Goal: Task Accomplishment & Management: Manage account settings

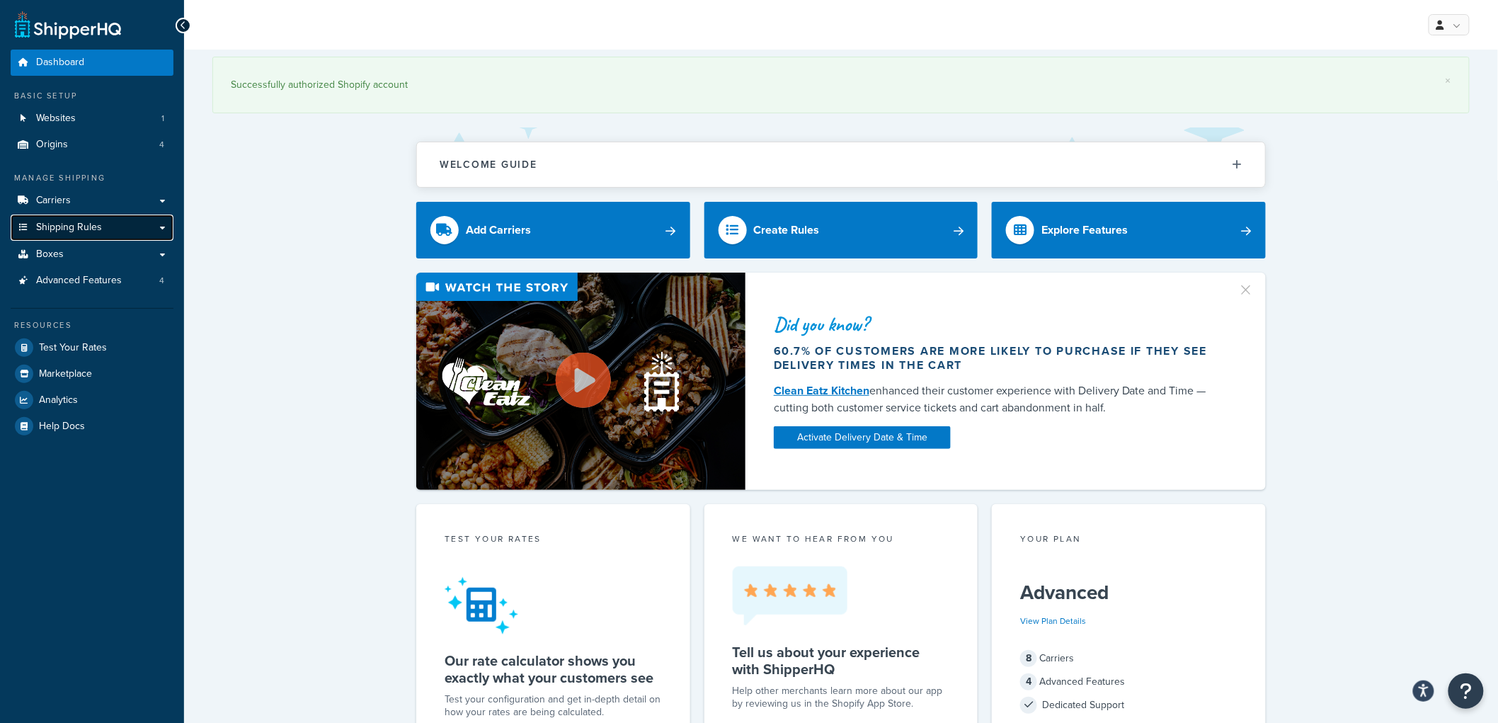
click at [103, 218] on link "Shipping Rules" at bounding box center [92, 227] width 163 height 26
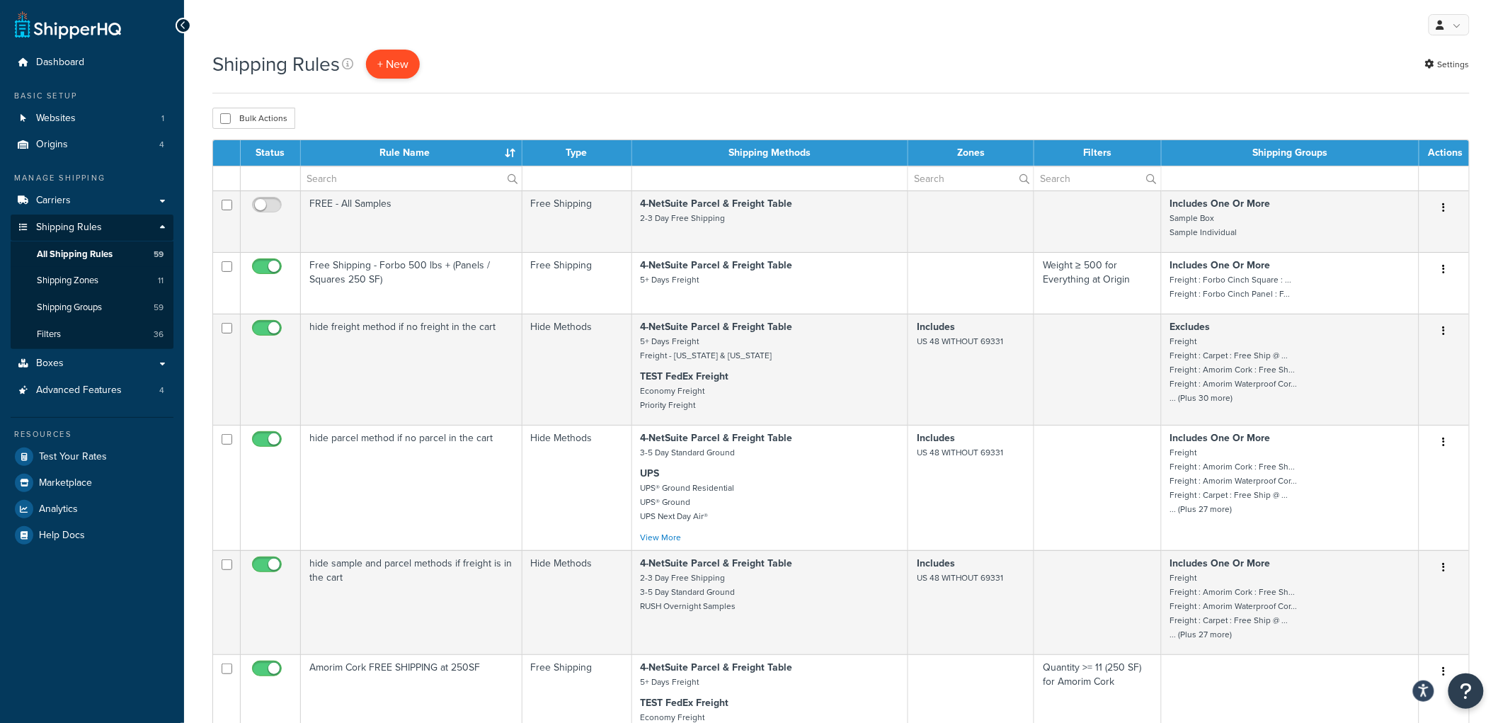
click at [390, 59] on p "+ New" at bounding box center [393, 64] width 54 height 29
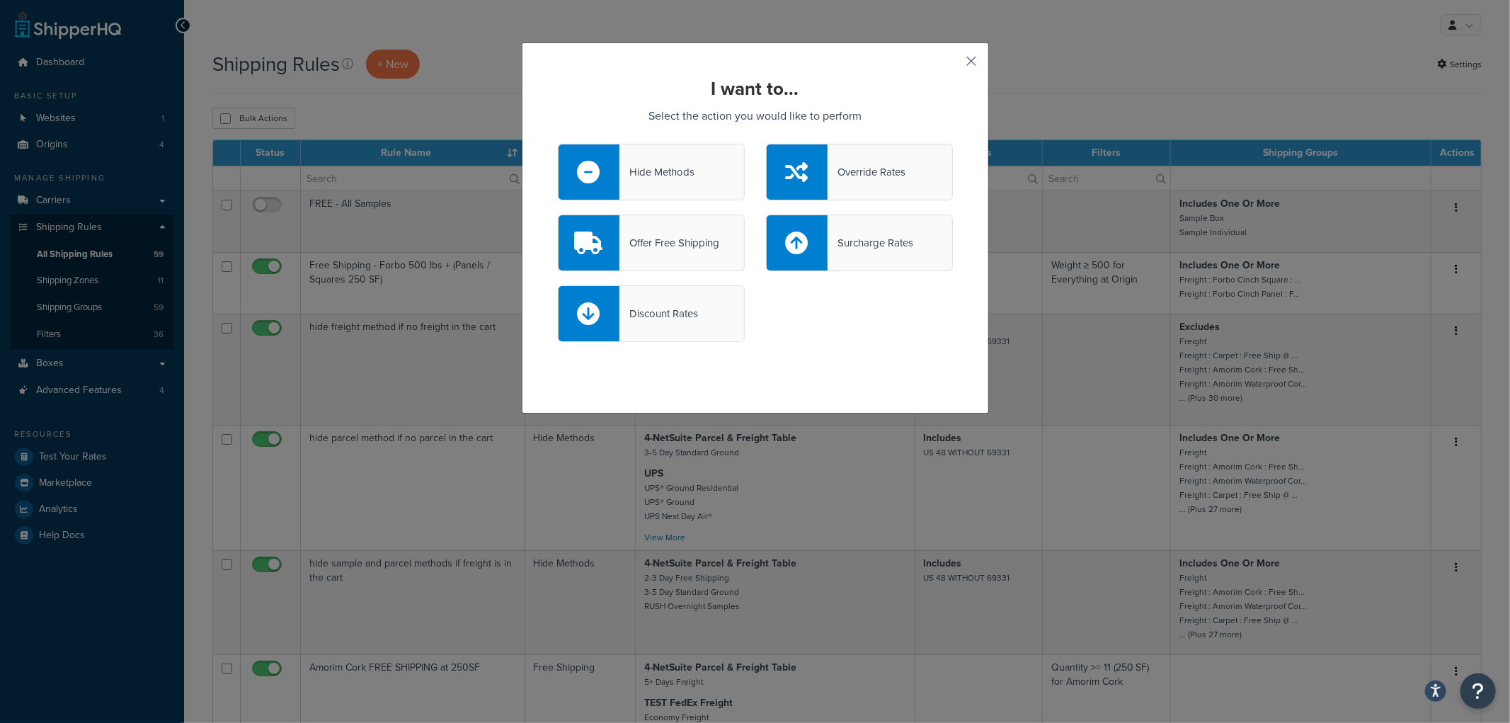
click at [953, 64] on button "button" at bounding box center [951, 66] width 4 height 4
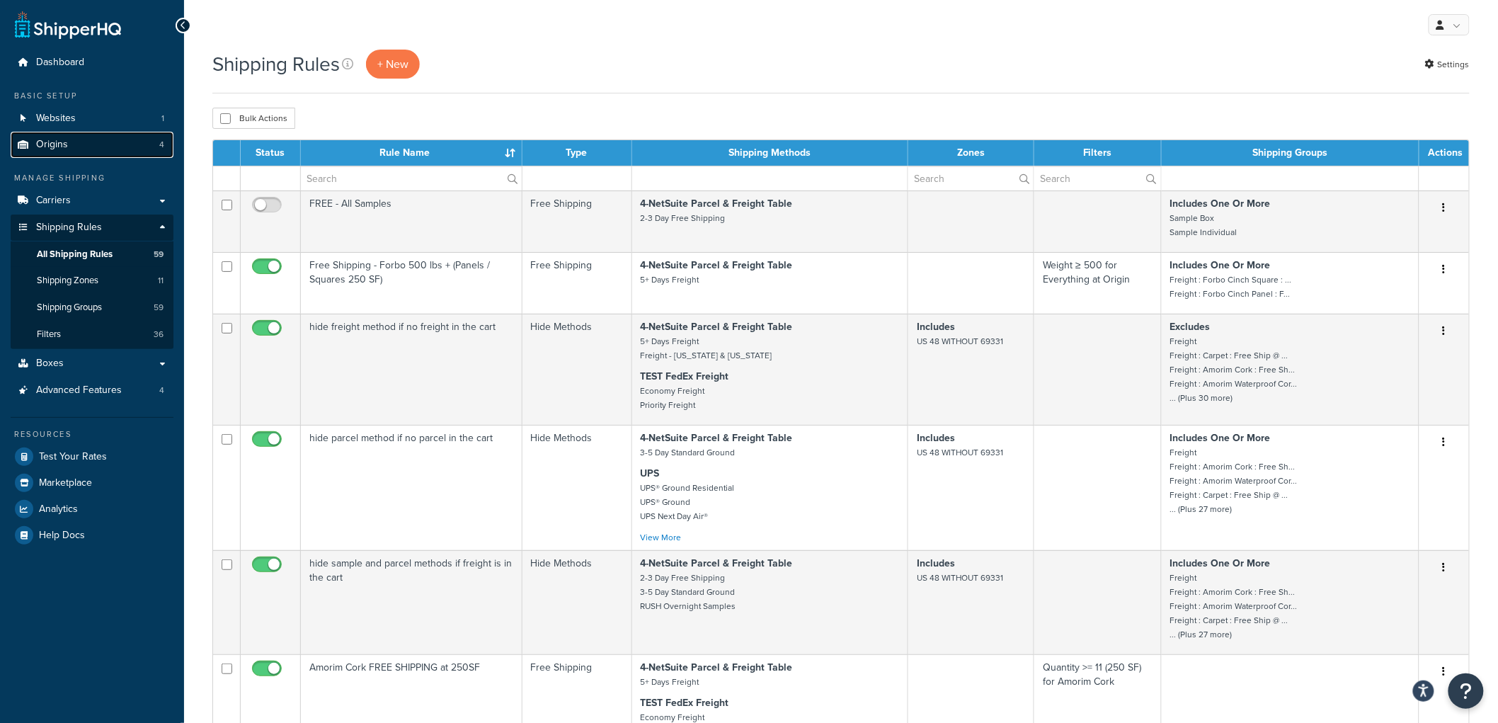
click at [79, 144] on link "Origins 4" at bounding box center [92, 145] width 163 height 26
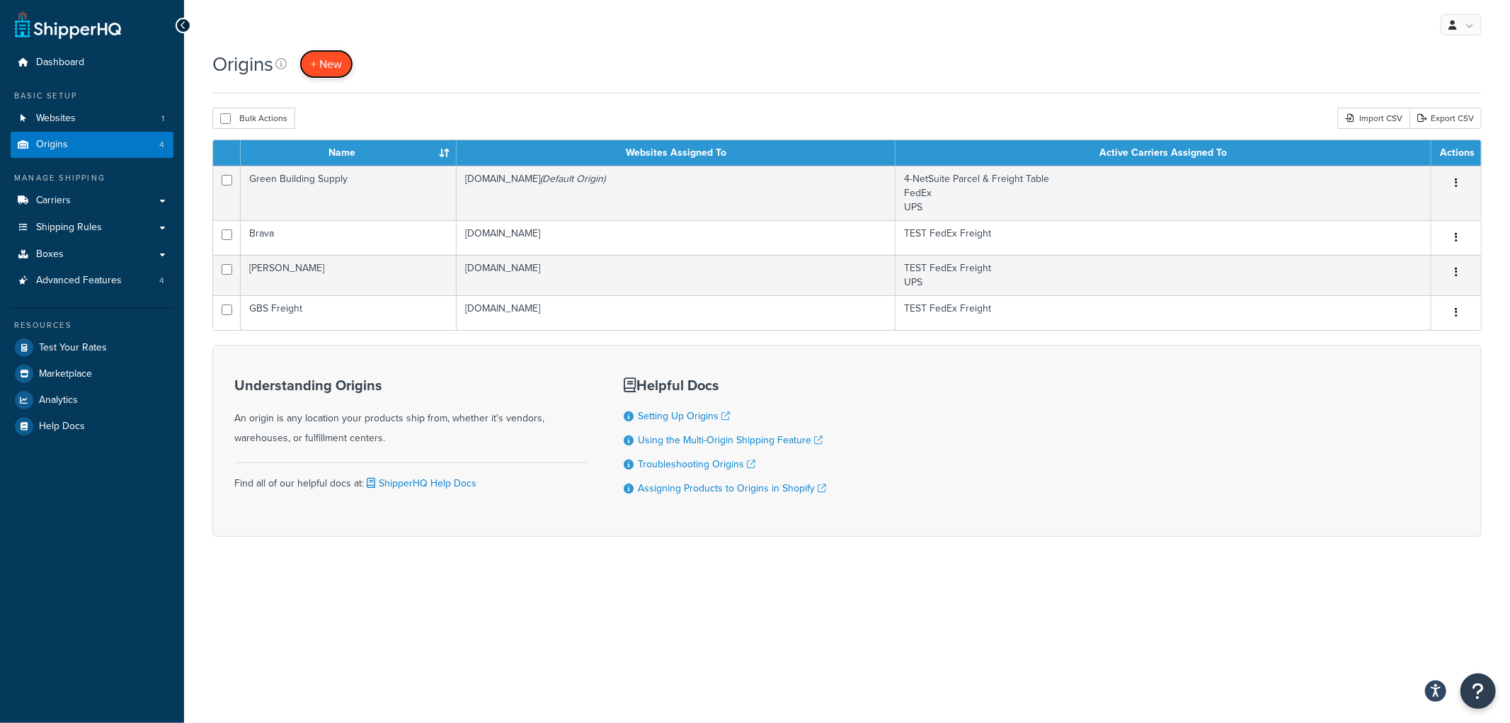
click at [329, 53] on link "+ New" at bounding box center [326, 64] width 54 height 29
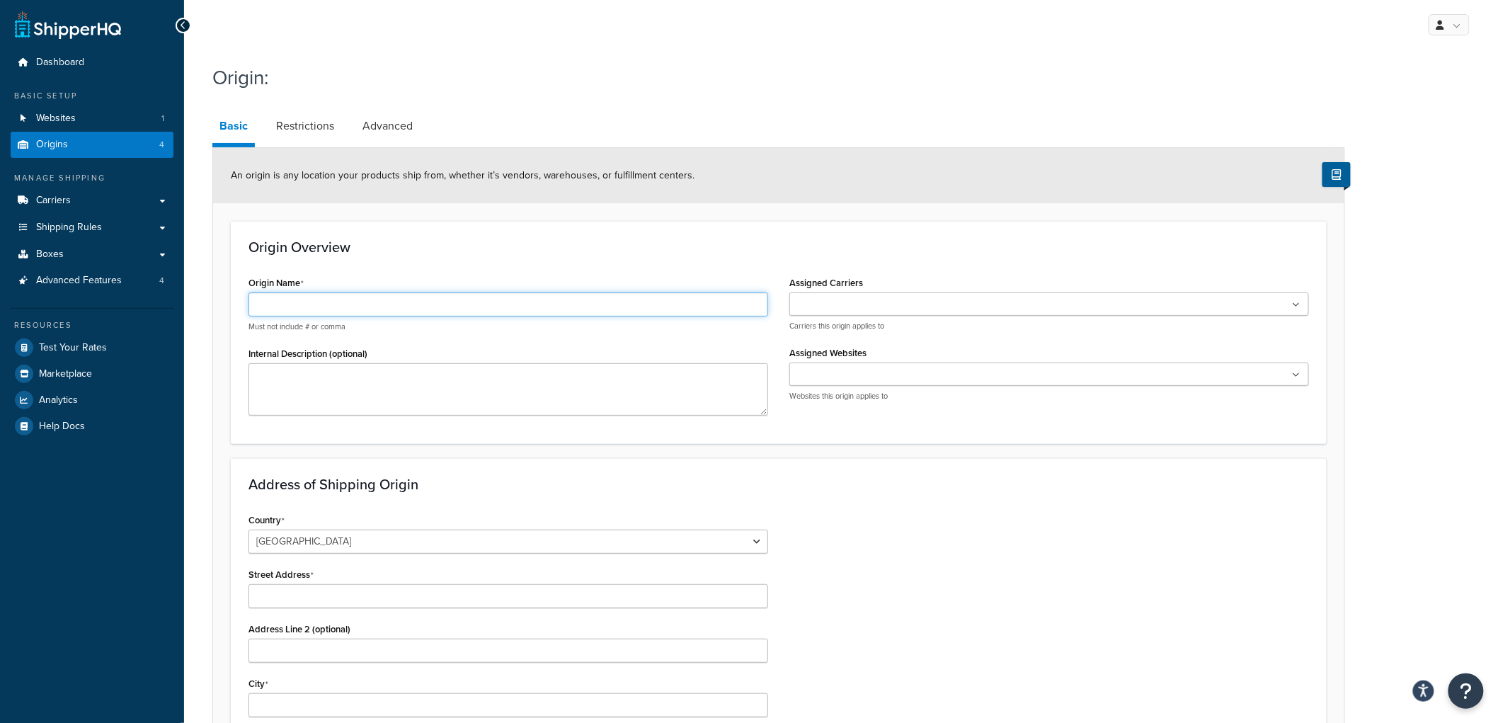
click at [326, 299] on input "Origin Name" at bounding box center [508, 304] width 520 height 24
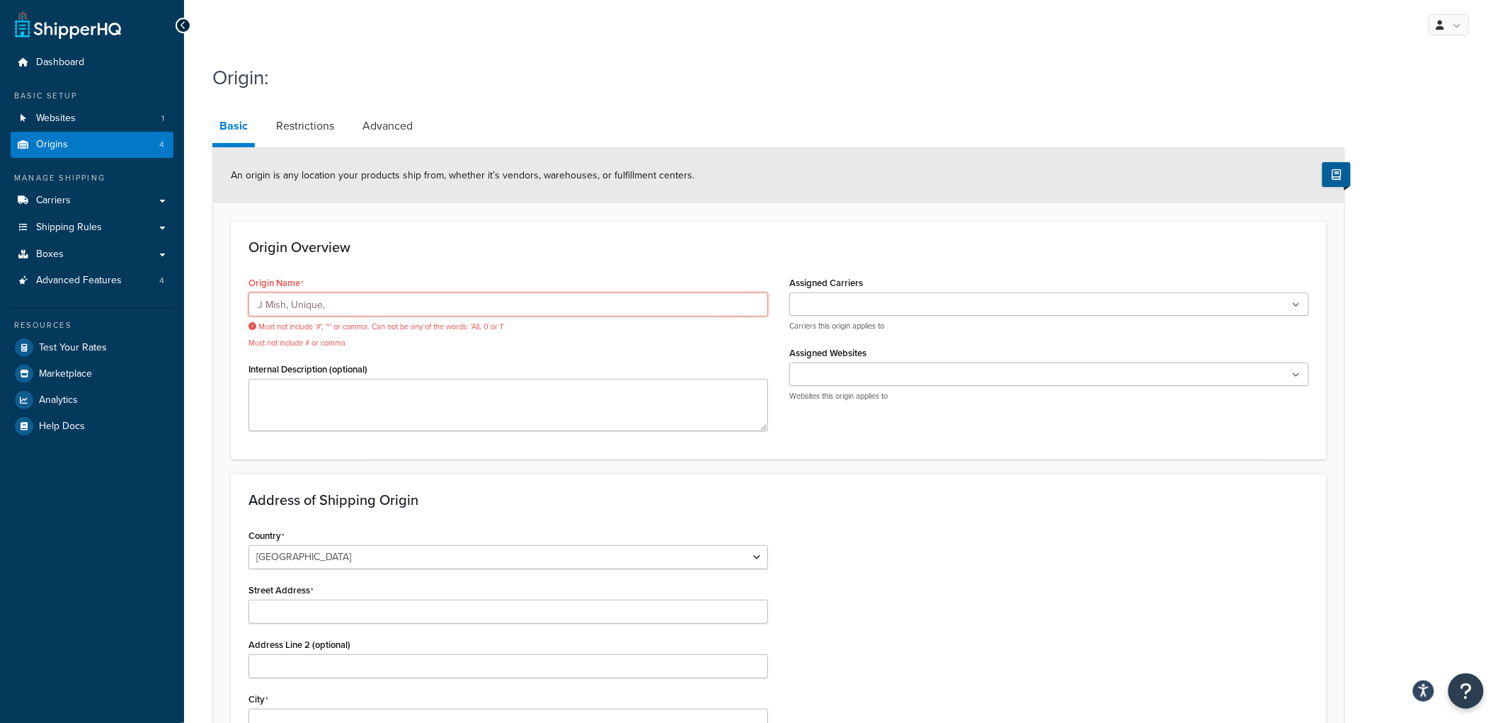
click at [416, 306] on input "J Mish, Unique," at bounding box center [508, 304] width 520 height 24
drag, startPoint x: 506, startPoint y: 188, endPoint x: 519, endPoint y: 188, distance: 12.7
click at [506, 188] on div "An origin is any location your products ship from, whether it’s vendors, wareho…" at bounding box center [778, 175] width 1131 height 55
click at [287, 307] on input "J Mish, Unique, Kaleen" at bounding box center [508, 304] width 520 height 24
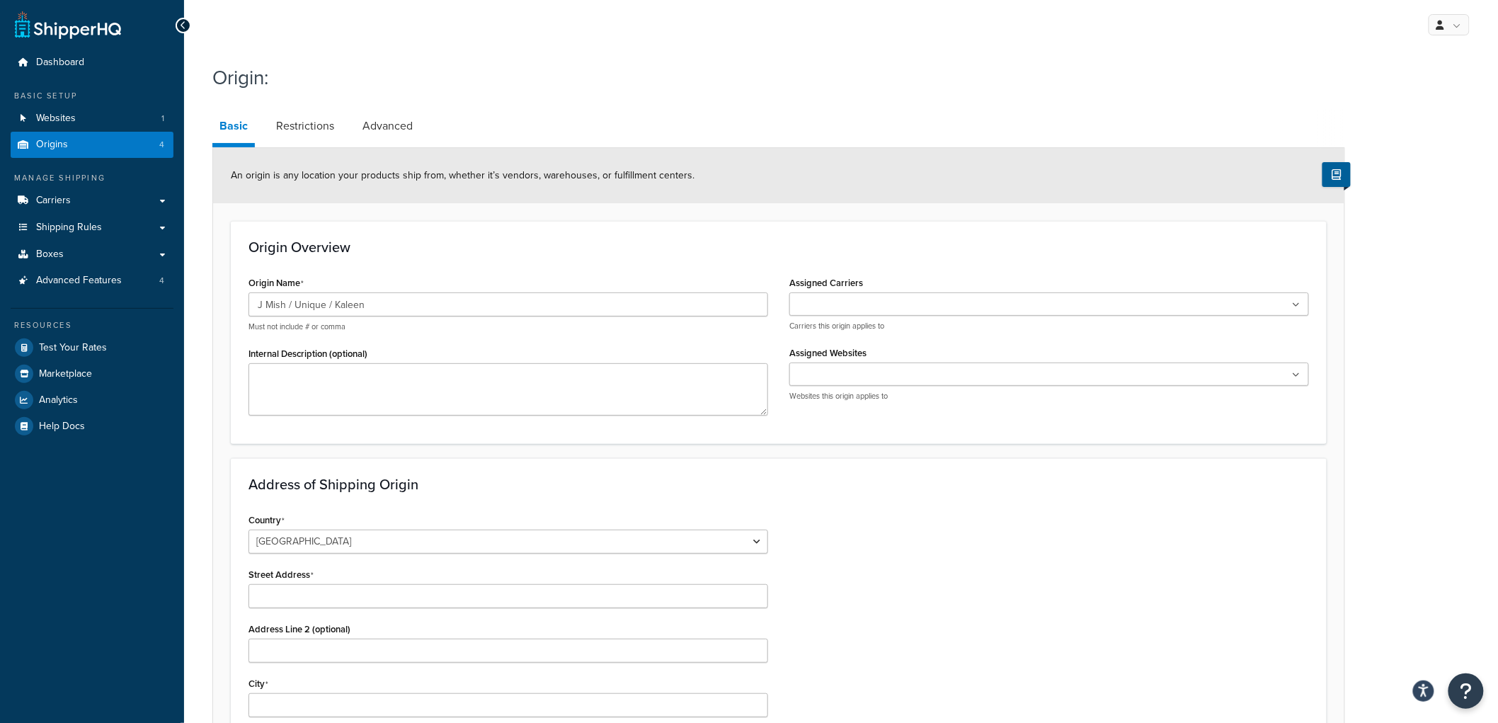
click at [411, 266] on div "Origin Overview Origin Name J Mish / Unique / Kaleen Must not include # or comm…" at bounding box center [779, 332] width 1096 height 222
click at [412, 309] on input "J Mish / Unique / Kaleen" at bounding box center [508, 304] width 520 height 24
type input "J Mish / Unique / Kaleen / Earth Weave"
click at [479, 246] on h3 "Origin Overview" at bounding box center [778, 247] width 1060 height 16
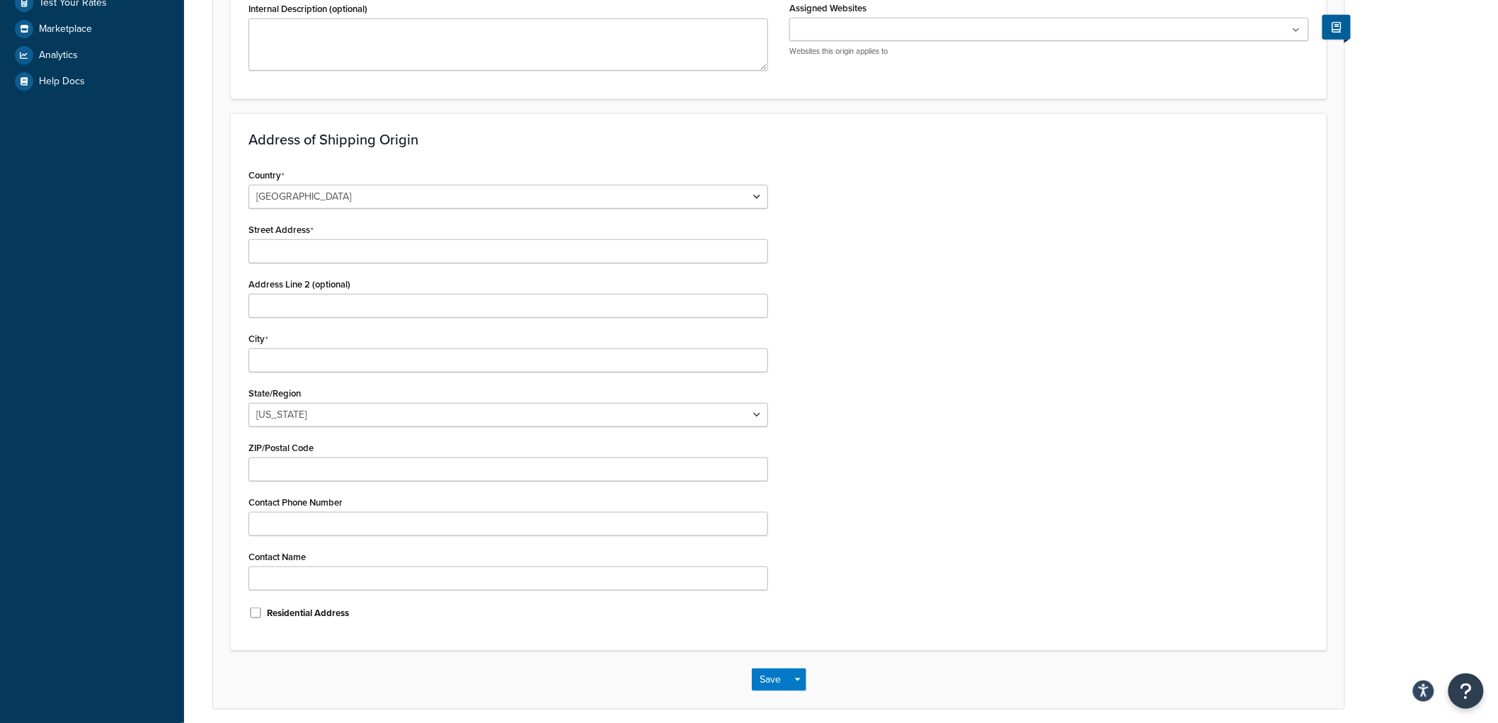
scroll to position [393, 0]
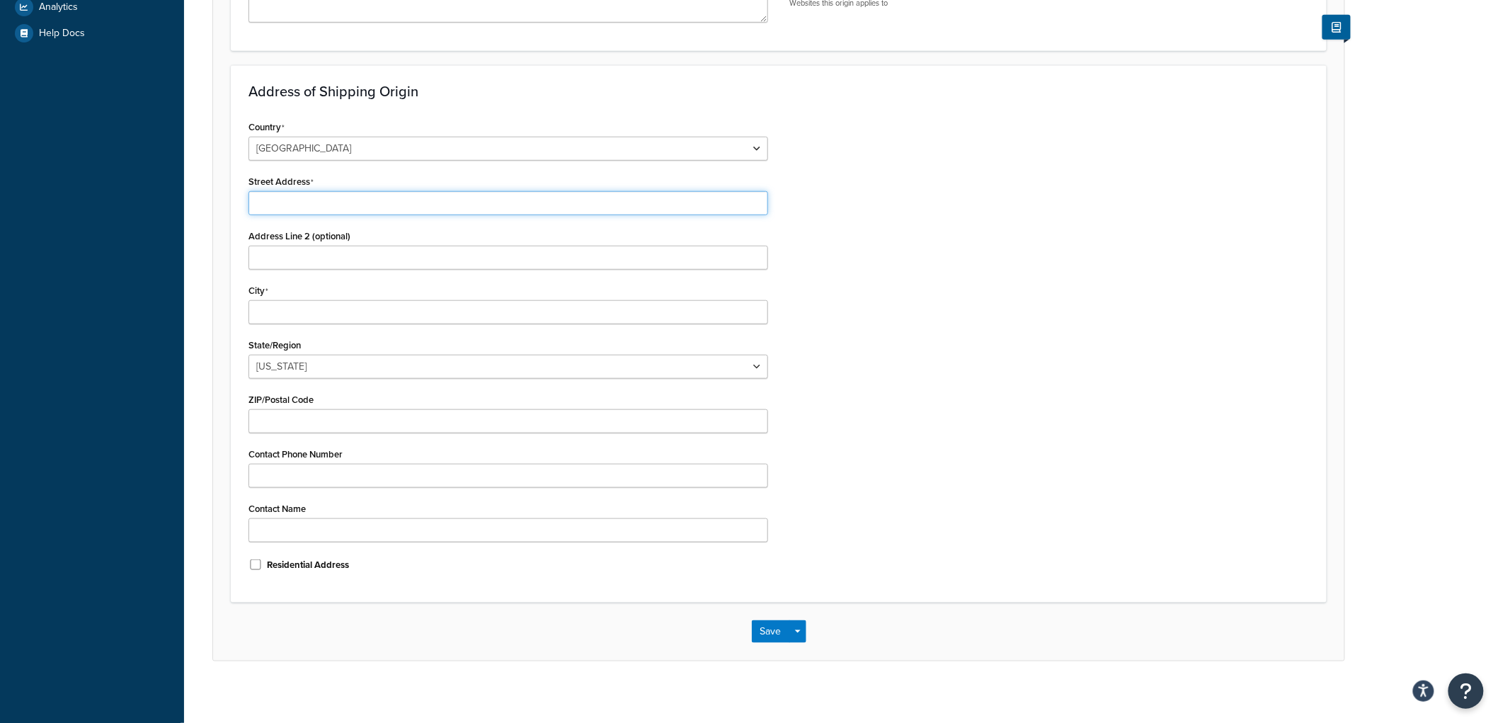
click at [365, 196] on input "Street Address" at bounding box center [508, 203] width 520 height 24
type input "1515 Abutment Rd"
type input "d"
type input "Dalton"
select select "10"
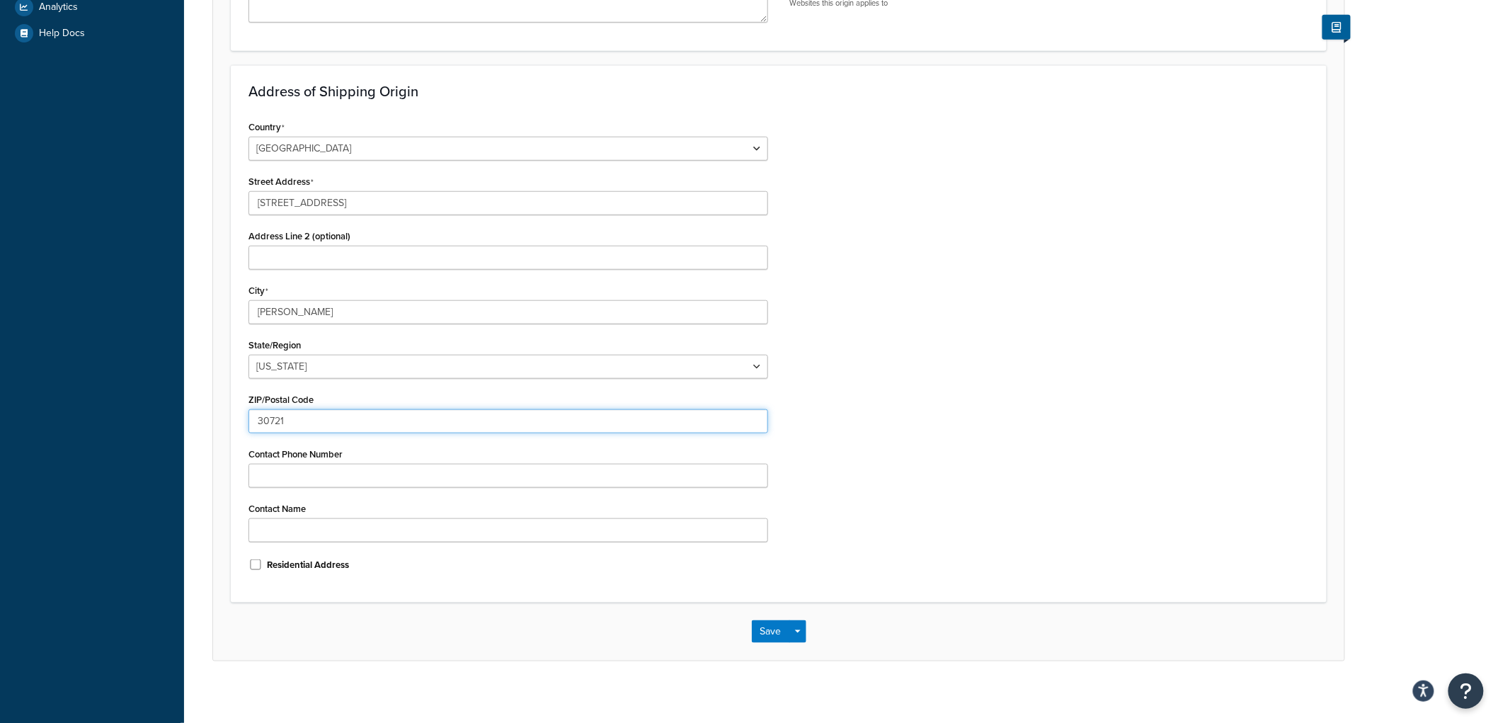
type input "30721"
click at [774, 639] on button "Save" at bounding box center [771, 631] width 38 height 23
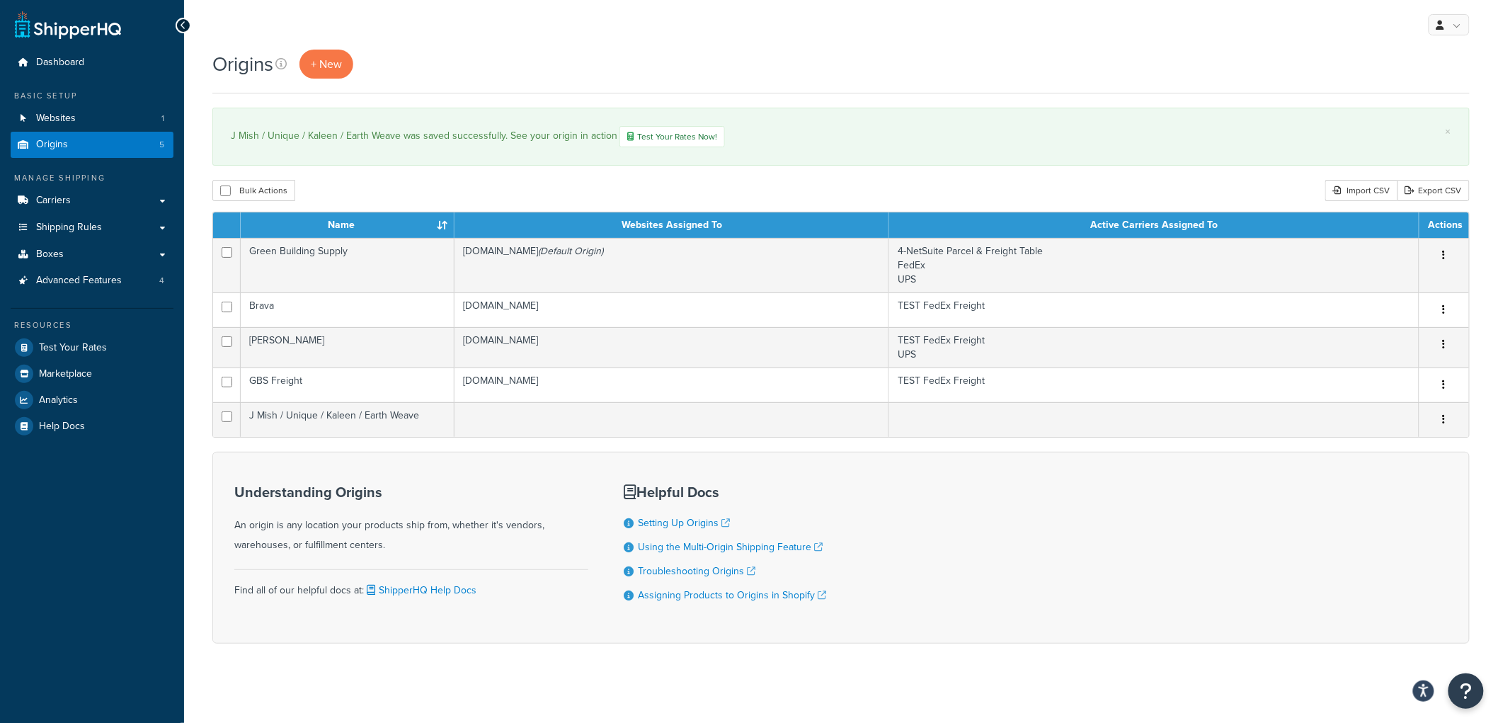
click at [545, 185] on div "Bulk Actions Duplicate Delete Import CSV Export CSV" at bounding box center [840, 190] width 1257 height 21
click at [322, 75] on link "+ New" at bounding box center [326, 64] width 54 height 29
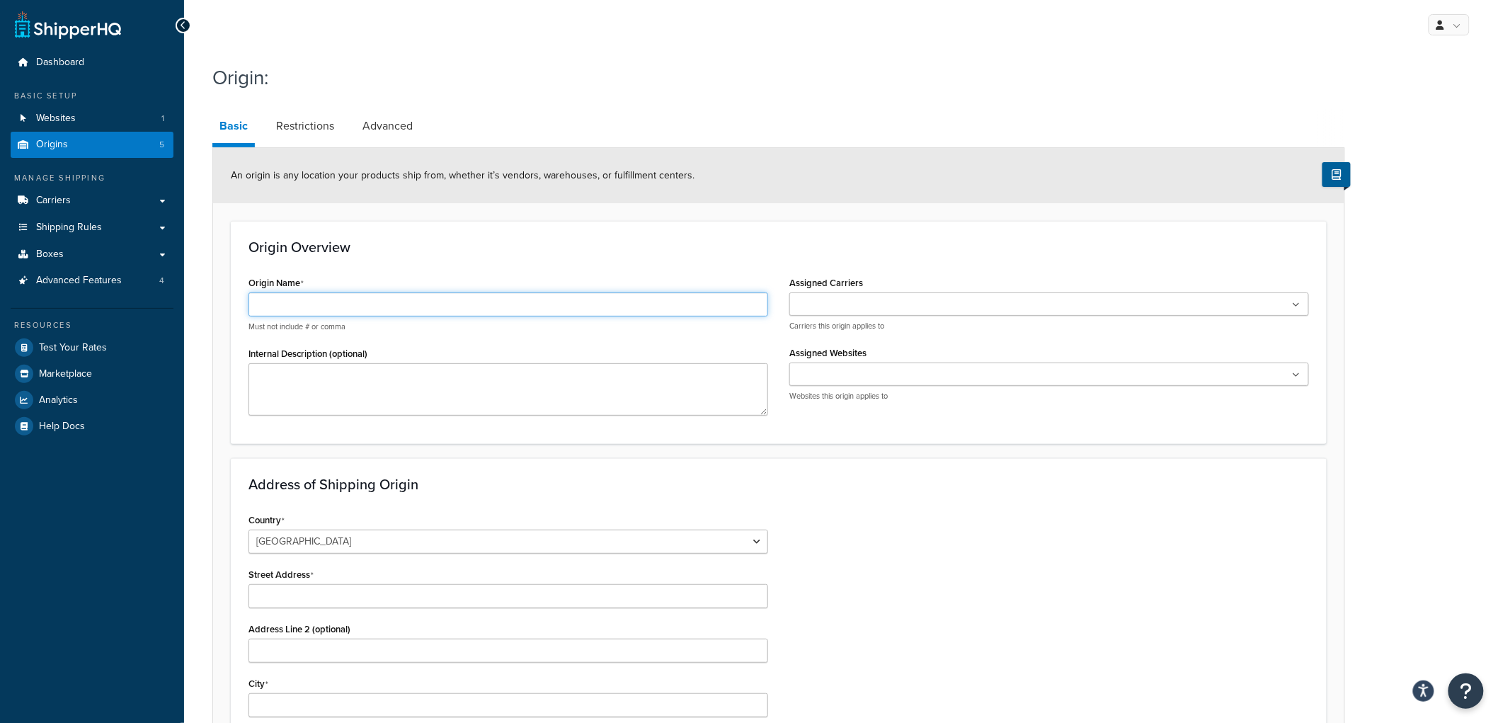
click at [422, 307] on input "Origin Name" at bounding box center [508, 304] width 520 height 24
type input "Forbo"
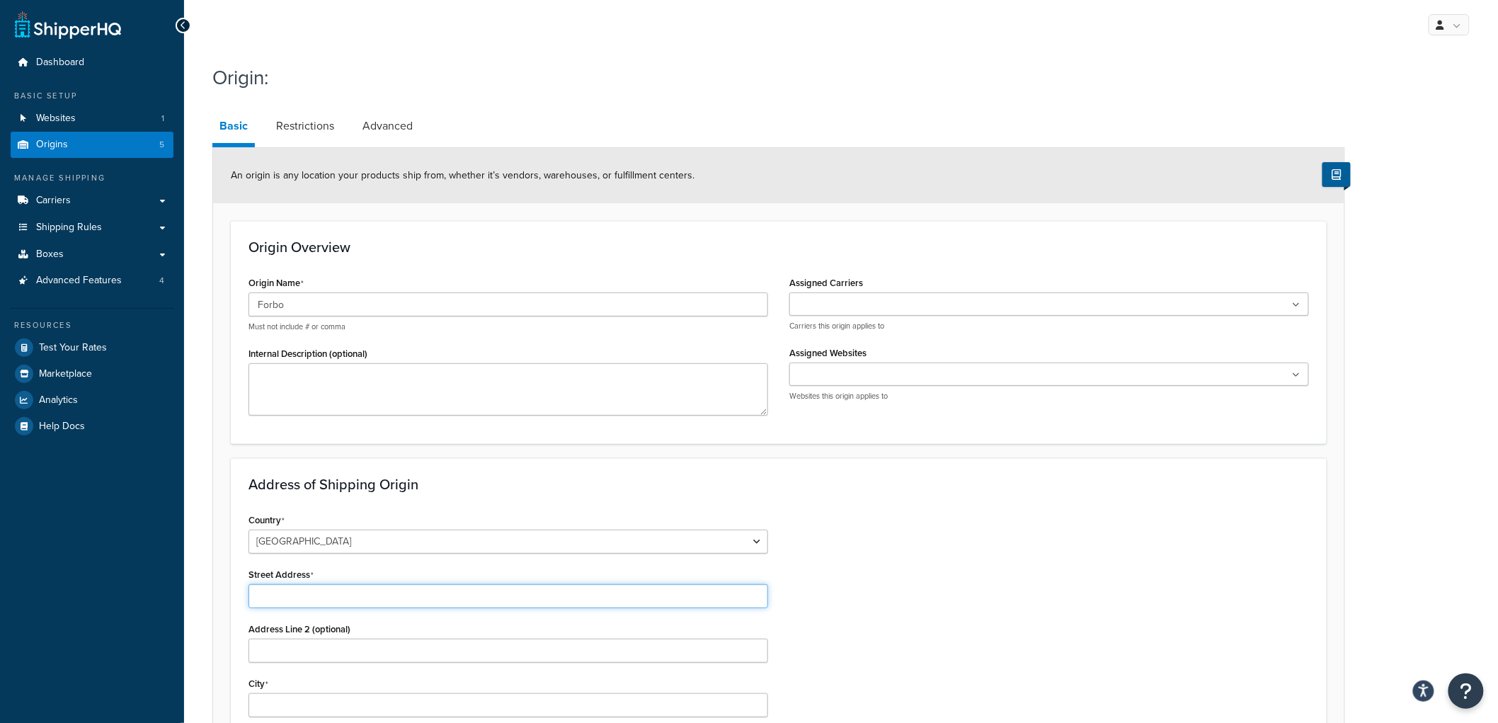
click at [638, 592] on input "Street Address" at bounding box center [508, 596] width 520 height 24
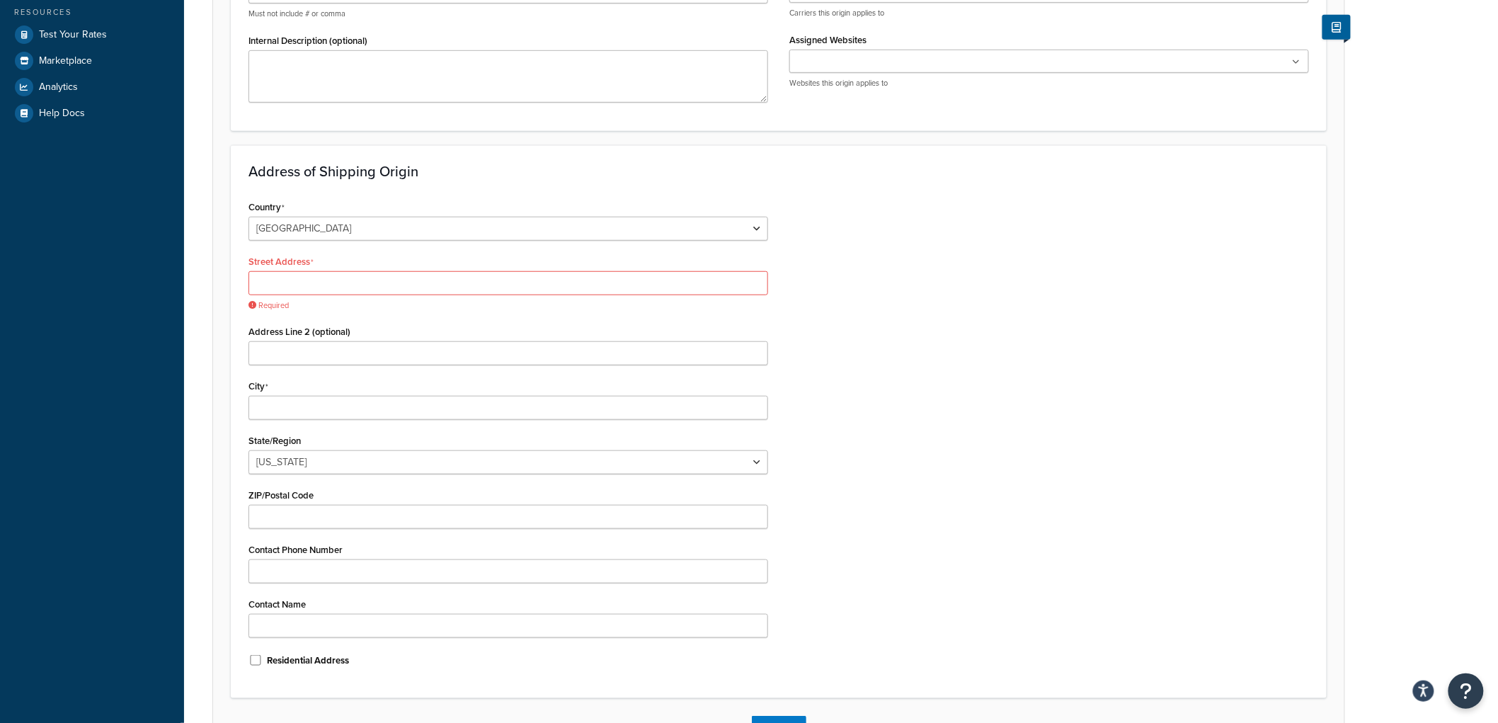
scroll to position [314, 0]
click at [501, 281] on input "Street Address" at bounding box center [508, 282] width 520 height 24
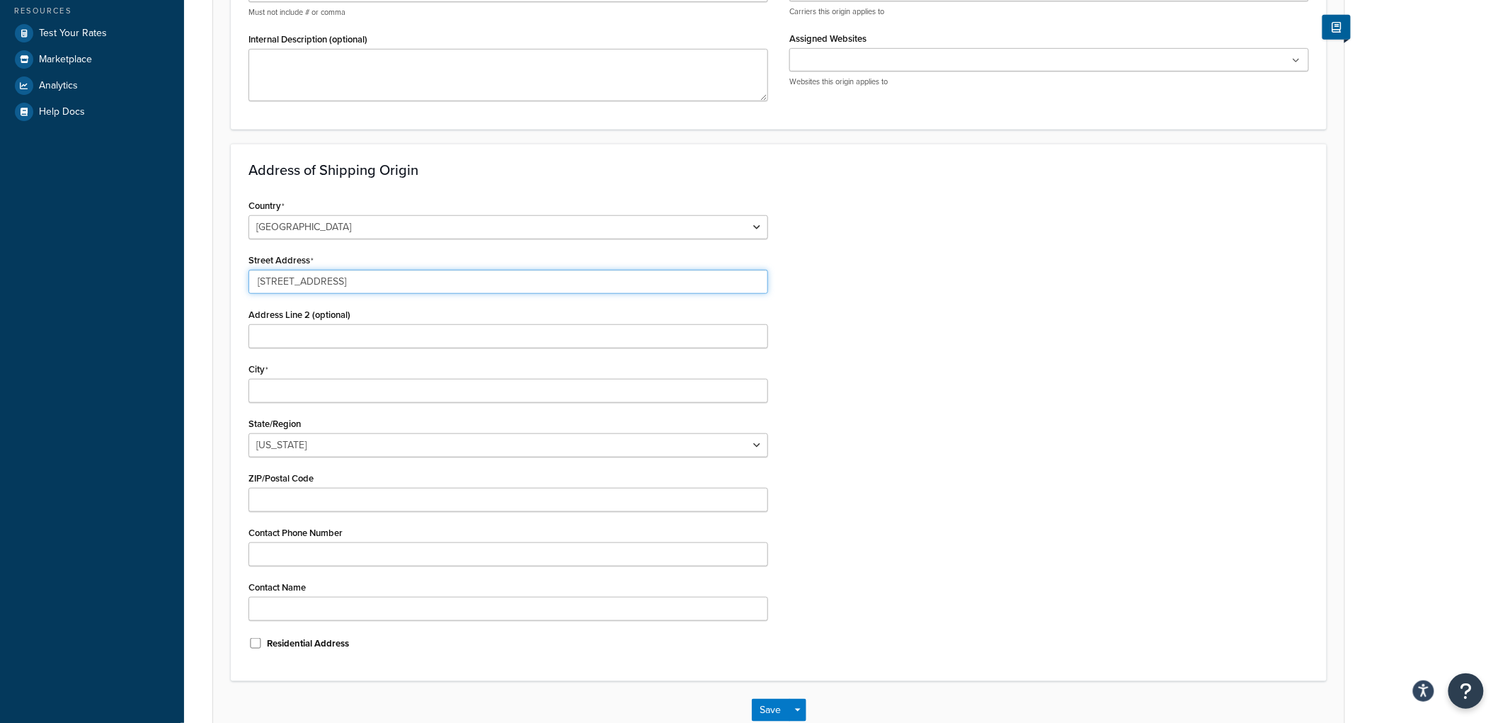
type input "[STREET_ADDRESS]"
type input "[PERSON_NAME][GEOGRAPHIC_DATA]"
select select "38"
type input "18202"
click at [946, 411] on div "Country United States United Kingdom Afghanistan Åland Islands Albania Algeria …" at bounding box center [779, 429] width 1082 height 468
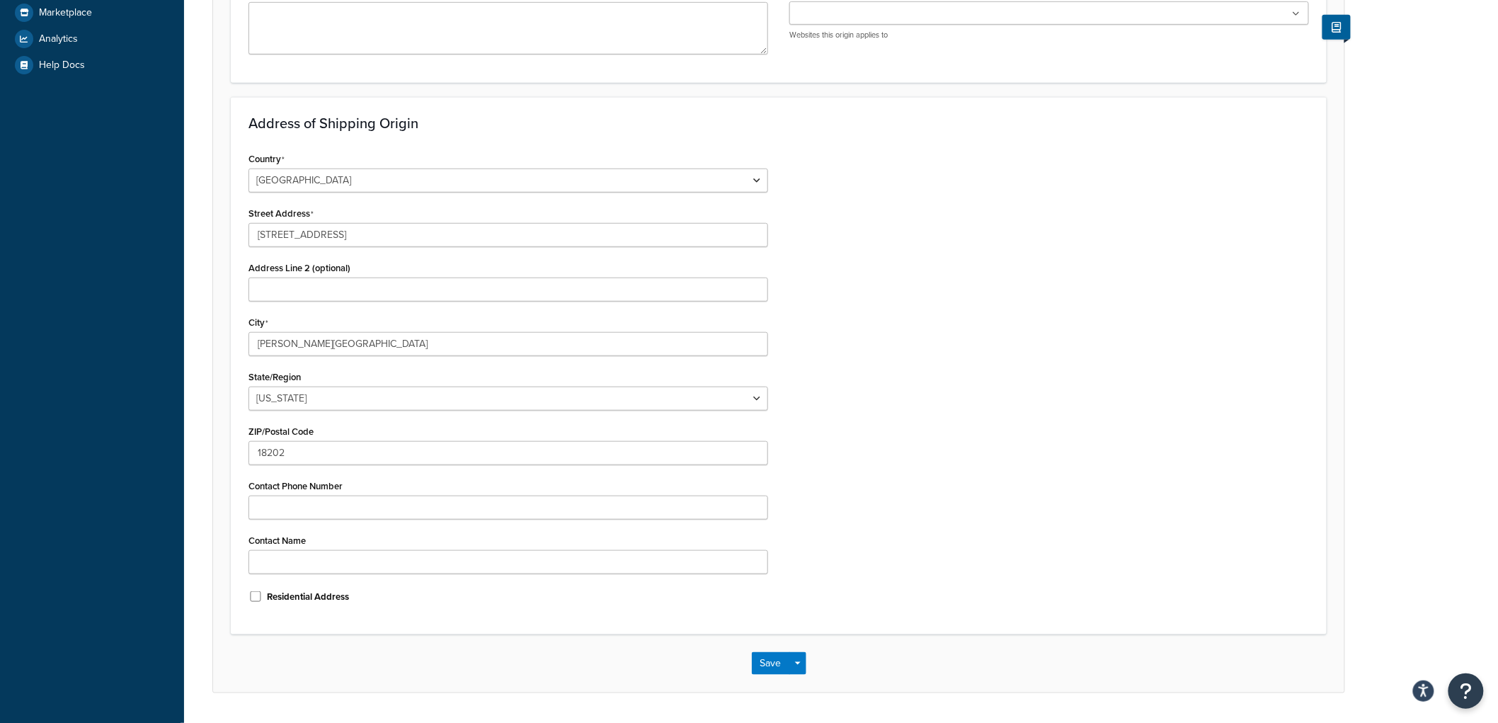
scroll to position [401, 0]
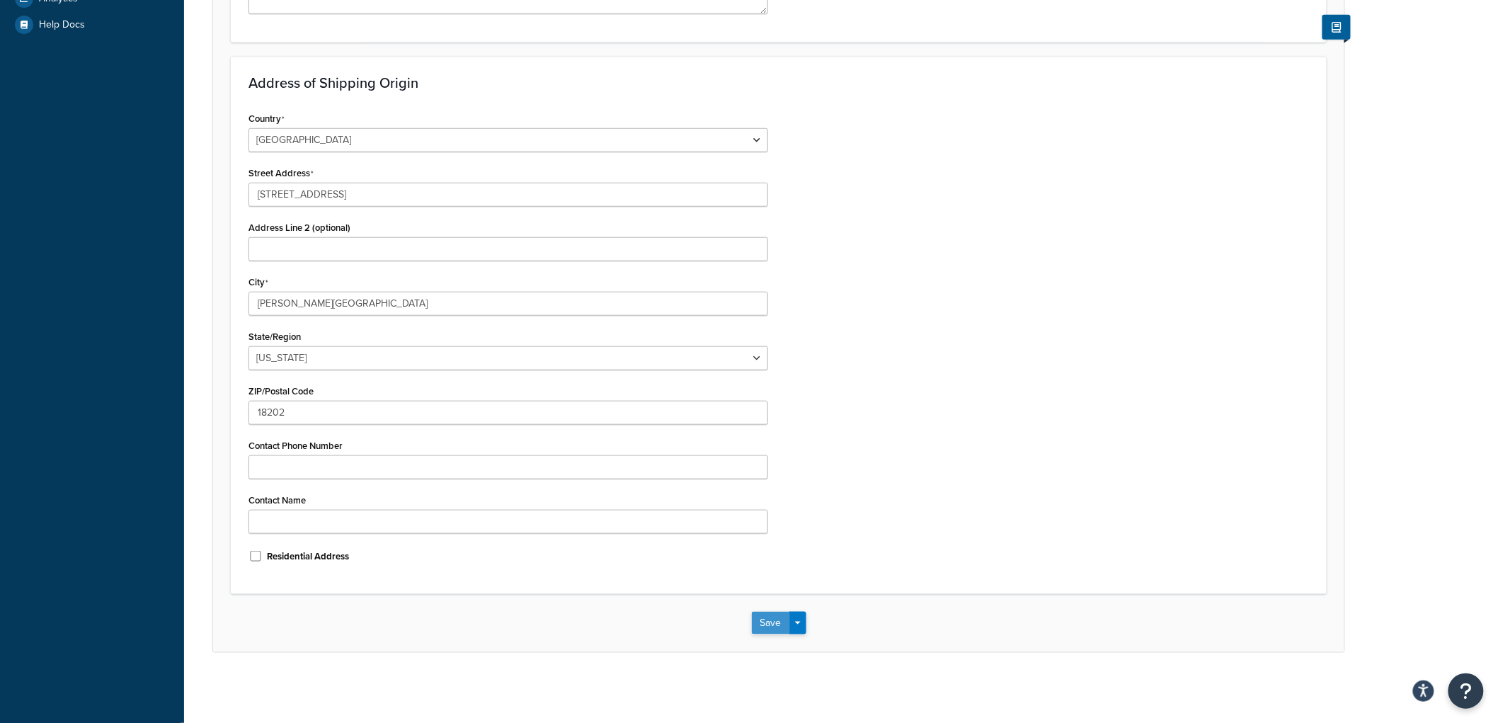
click at [769, 624] on button "Save" at bounding box center [771, 623] width 38 height 23
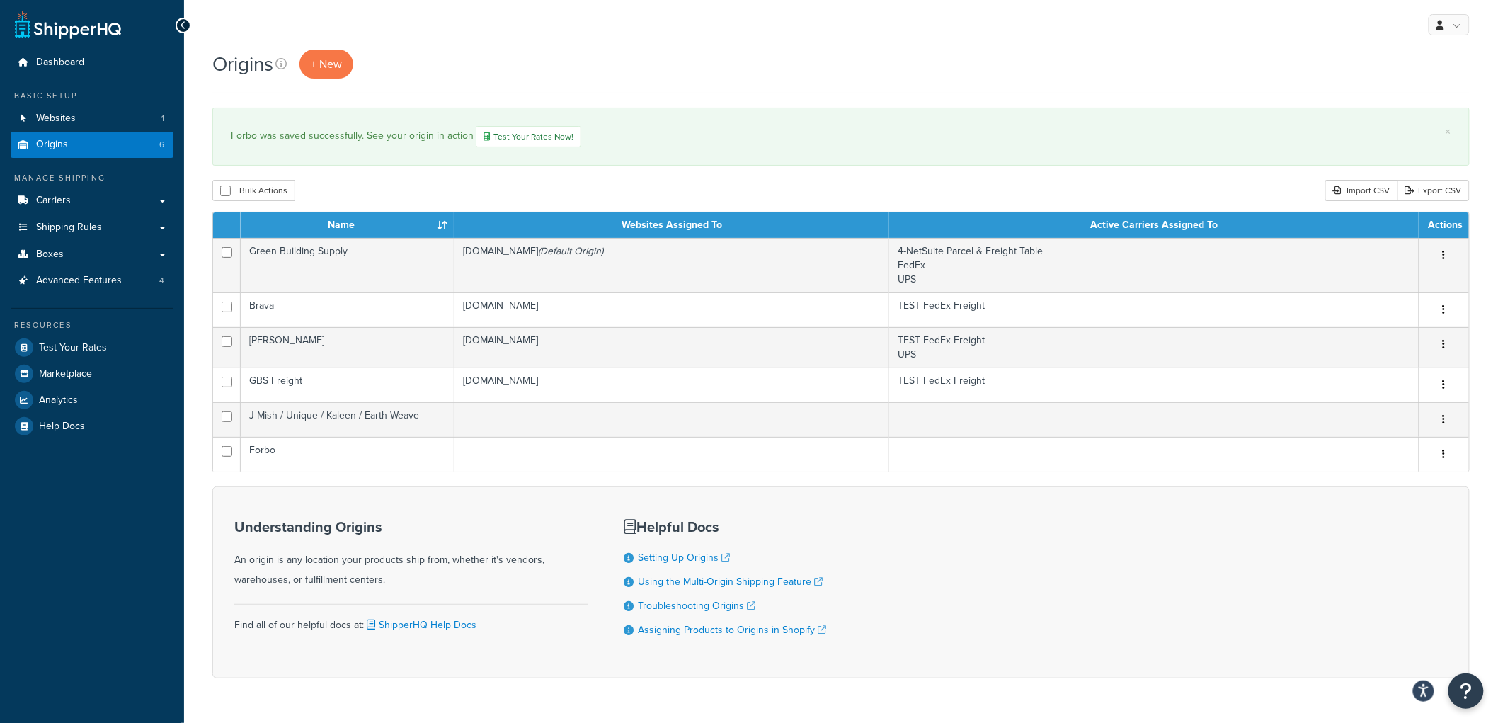
click at [331, 39] on div "My Profile Billing Global Settings Contact Us Logout" at bounding box center [841, 25] width 1314 height 50
click at [330, 72] on link "+ New" at bounding box center [326, 64] width 54 height 29
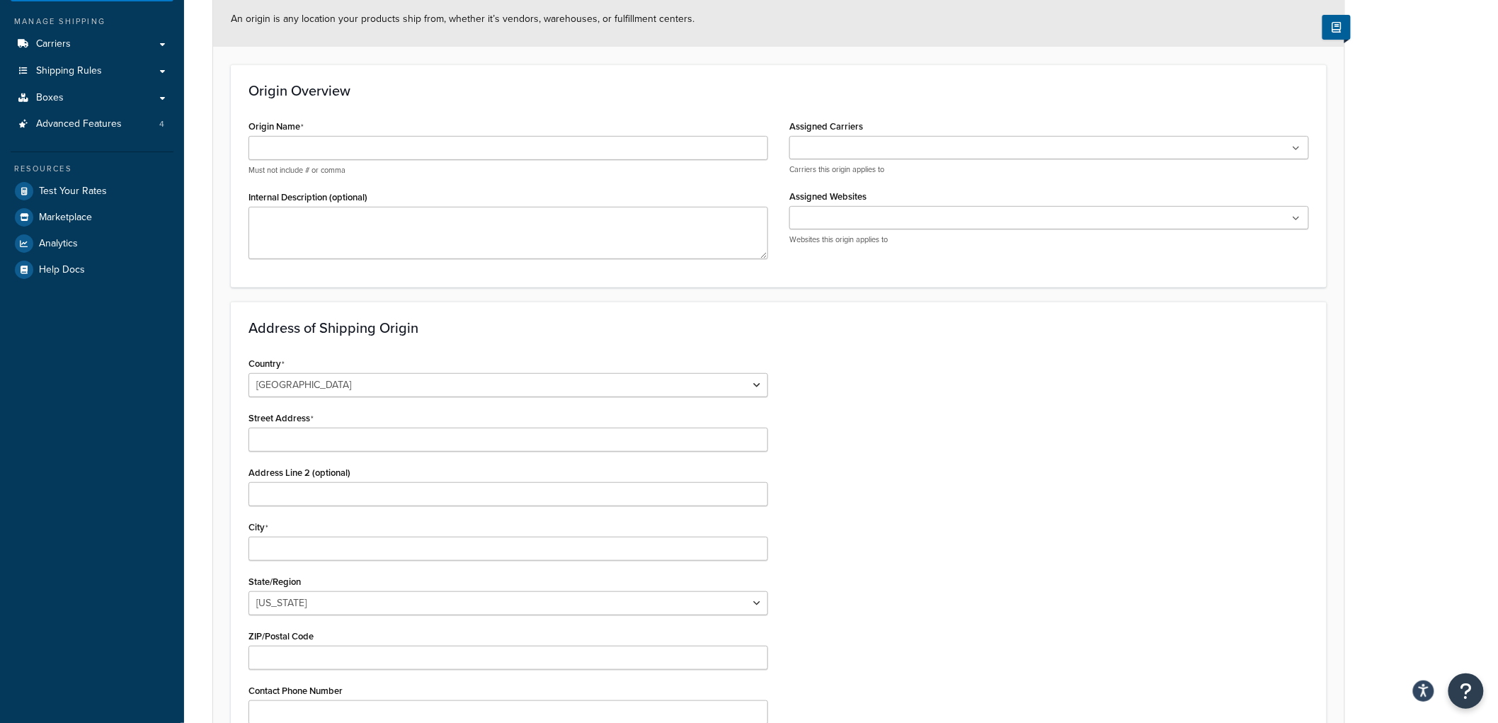
scroll to position [236, 0]
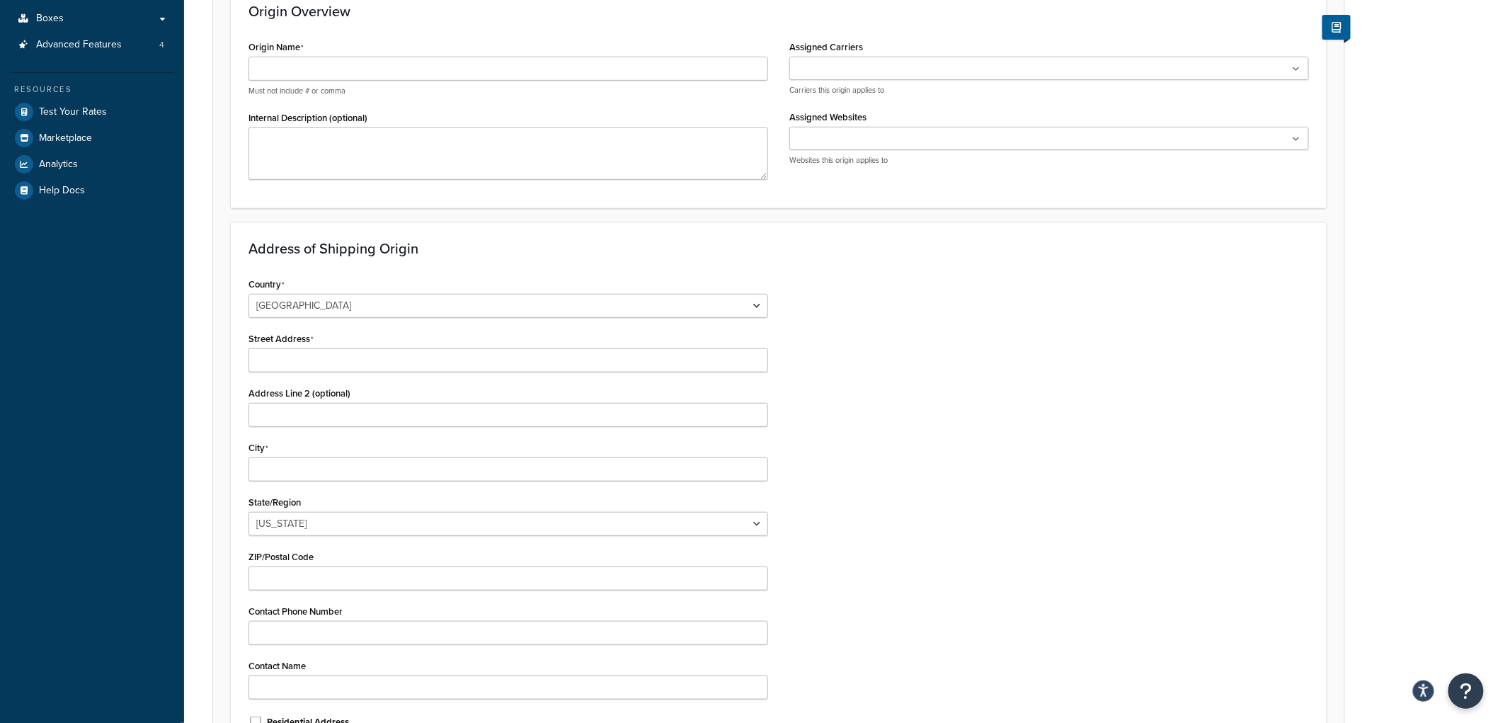
click at [1445, 382] on div "Origin: Basic Restrictions Advanced An origin is any location your products shi…" at bounding box center [841, 337] width 1314 height 1033
click at [294, 348] on div "Street Address" at bounding box center [508, 350] width 520 height 44
click at [297, 348] on input "Street Address" at bounding box center [508, 360] width 520 height 24
type input "221 Bank St"
type input "Grass Valley"
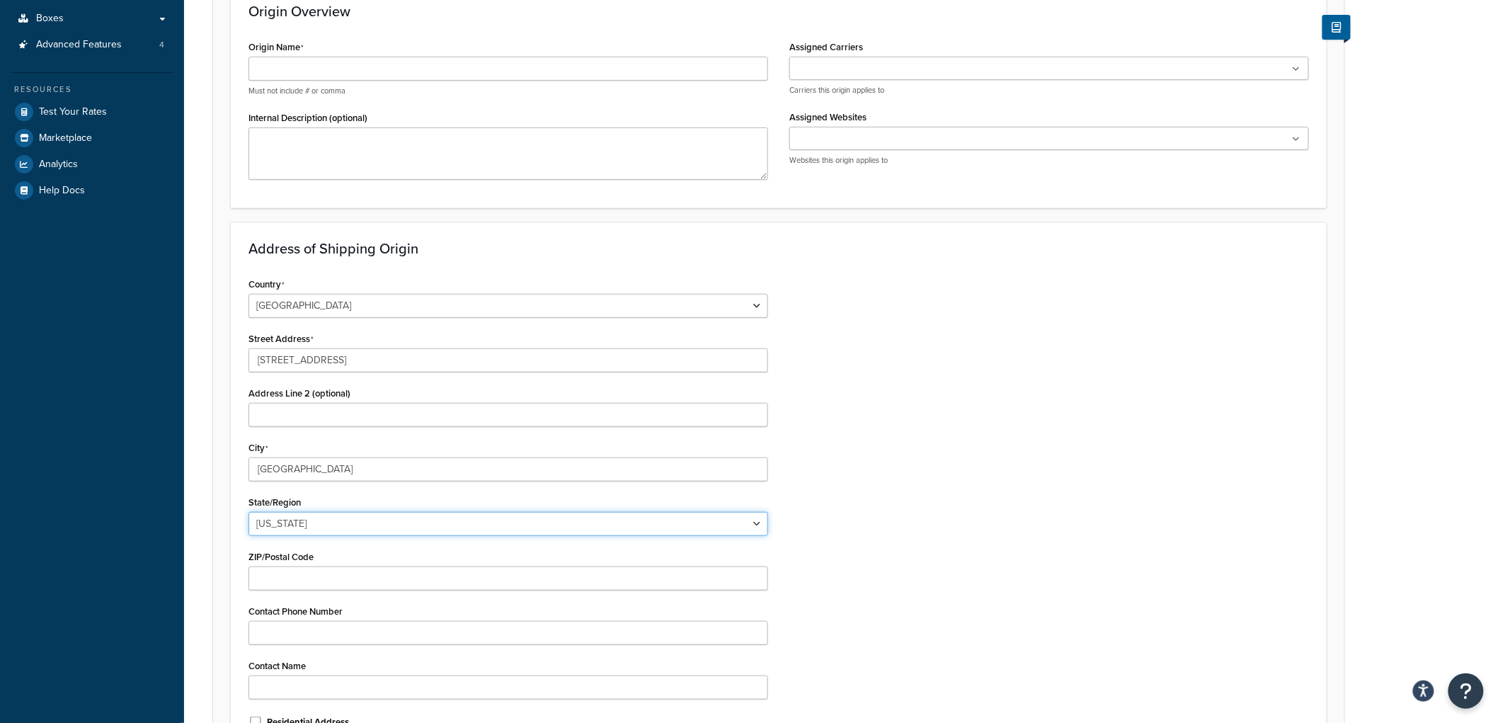
select select "5"
type input "95945"
click at [1137, 442] on div "Country United States United Kingdom Afghanistan Åland Islands Albania Algeria …" at bounding box center [779, 508] width 1082 height 468
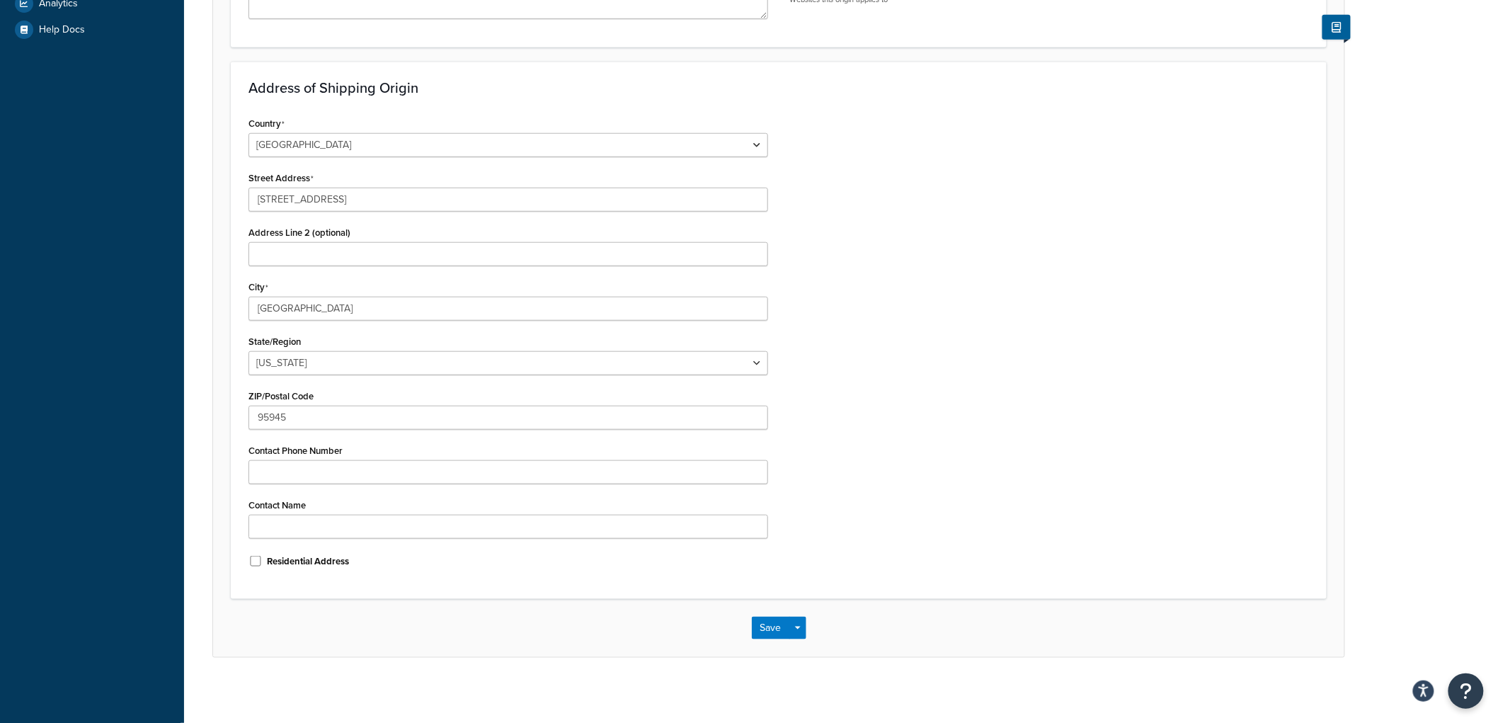
scroll to position [401, 0]
click at [765, 619] on button "Save" at bounding box center [771, 623] width 38 height 23
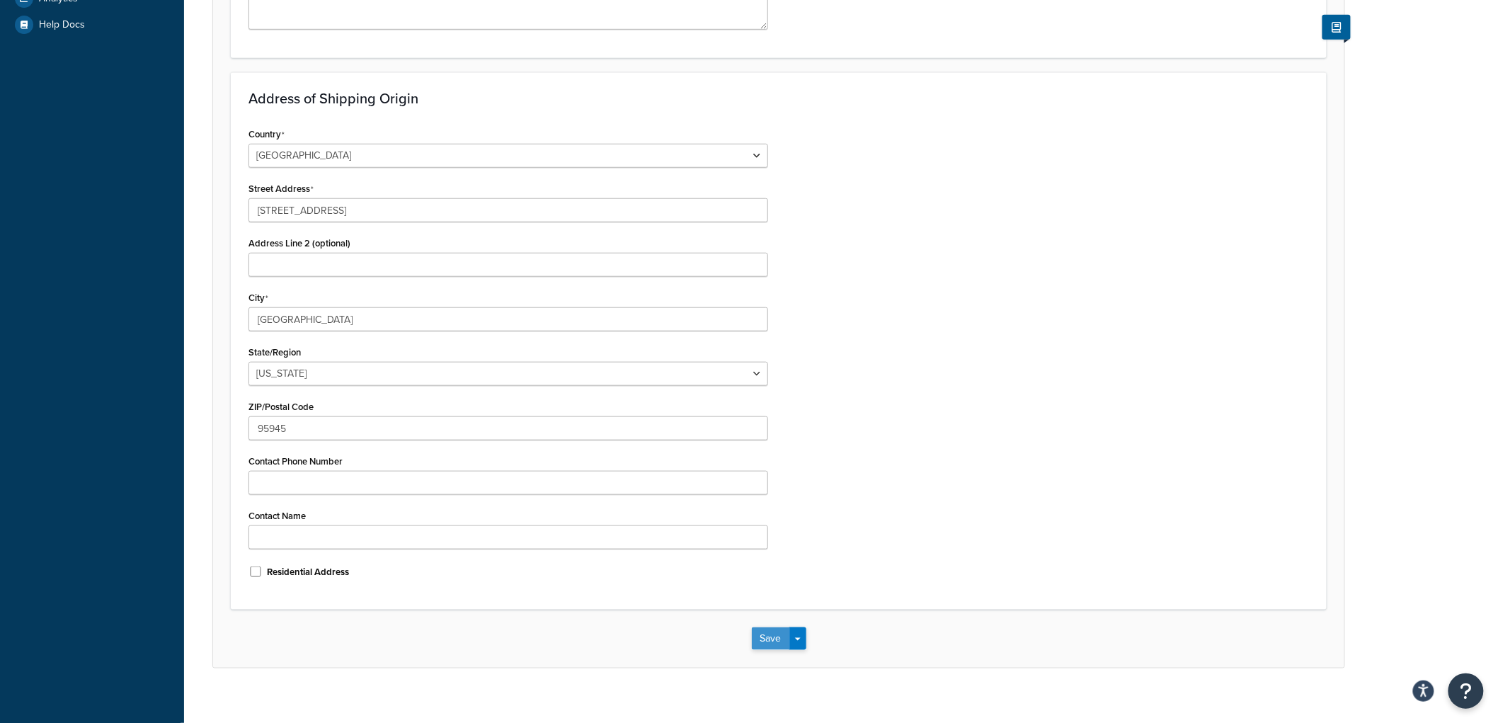
click at [780, 646] on button "Save" at bounding box center [771, 638] width 38 height 23
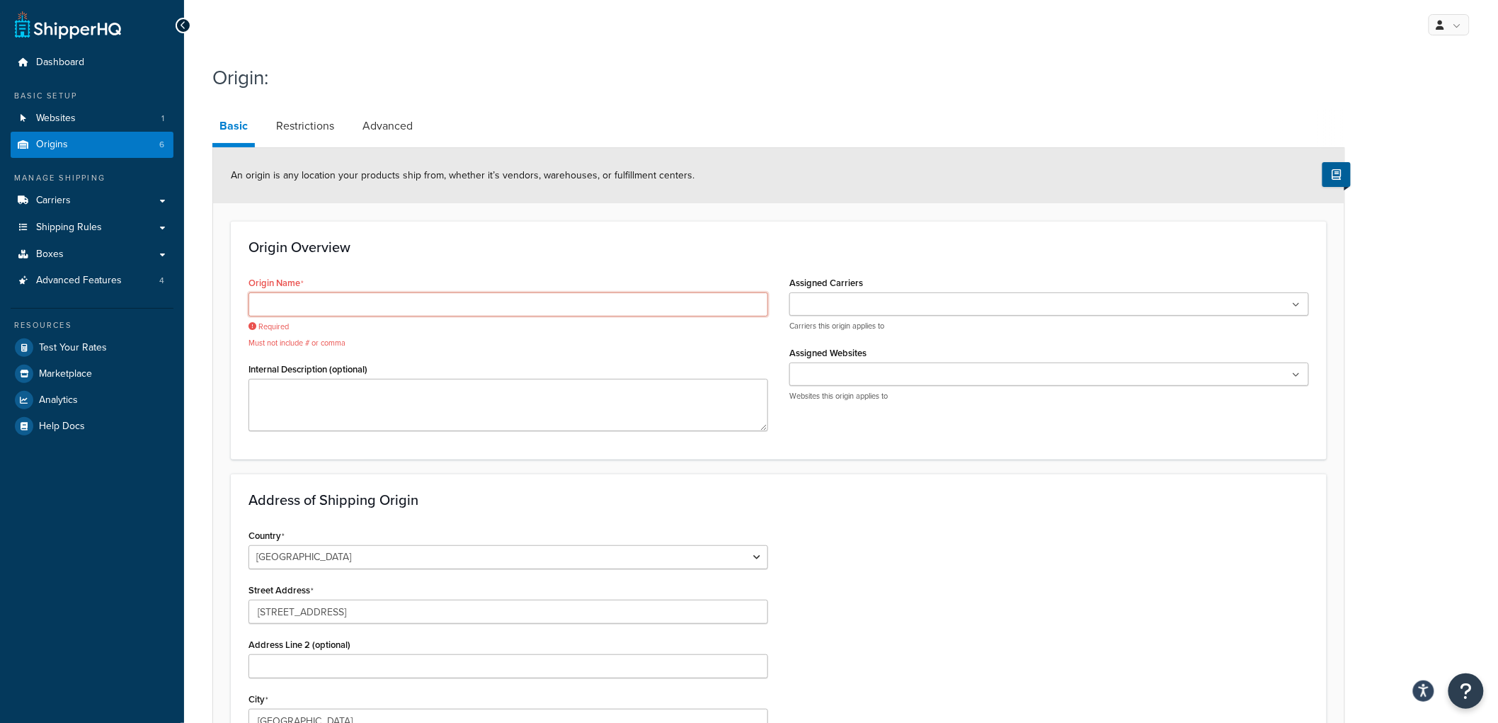
click at [603, 298] on input "Origin Name" at bounding box center [508, 304] width 520 height 24
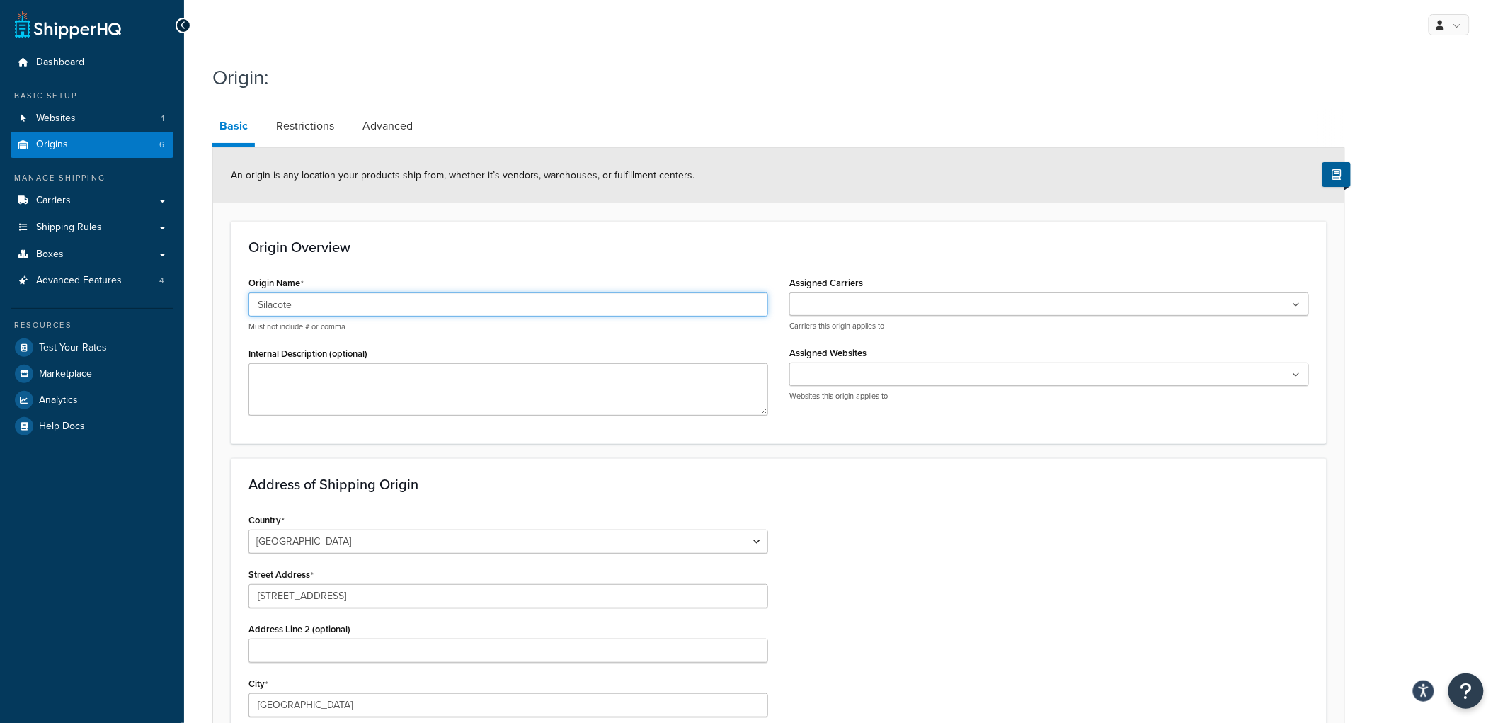
type input "Silacote"
click at [671, 214] on form "An origin is any location your products ship from, whether it’s vendors, wareho…" at bounding box center [778, 600] width 1131 height 905
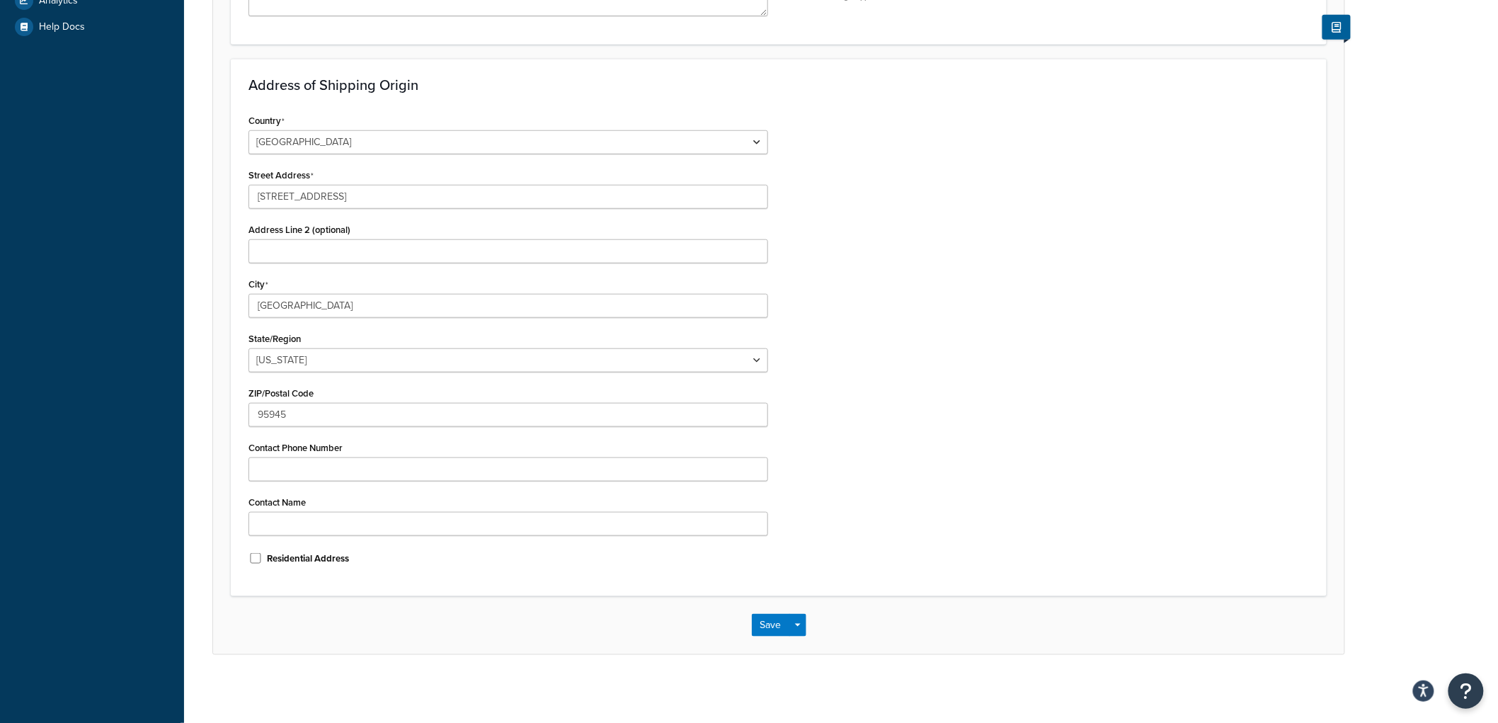
scroll to position [401, 0]
click at [769, 612] on button "Save" at bounding box center [771, 623] width 38 height 23
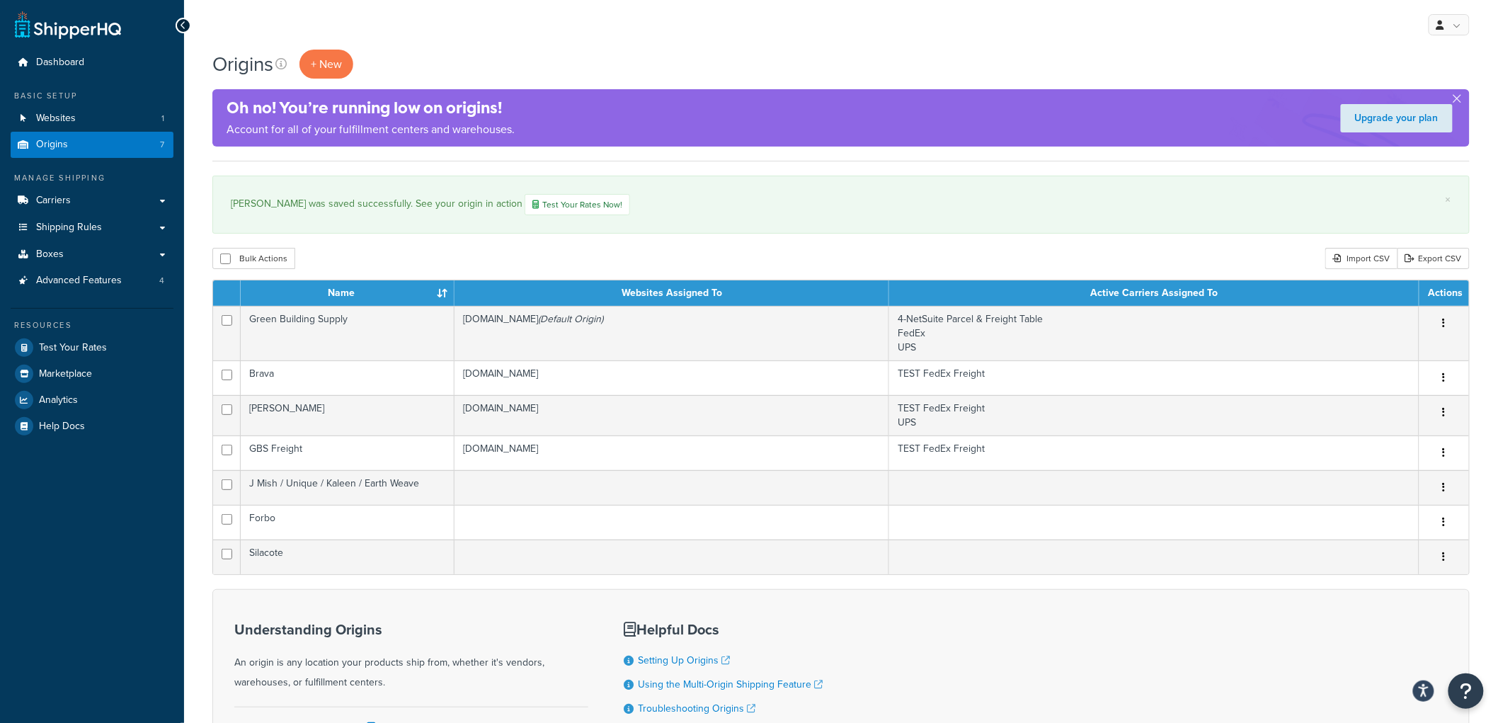
click at [703, 246] on div "Origins + New Oh no! You’re running low on origins! Account for all of your ful…" at bounding box center [841, 440] width 1314 height 781
click at [328, 64] on span "+ New" at bounding box center [326, 64] width 31 height 16
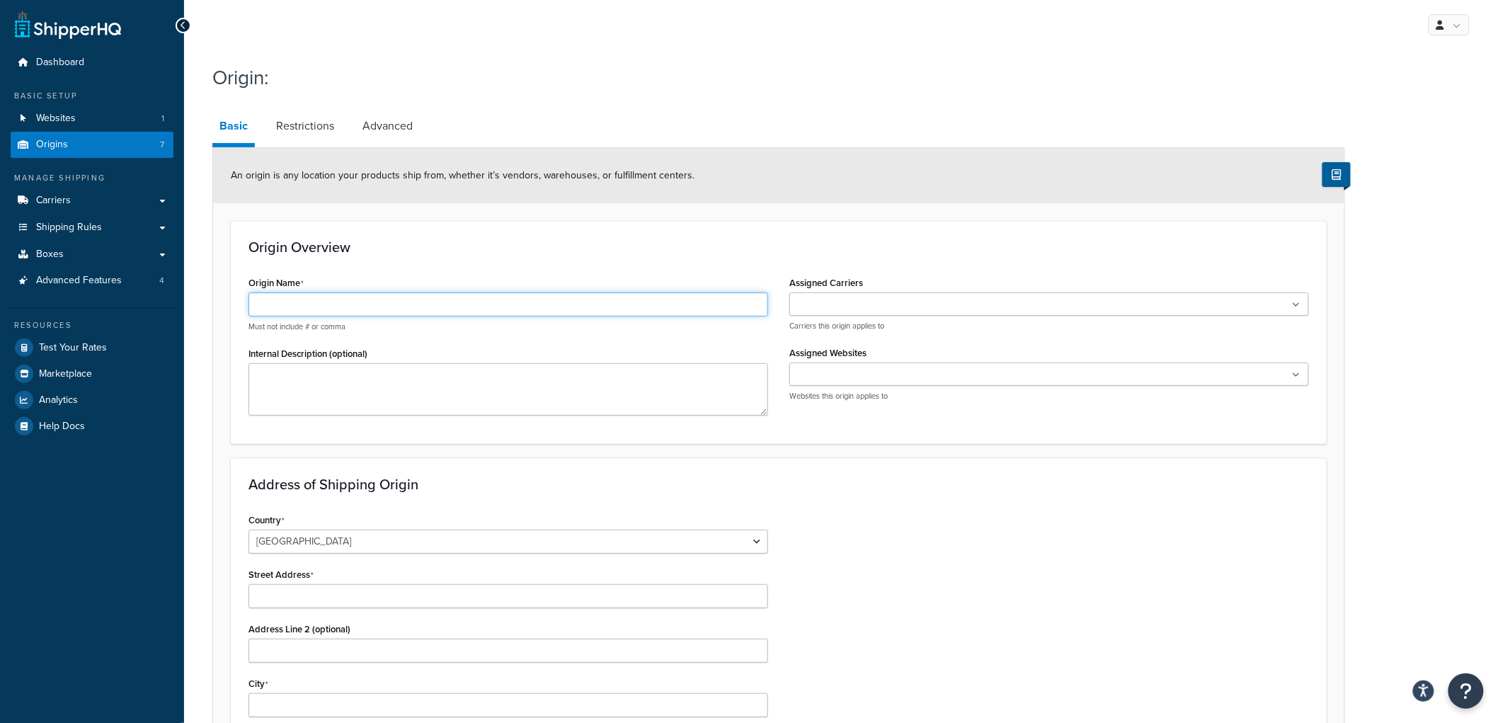
click at [304, 311] on input "Origin Name" at bounding box center [508, 304] width 520 height 24
type input "ECOS"
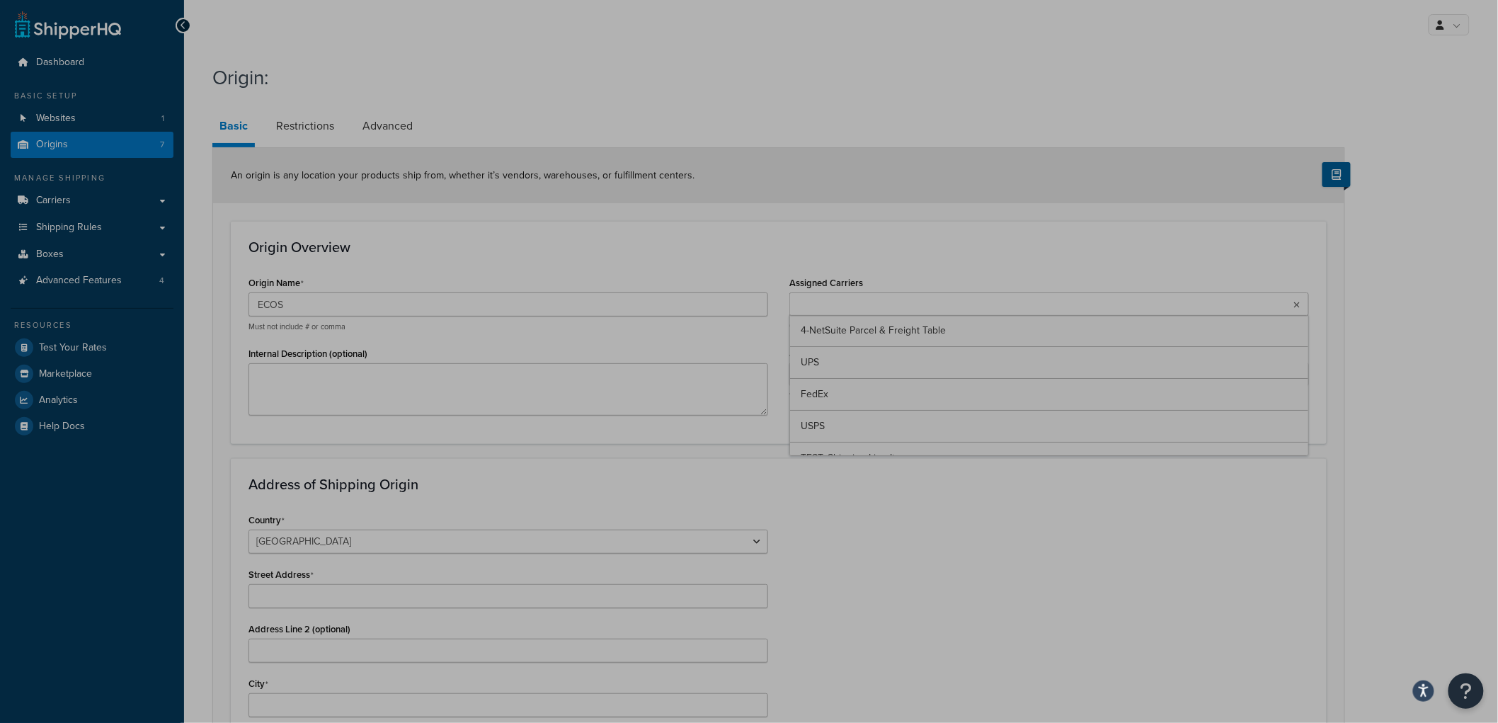
click at [753, 223] on div "Origin Overview Origin Name ECOS Must not include # or comma Internal Descripti…" at bounding box center [779, 332] width 1096 height 222
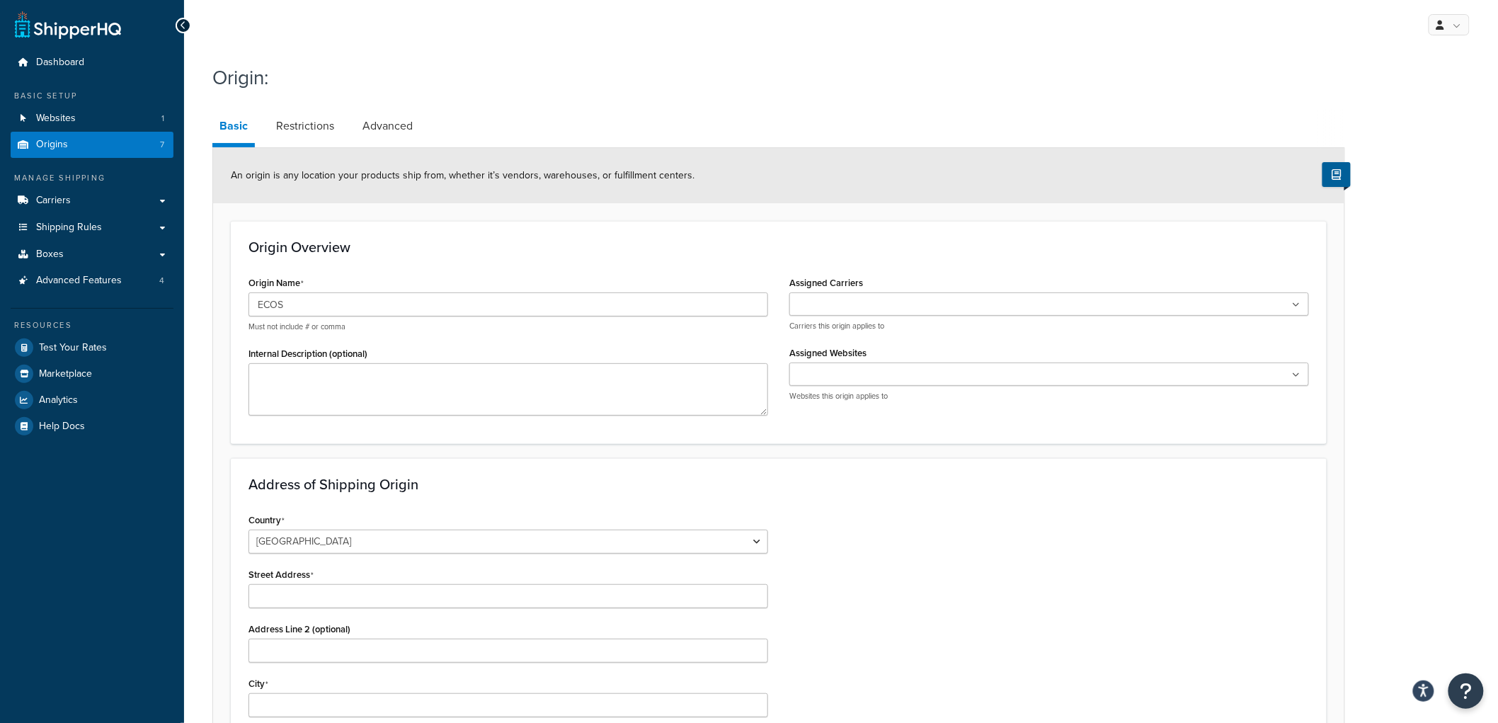
click at [349, 604] on input "Street Address" at bounding box center [508, 596] width 520 height 24
type input "2994 Fairforest Clevedale Rd"
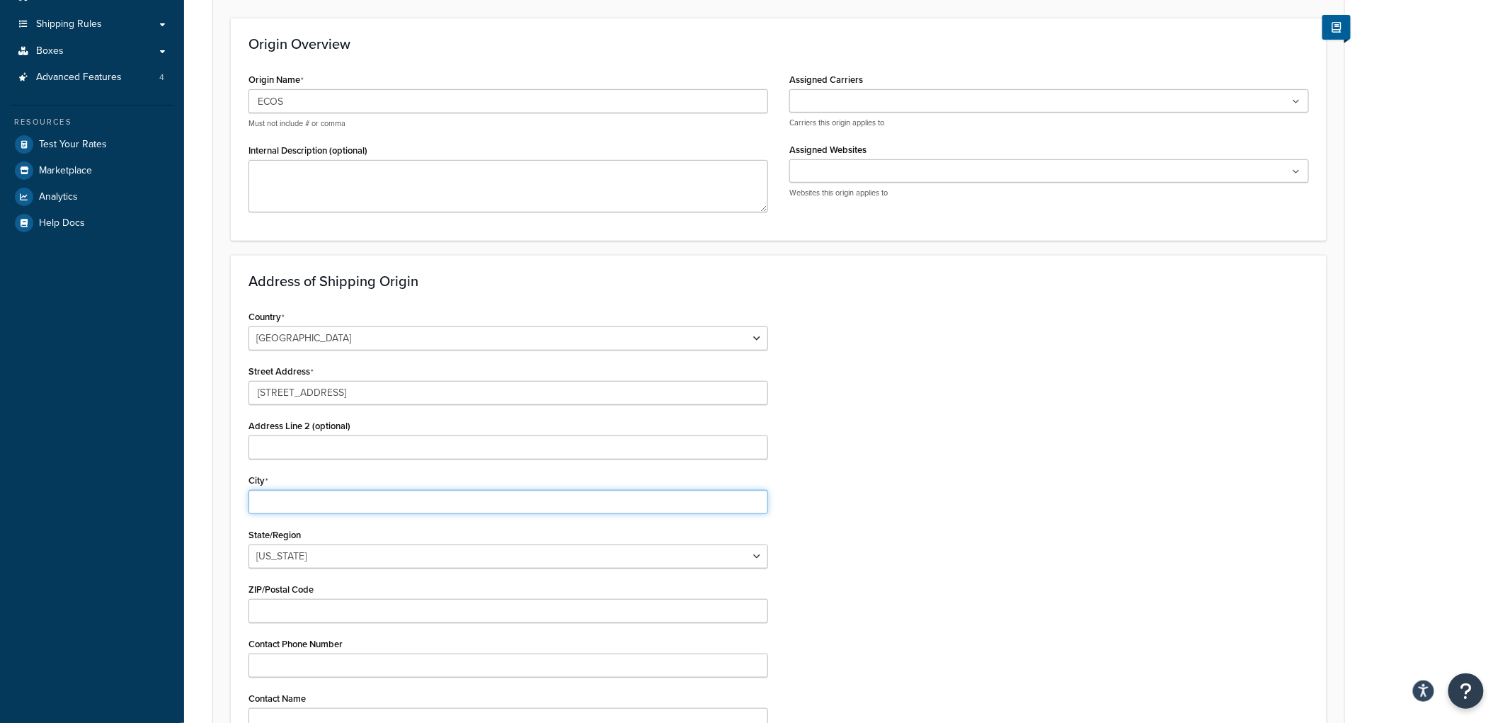
scroll to position [314, 0]
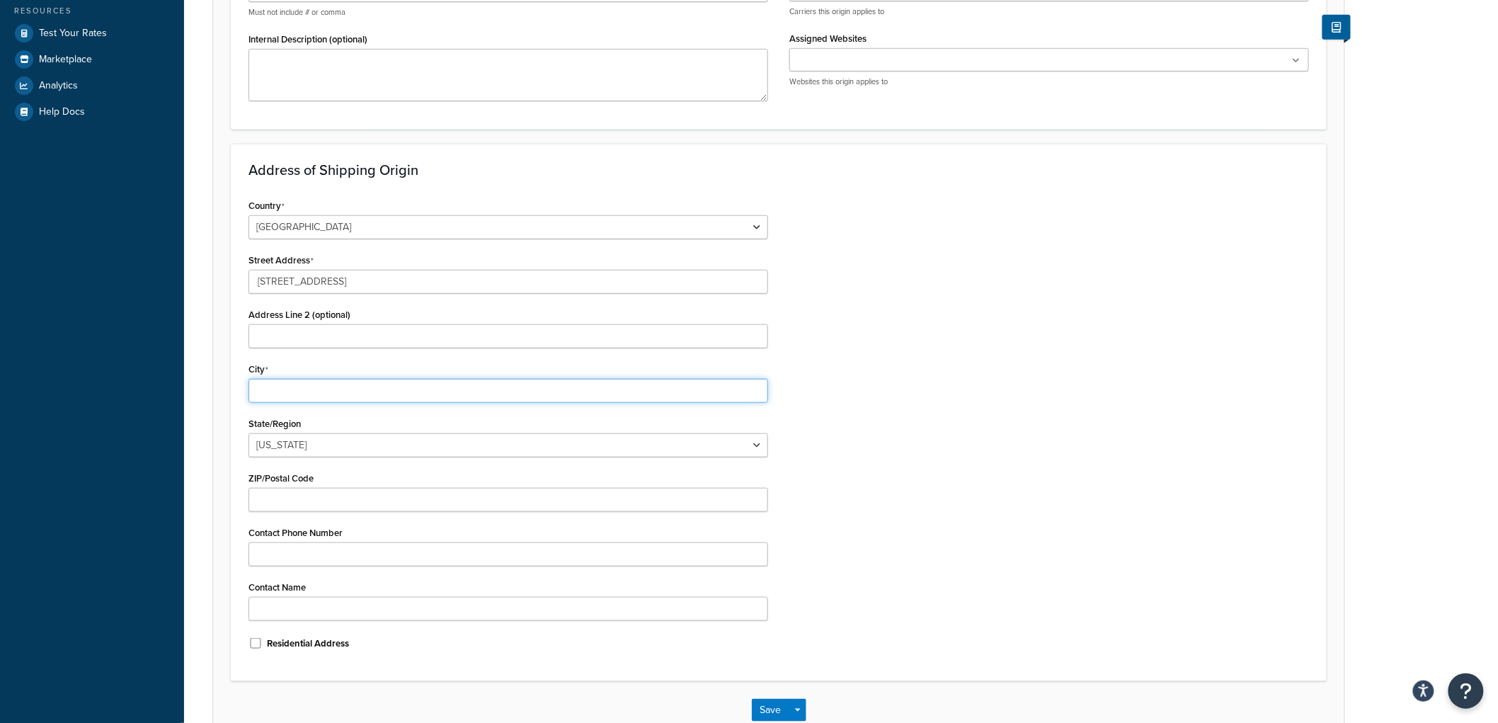
click at [333, 389] on input "City" at bounding box center [508, 391] width 520 height 24
type input "Spartanburg"
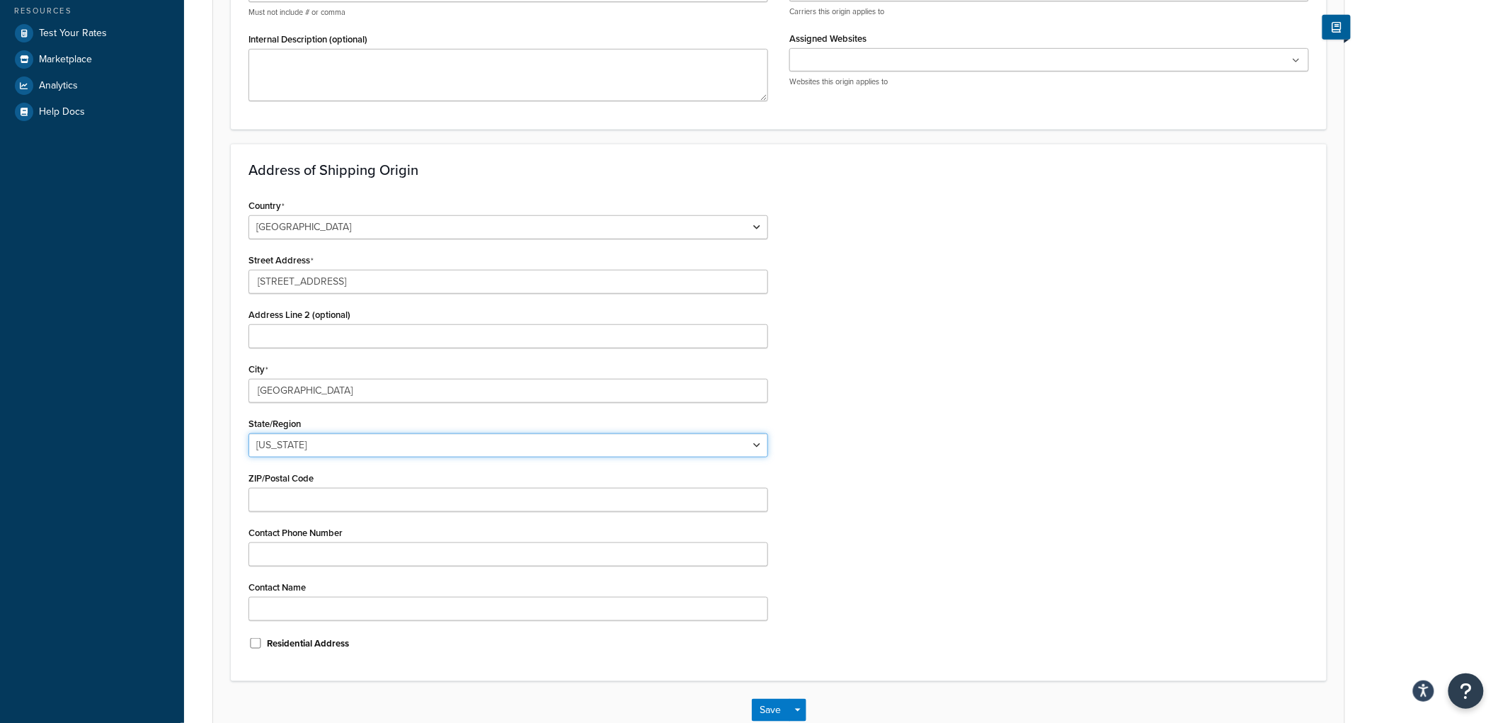
select select "40"
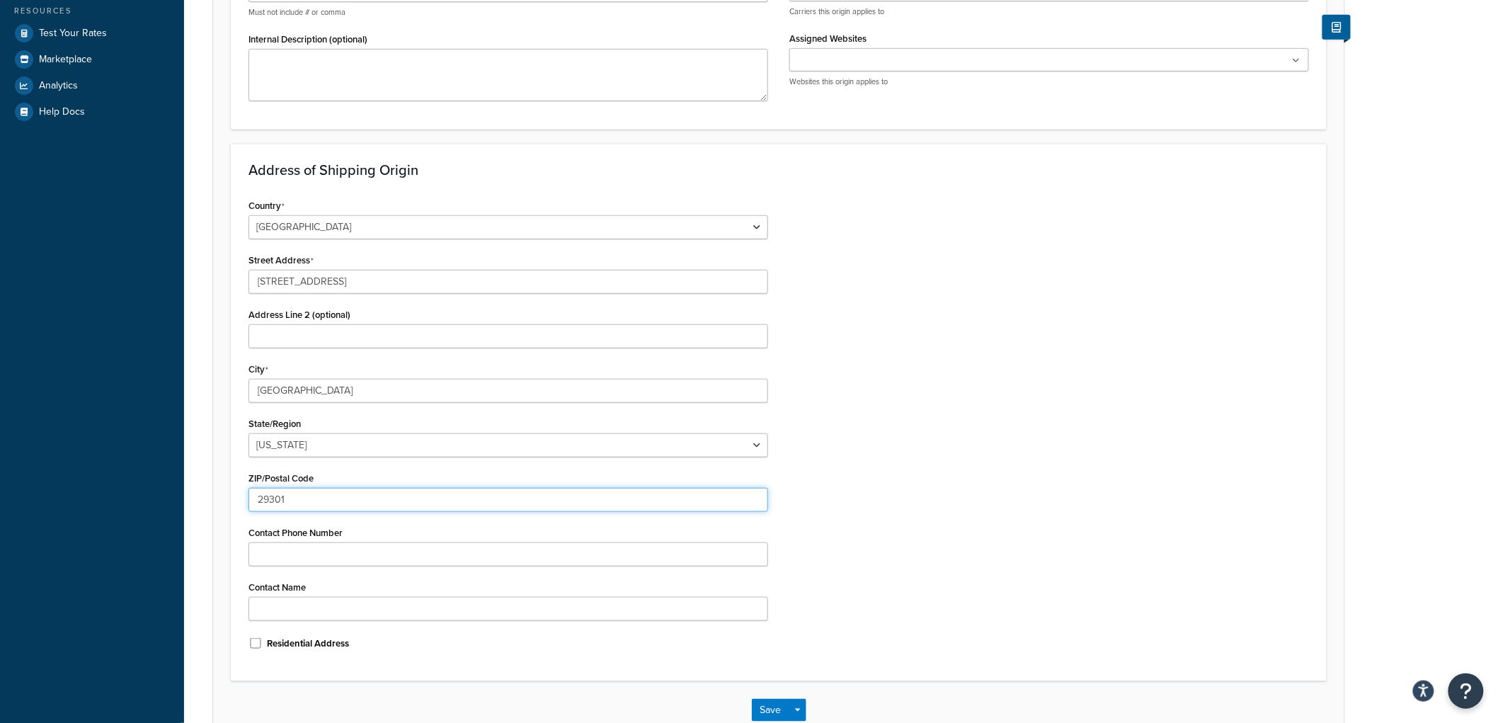
type input "29301"
click at [1172, 453] on div "Country United States United Kingdom Afghanistan Åland Islands Albania Algeria …" at bounding box center [779, 429] width 1082 height 468
click at [764, 706] on button "Save" at bounding box center [771, 710] width 38 height 23
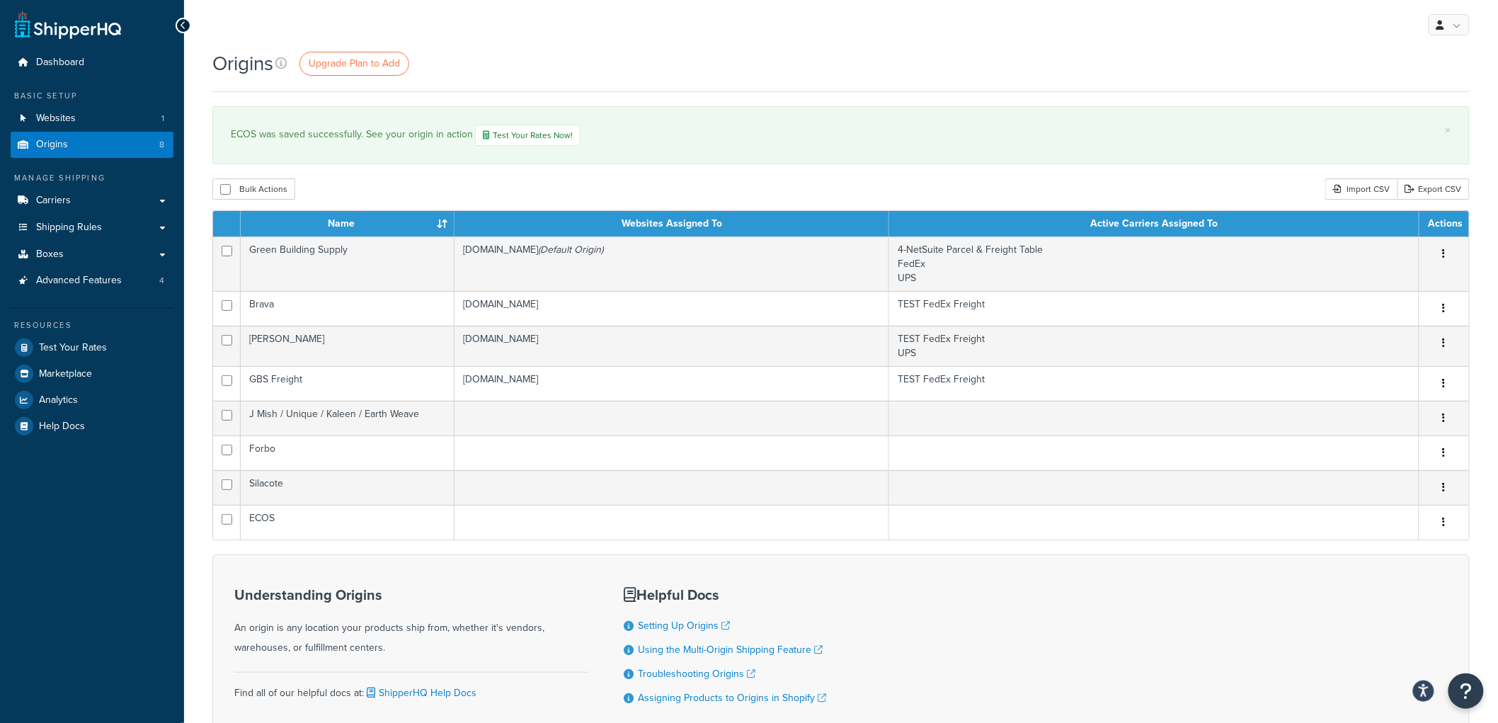
click at [366, 103] on div "Origins Upgrade Plan to Add × ECOS was saved successfully. See your origin in a…" at bounding box center [841, 423] width 1314 height 746
click at [94, 65] on link "Dashboard" at bounding box center [92, 63] width 163 height 26
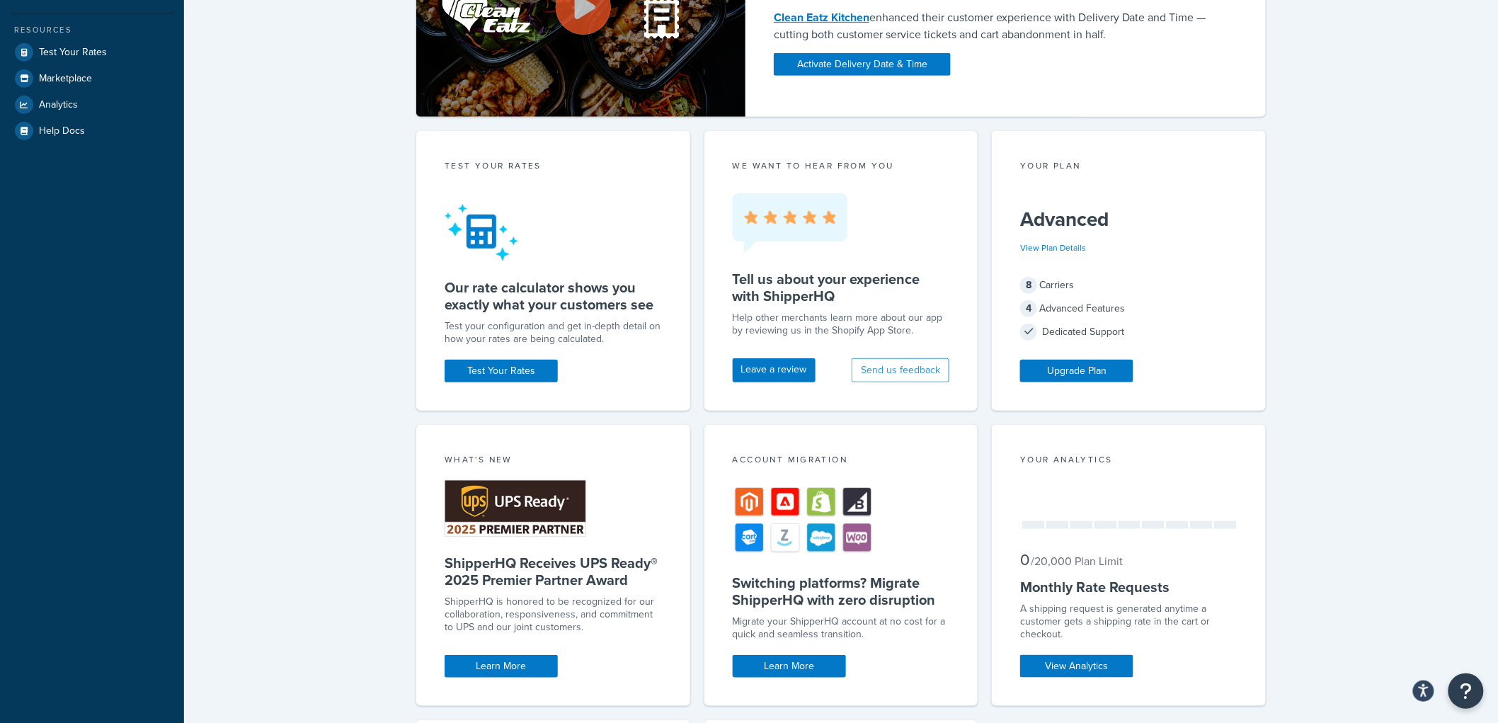
scroll to position [314, 0]
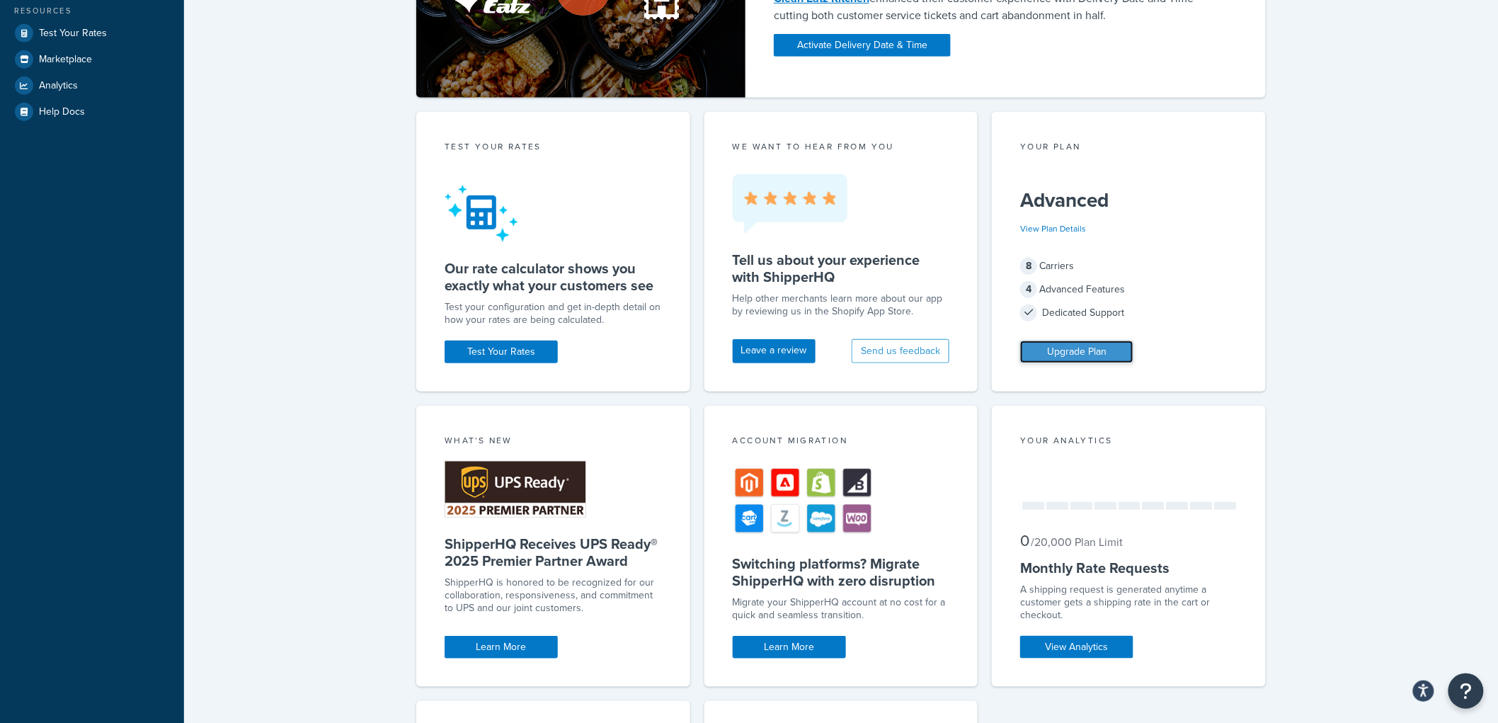
click at [1116, 348] on link "Upgrade Plan" at bounding box center [1076, 351] width 113 height 23
click at [1372, 343] on div "Welcome Guide Recommendations ShipperHQ: An Overview Carrier Setup Shipping Rul…" at bounding box center [841, 388] width 1314 height 1307
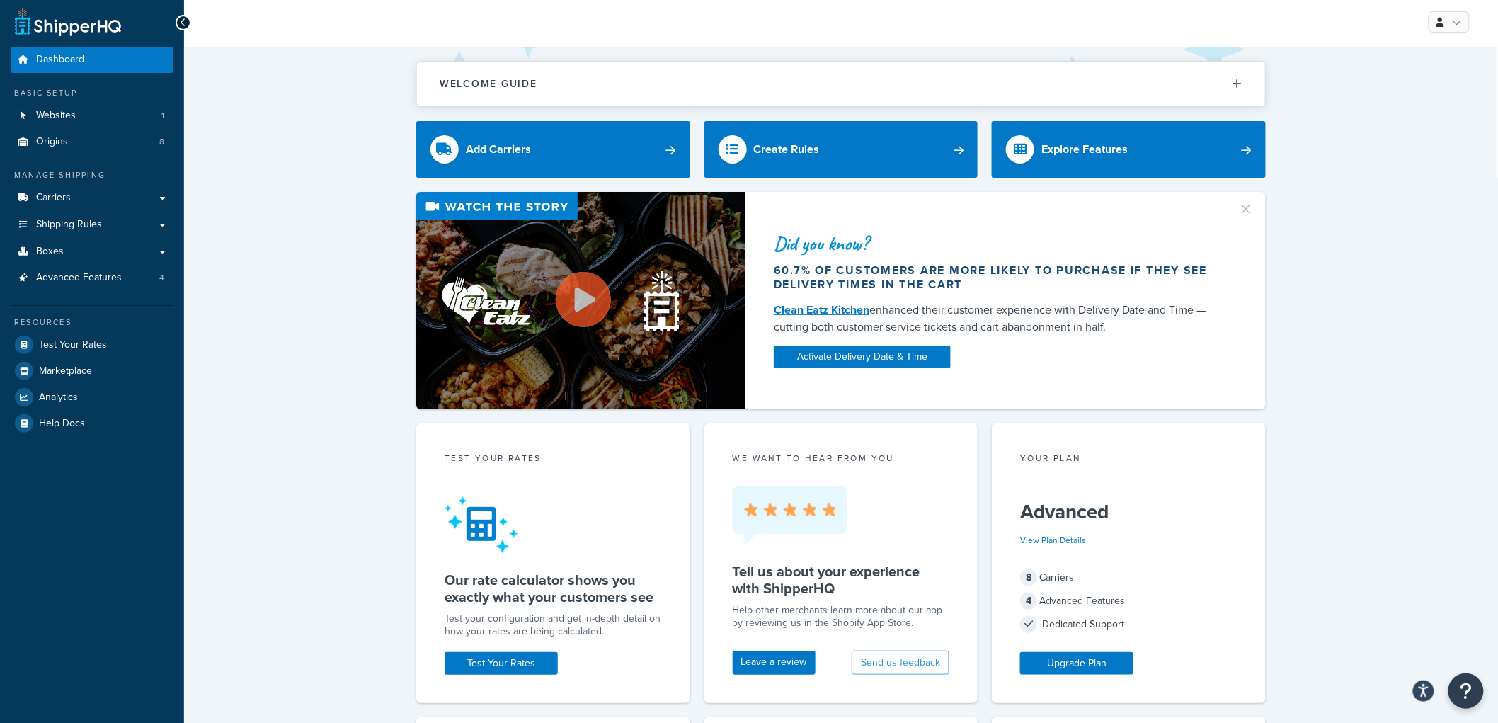
scroll to position [0, 0]
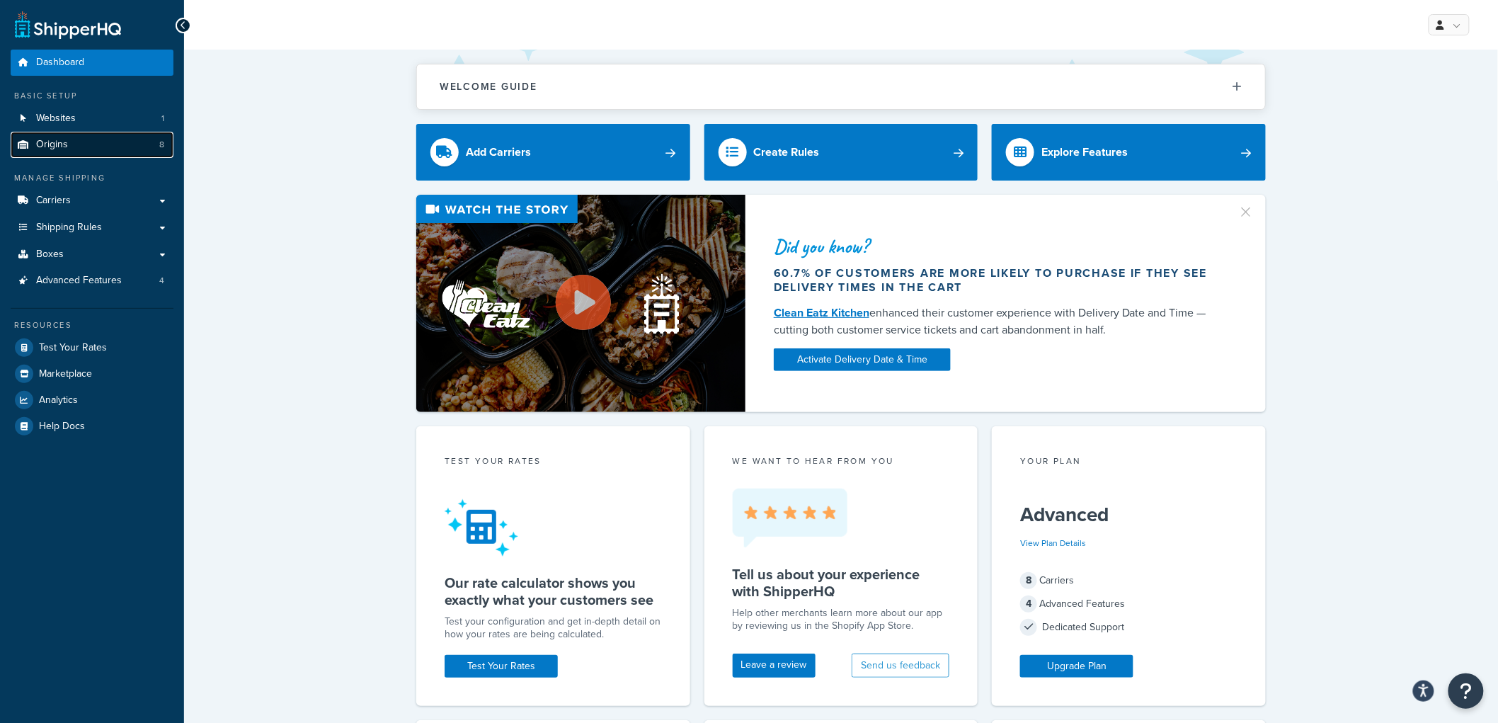
click at [71, 142] on link "Origins 8" at bounding box center [92, 145] width 163 height 26
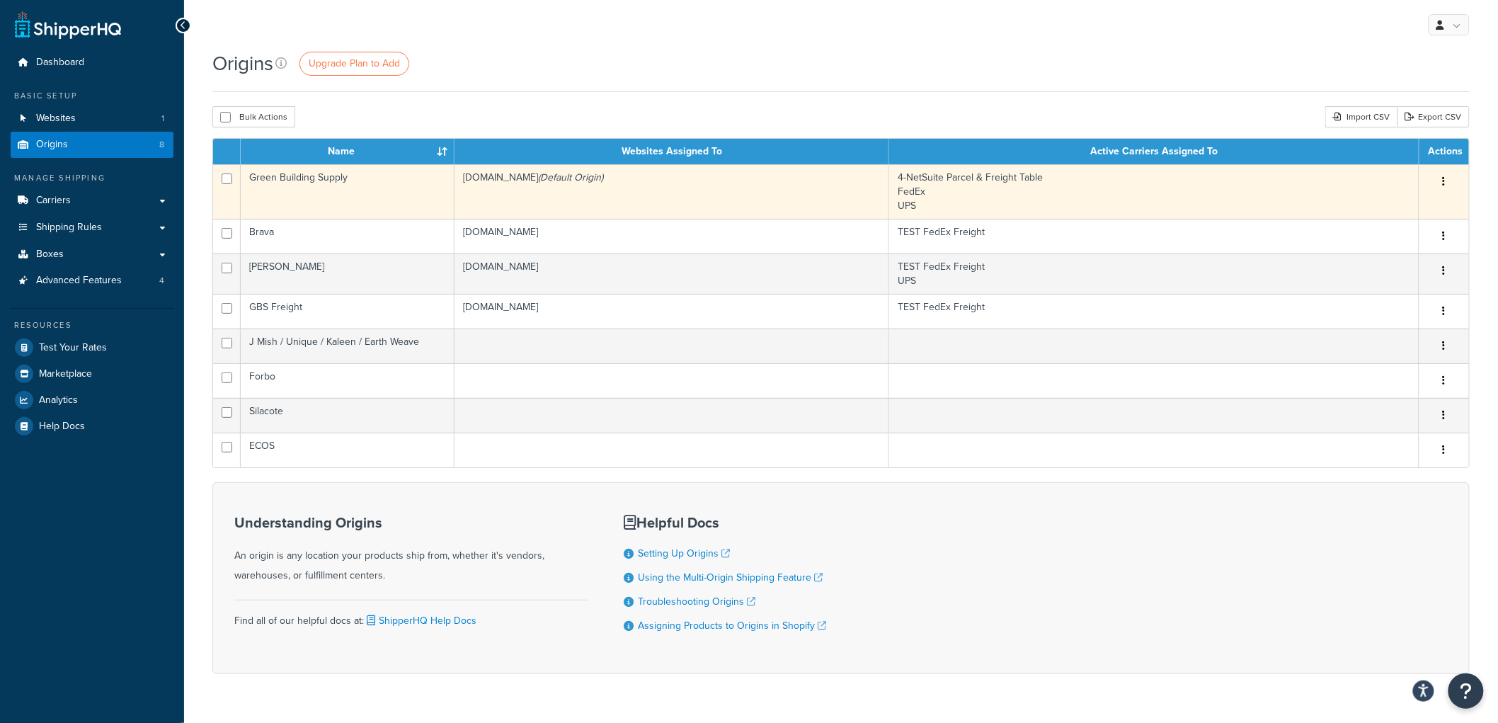
click at [315, 196] on td "Green Building Supply" at bounding box center [348, 191] width 214 height 55
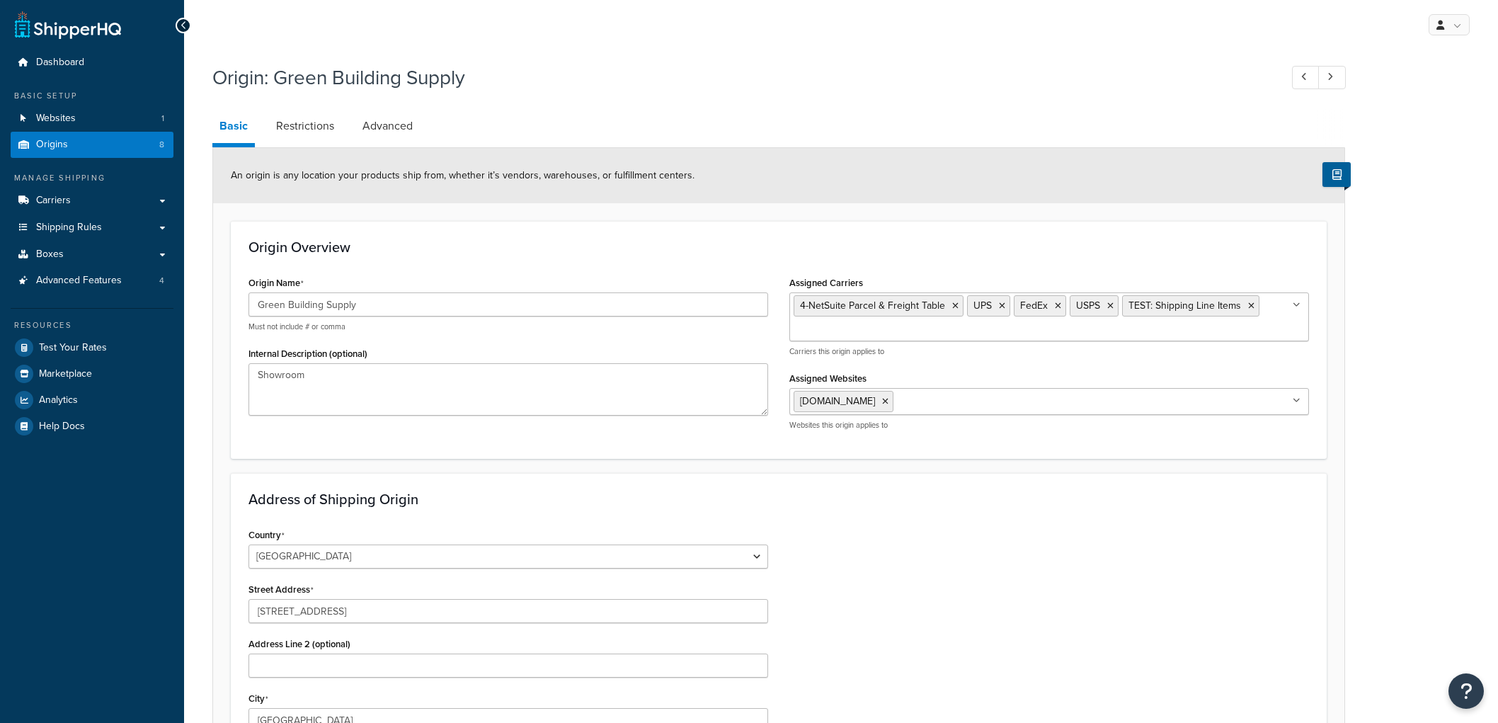
select select "15"
click at [399, 306] on input "Green Building Supply" at bounding box center [508, 304] width 520 height 24
type input "Green Building Supply / [GEOGRAPHIC_DATA]"
click at [430, 264] on div "Origin Overview Origin Name Green Building Supply / Brava Must not include # or…" at bounding box center [779, 340] width 1096 height 238
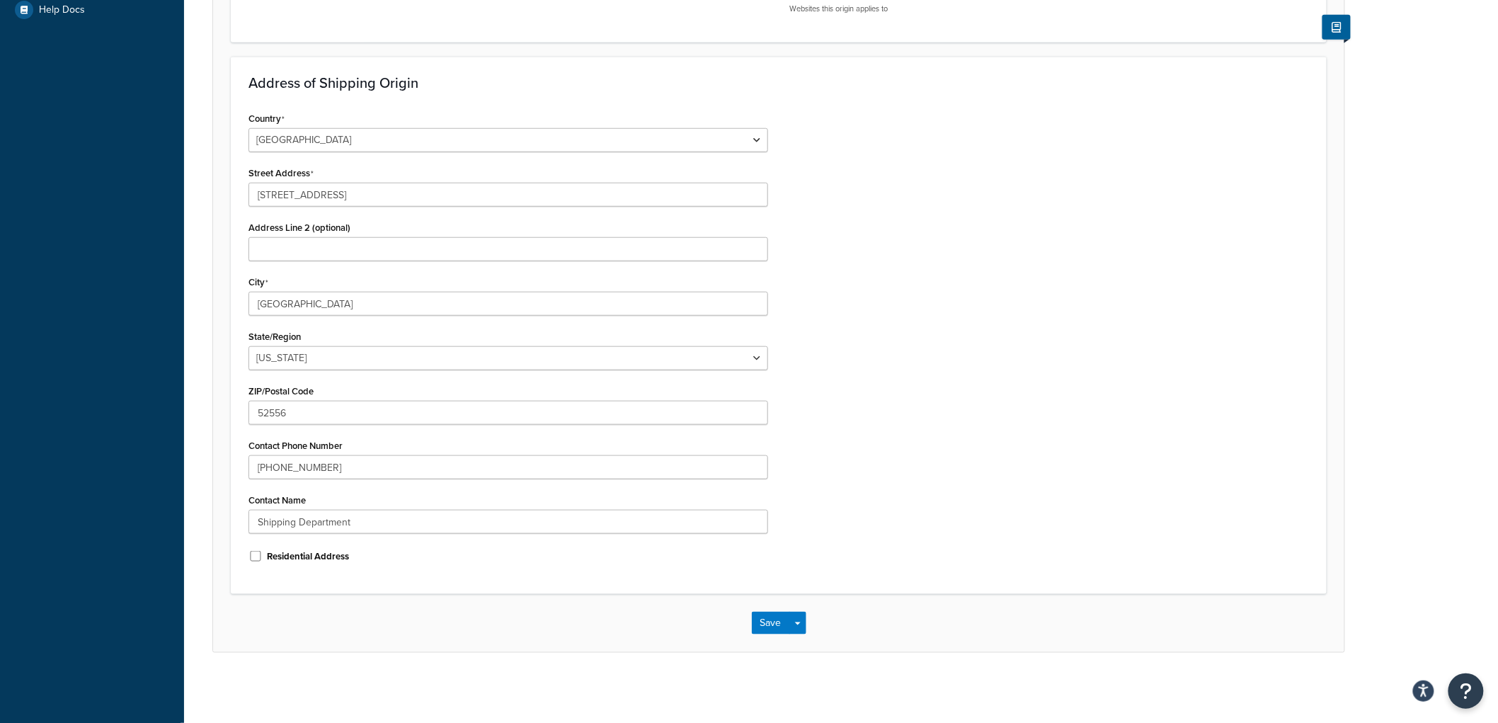
scroll to position [418, 0]
click at [763, 619] on button "Save" at bounding box center [771, 622] width 38 height 23
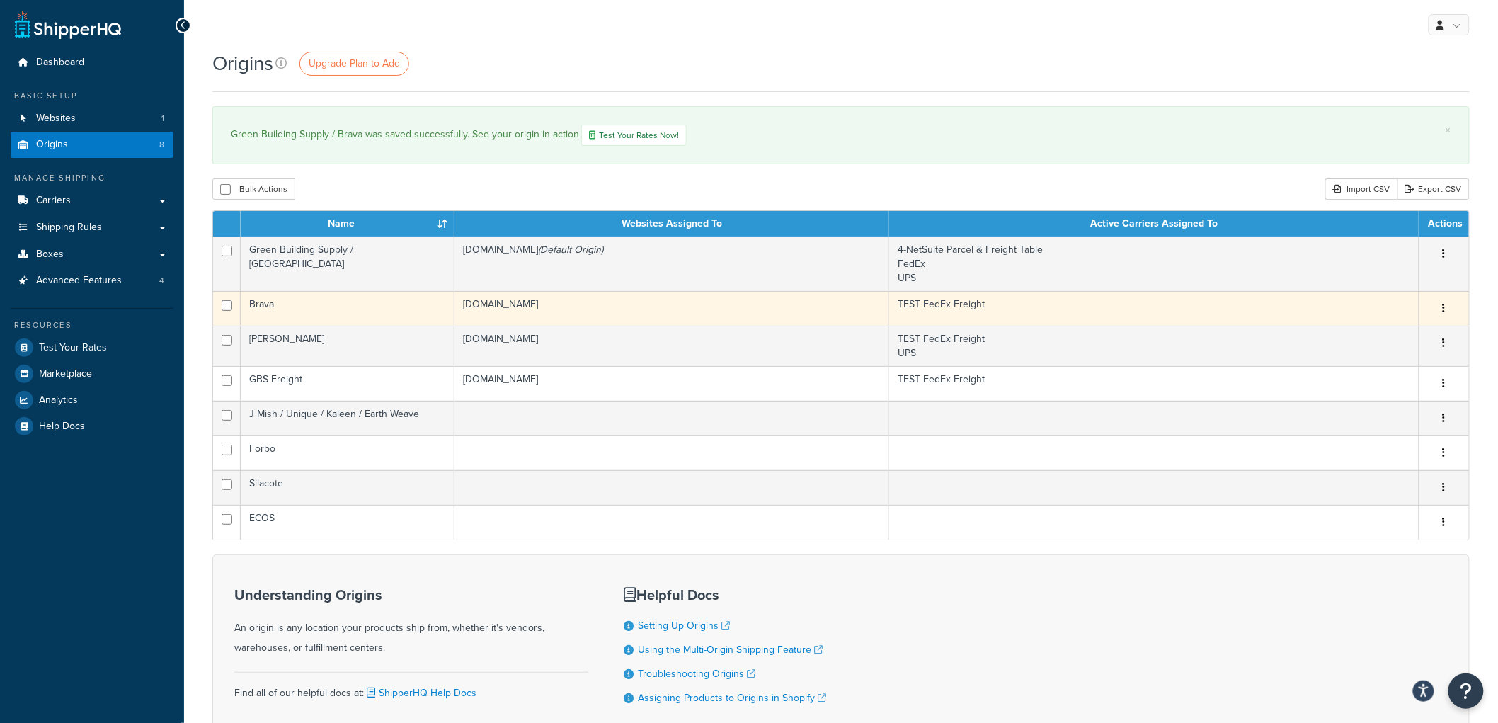
click at [222, 308] on input "checkbox" at bounding box center [227, 305] width 11 height 11
checkbox input "true"
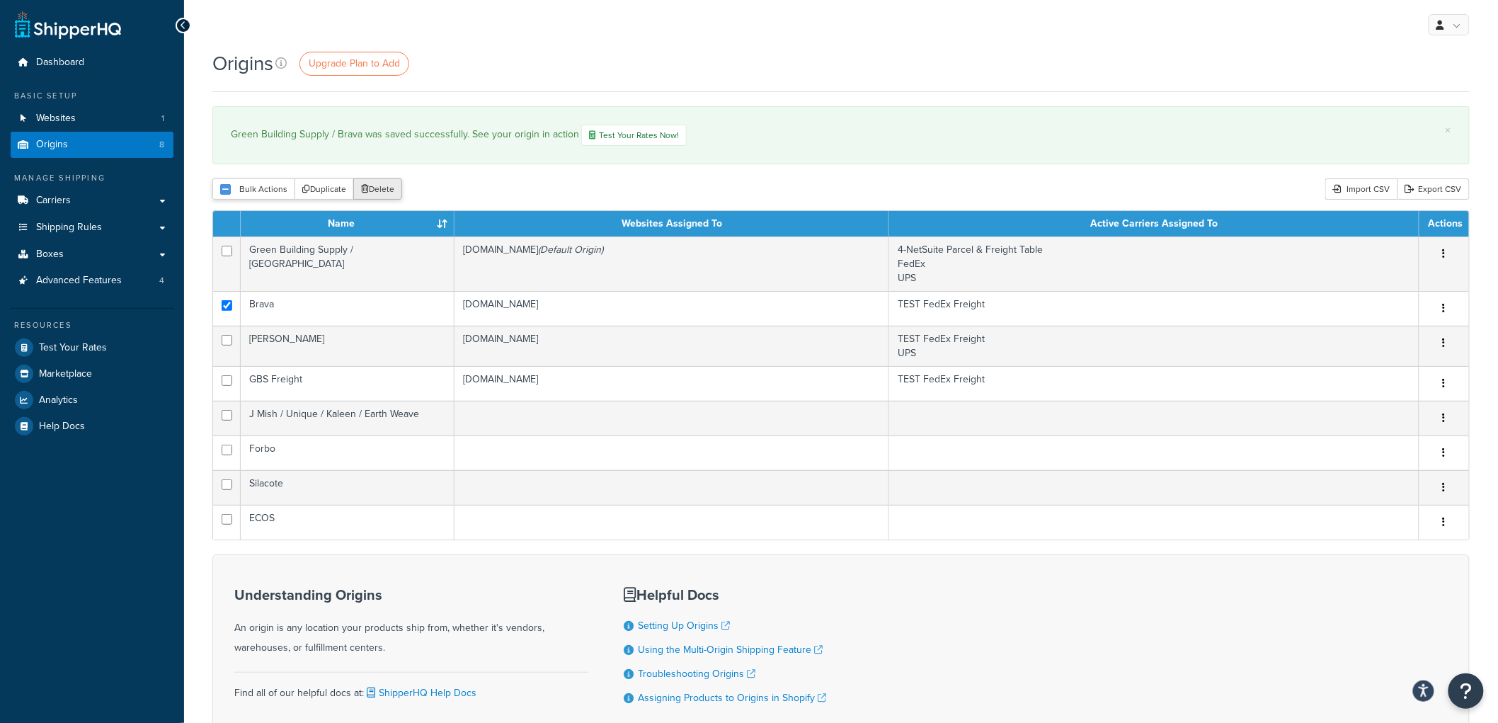
click at [379, 188] on button "Delete" at bounding box center [377, 188] width 49 height 21
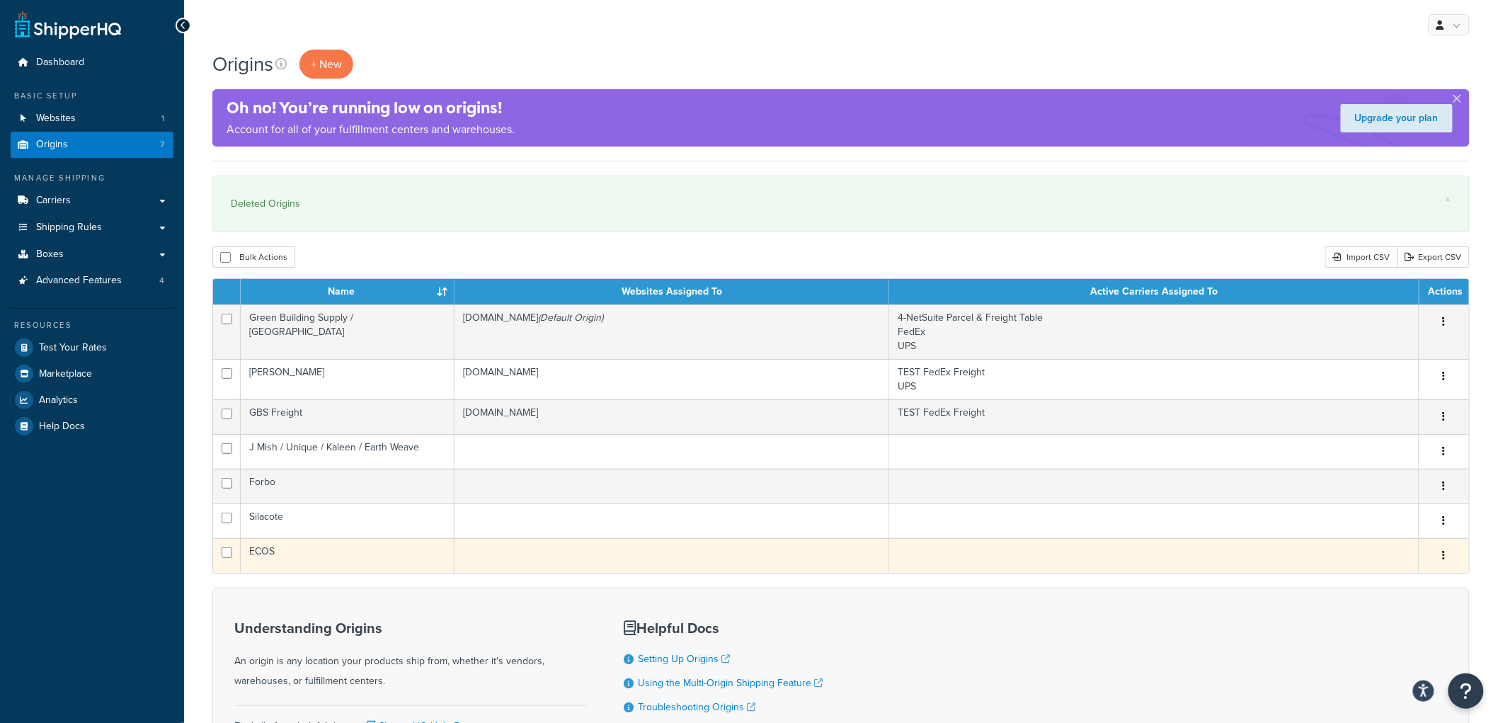
click at [381, 551] on td "ECOS" at bounding box center [348, 555] width 214 height 35
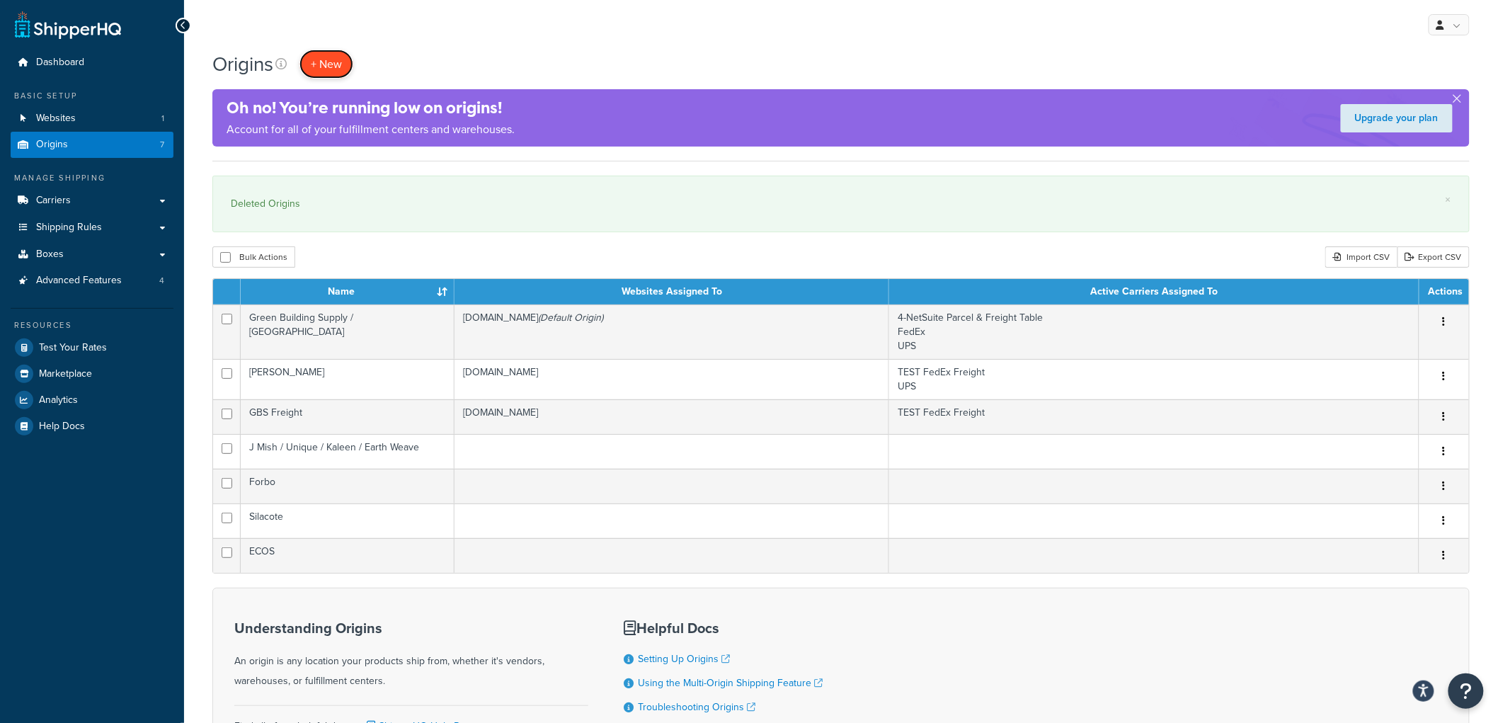
click at [336, 59] on span "+ New" at bounding box center [326, 64] width 31 height 16
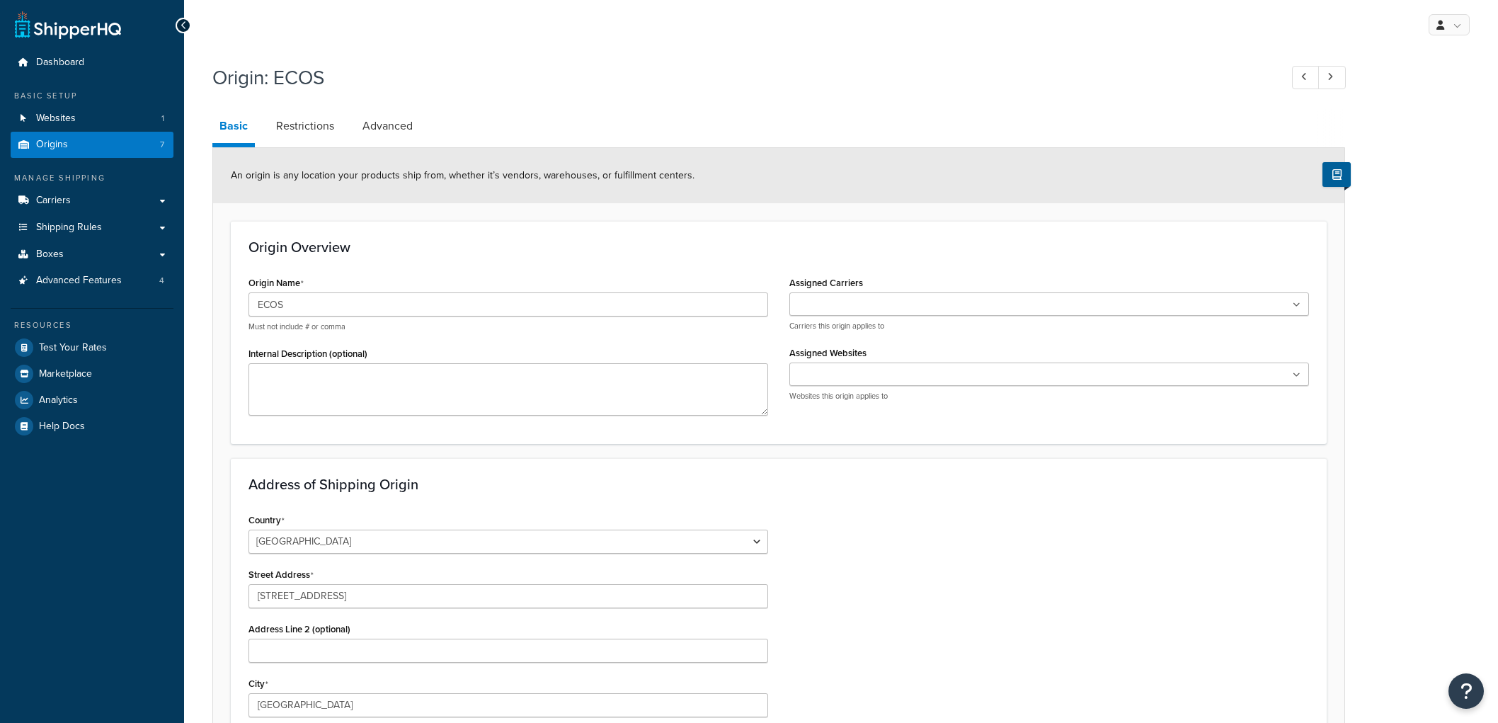
select select "40"
click at [430, 296] on input "Origin Name" at bounding box center [508, 304] width 520 height 24
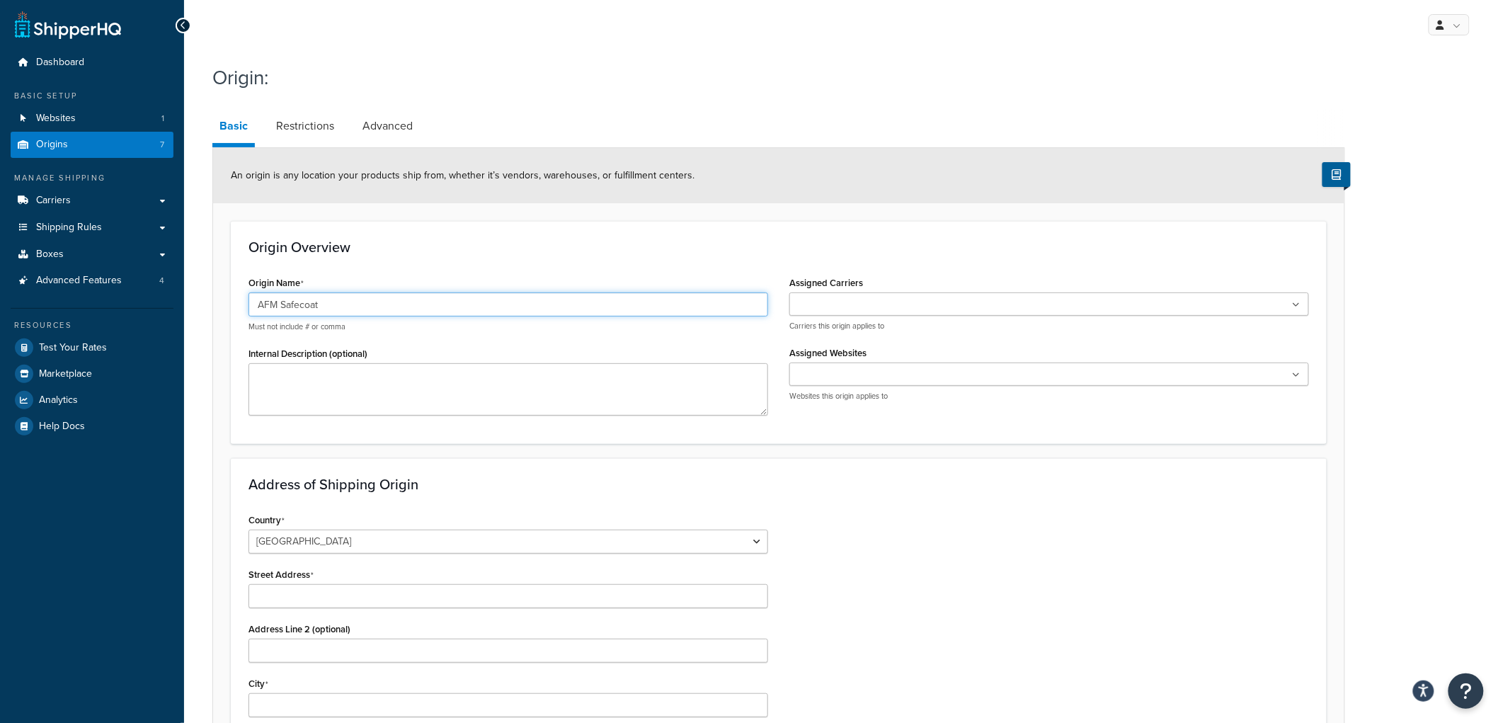
type input "AFM Safecoat"
click at [447, 263] on div "Origin Overview Origin Name AFM Safecoat Must not include # or comma Internal D…" at bounding box center [779, 332] width 1096 height 222
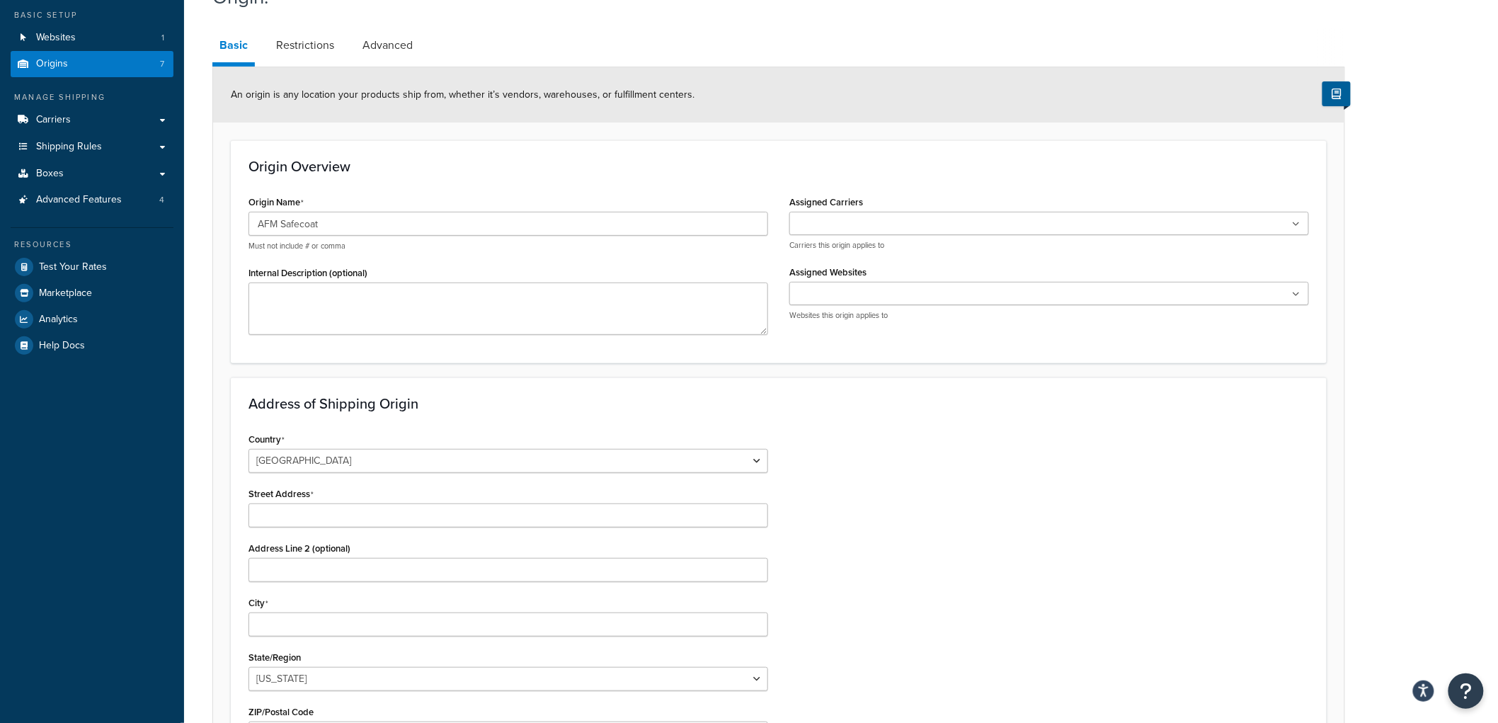
scroll to position [236, 0]
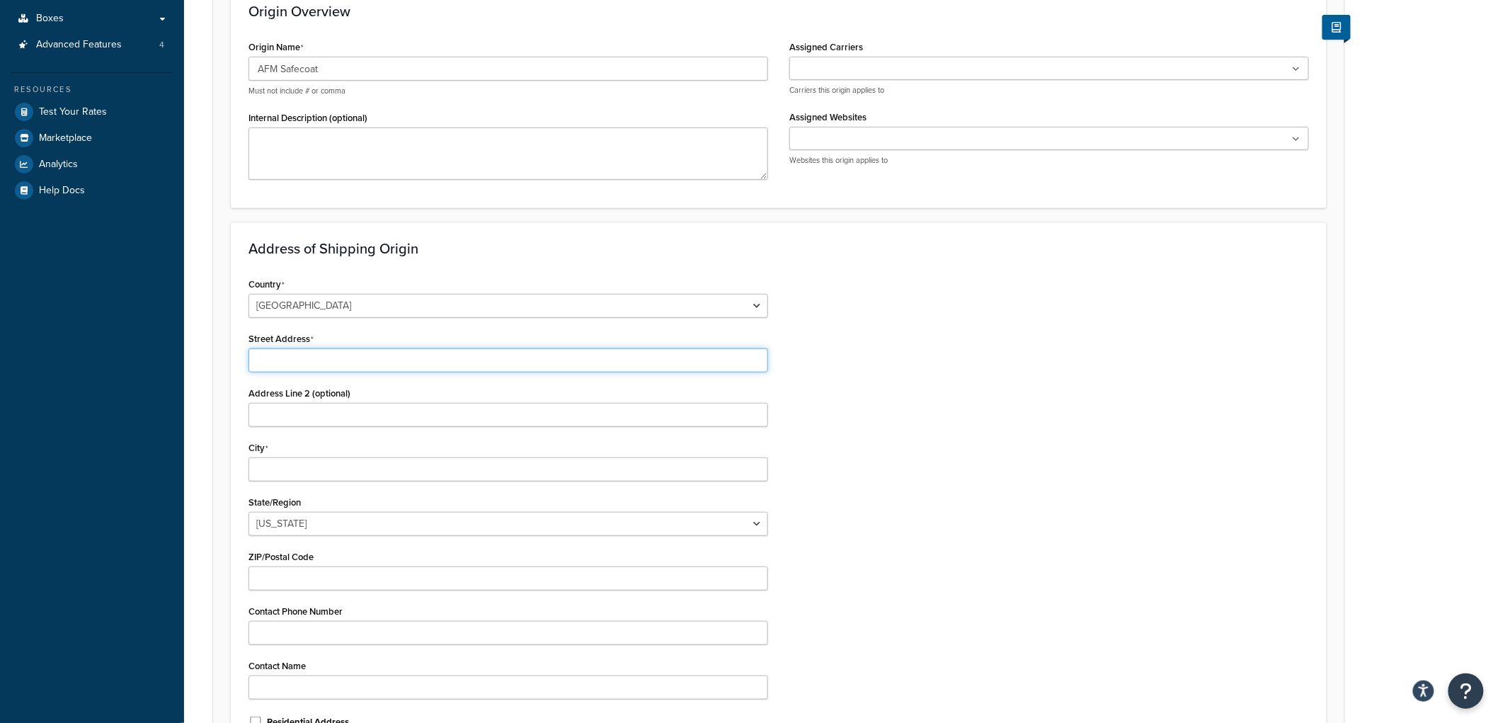
click at [313, 369] on input "Street Address" at bounding box center [508, 360] width 520 height 24
type input "3251 Third Avenue"
type input "San Diego"
select select "5"
type input "92103"
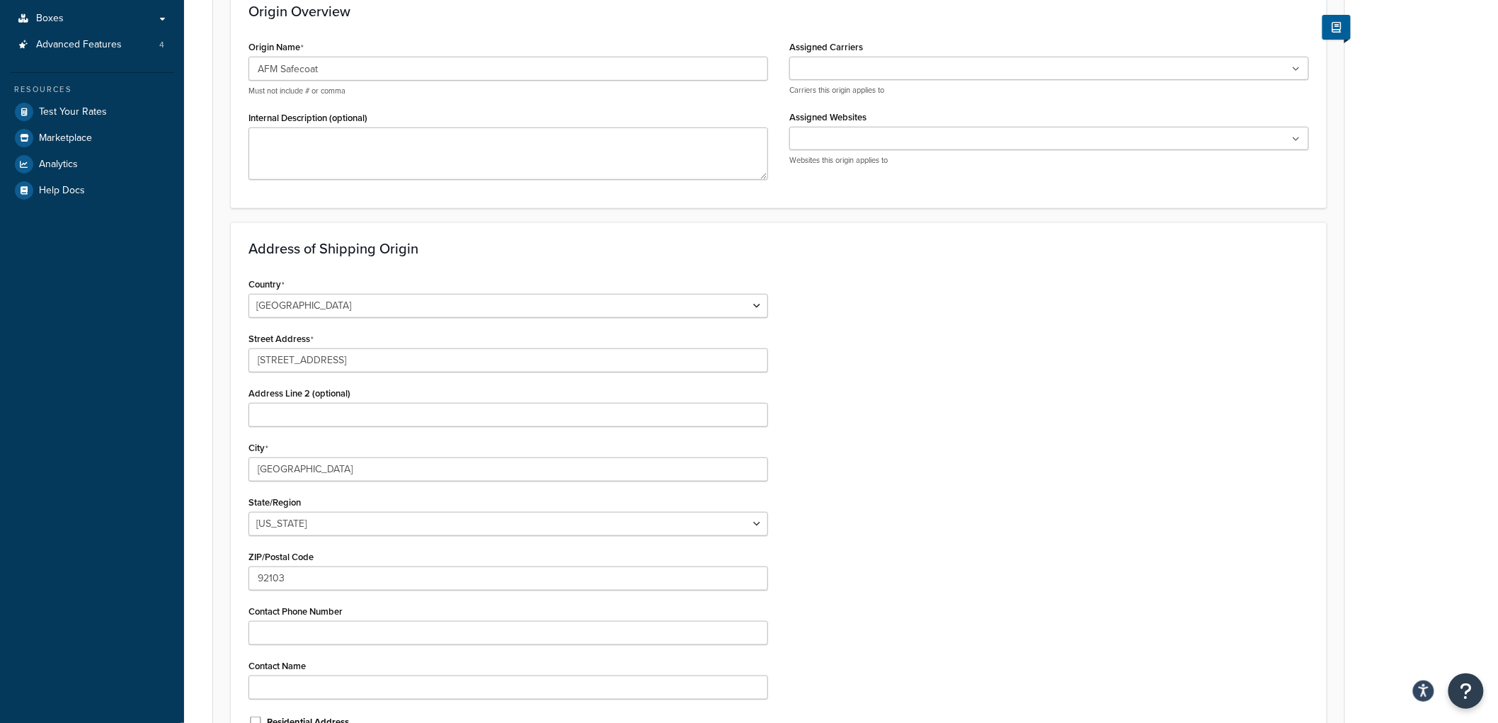
click at [1060, 533] on div "Country United States United Kingdom Afghanistan Åland Islands Albania Algeria …" at bounding box center [779, 508] width 1082 height 468
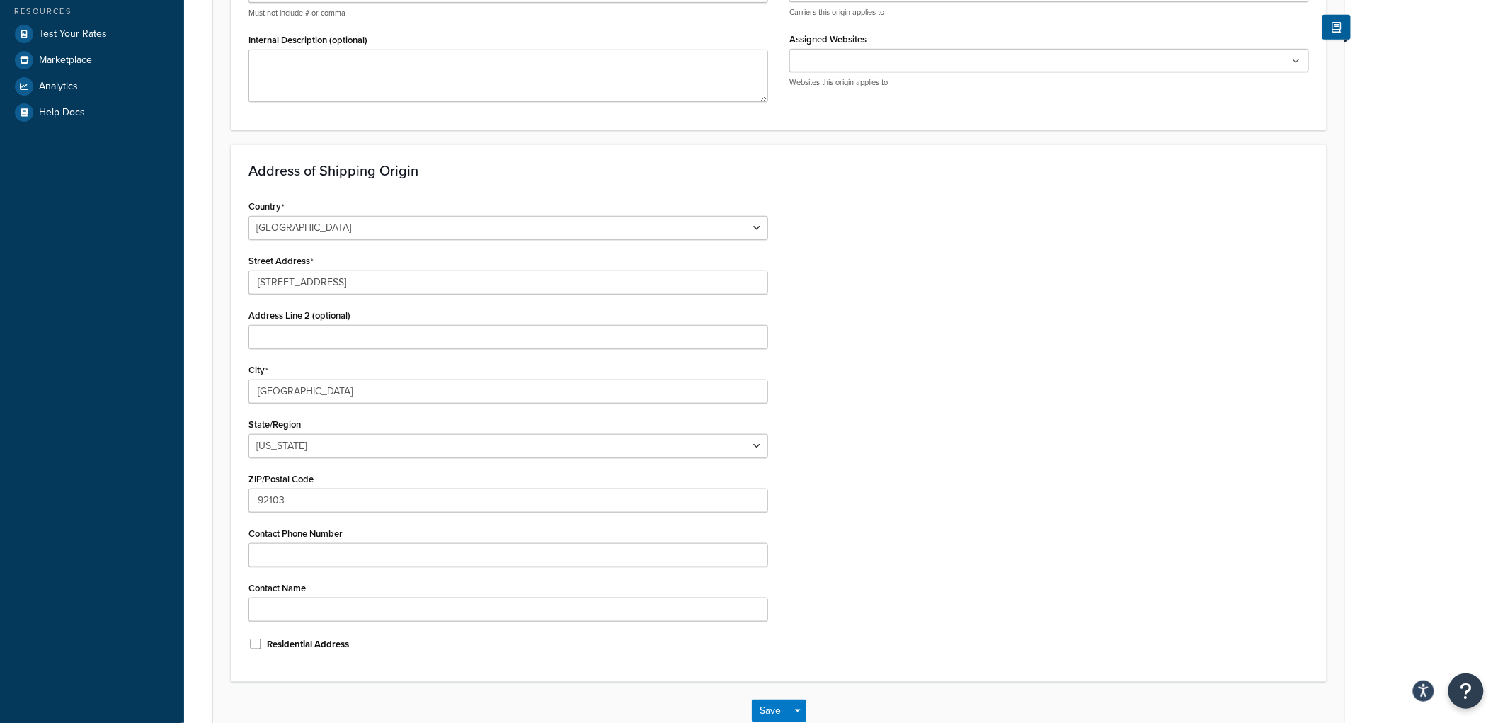
scroll to position [401, 0]
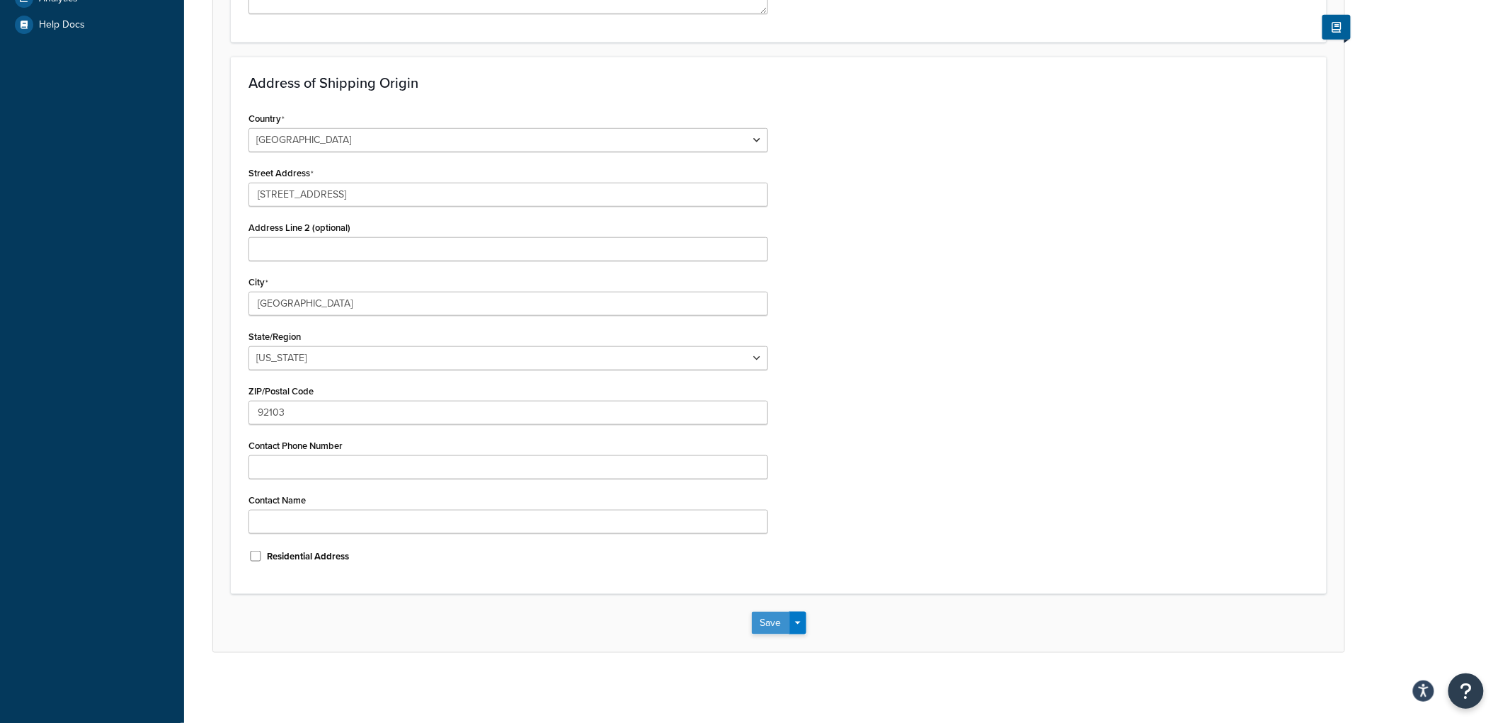
click at [759, 617] on button "Save" at bounding box center [771, 623] width 38 height 23
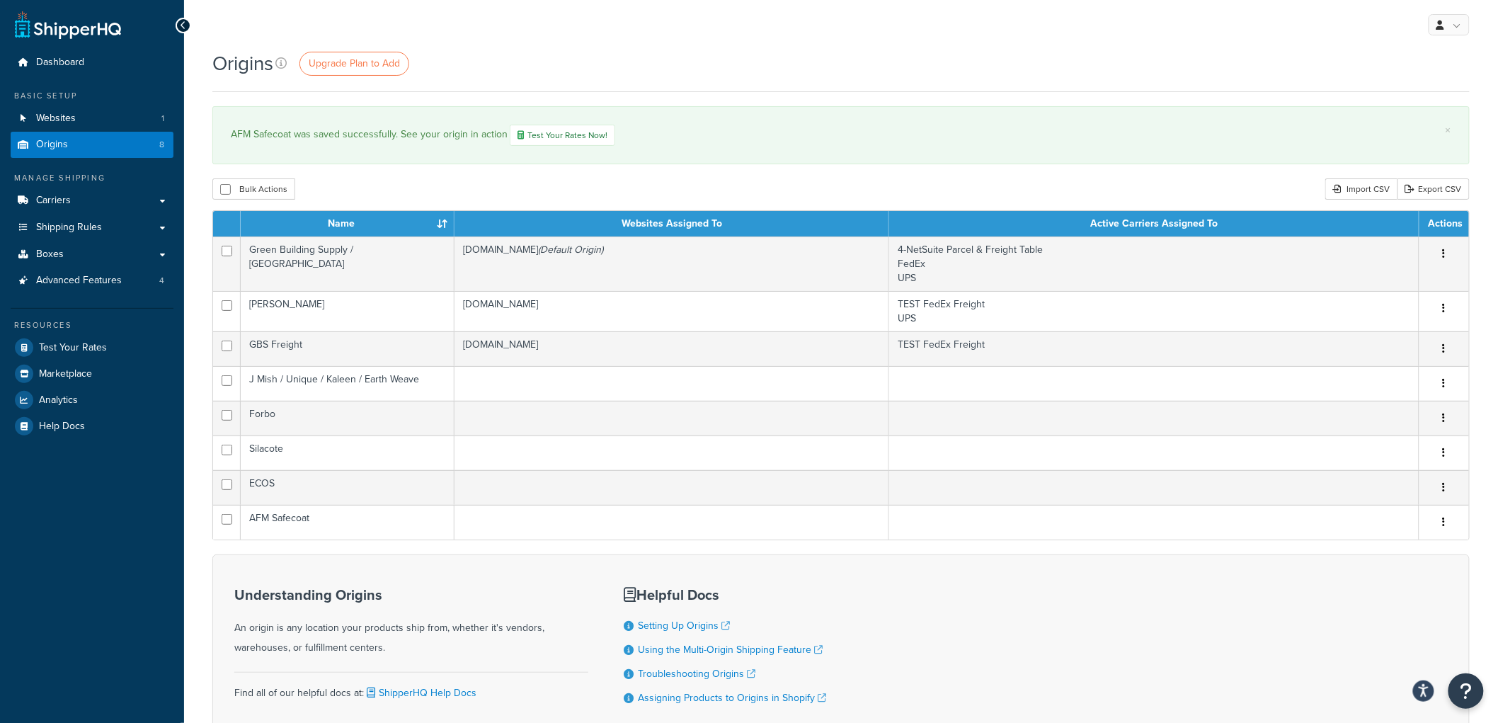
click at [470, 176] on div "Origins Upgrade Plan to Add × AFM Safecoat was saved successfully. See your ori…" at bounding box center [841, 423] width 1314 height 746
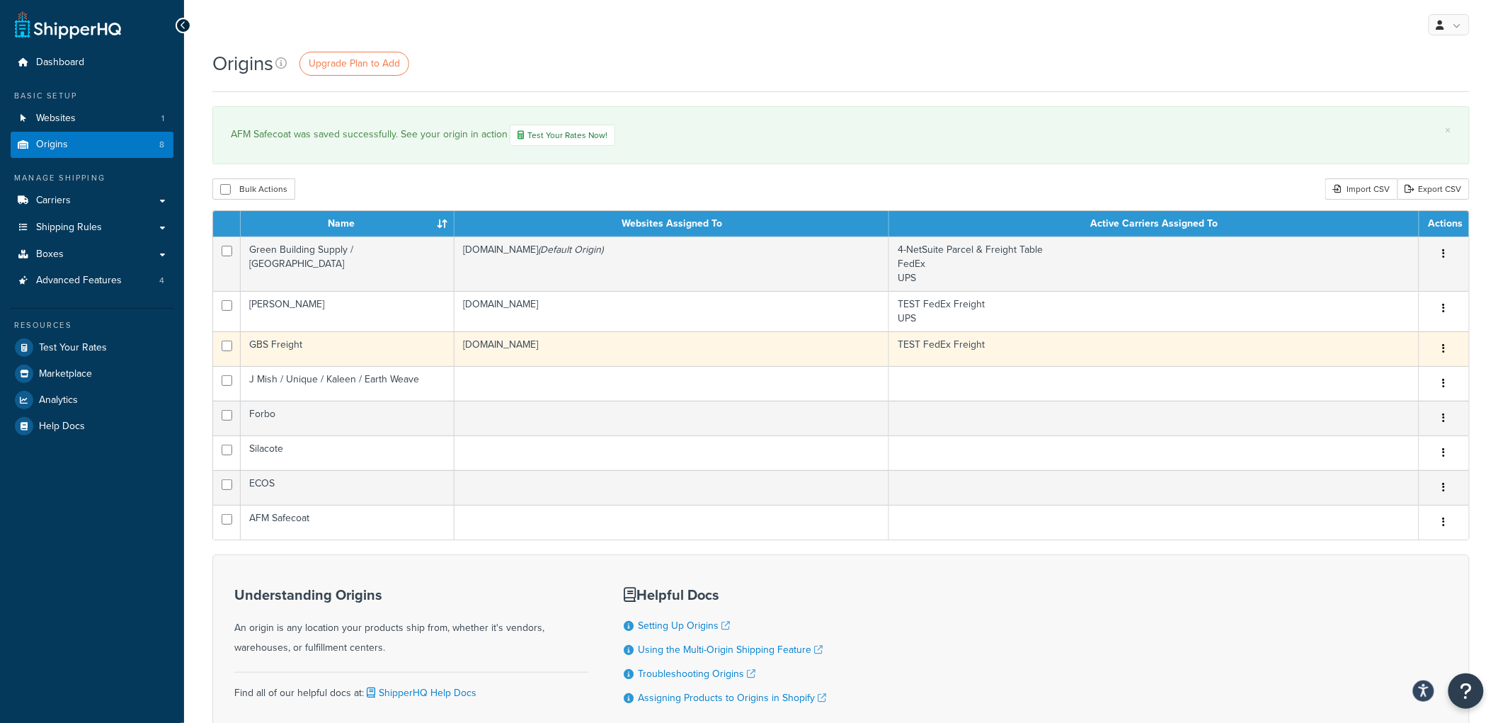
click at [229, 345] on input "checkbox" at bounding box center [227, 345] width 11 height 11
checkbox input "true"
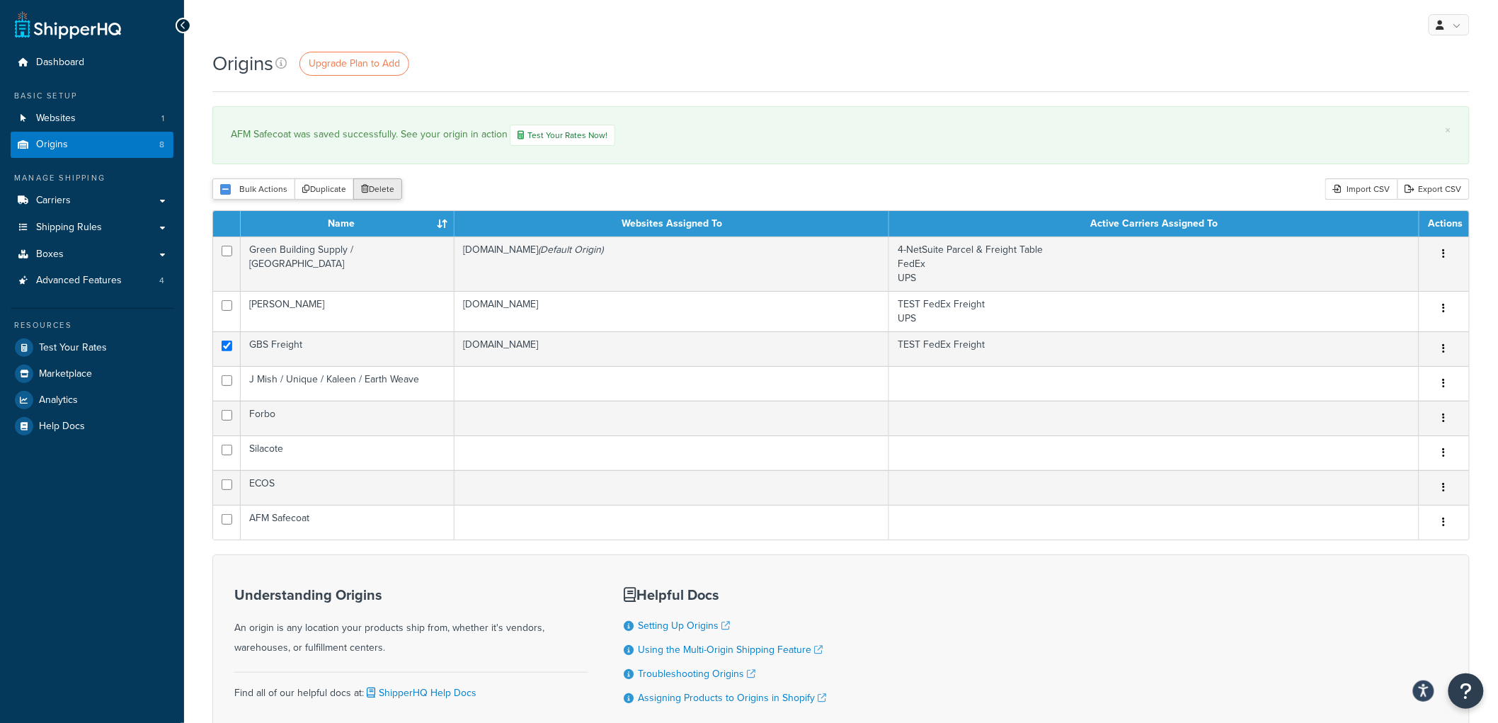
click at [365, 188] on icon "submit" at bounding box center [365, 189] width 8 height 8
click at [377, 188] on button "Delete" at bounding box center [377, 188] width 49 height 21
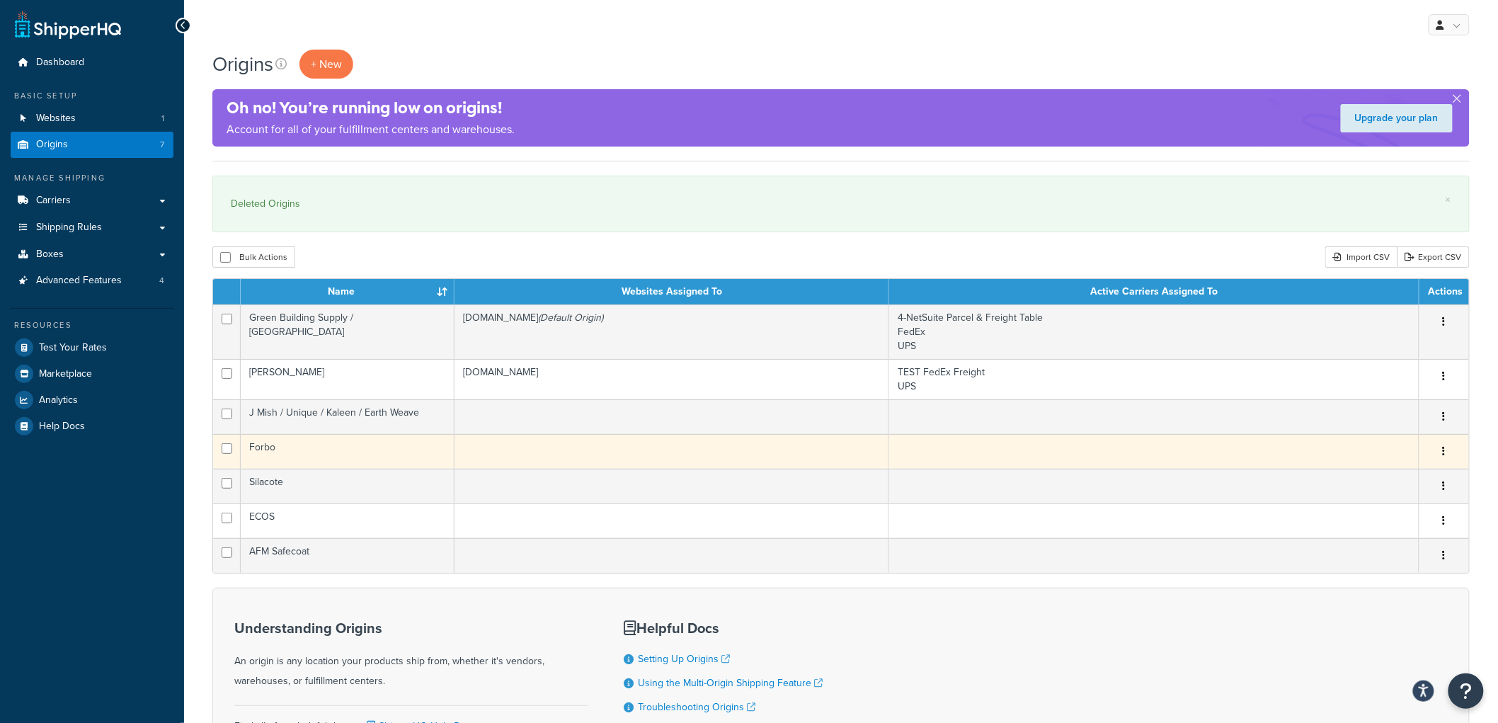
click at [330, 465] on td "Forbo" at bounding box center [348, 451] width 214 height 35
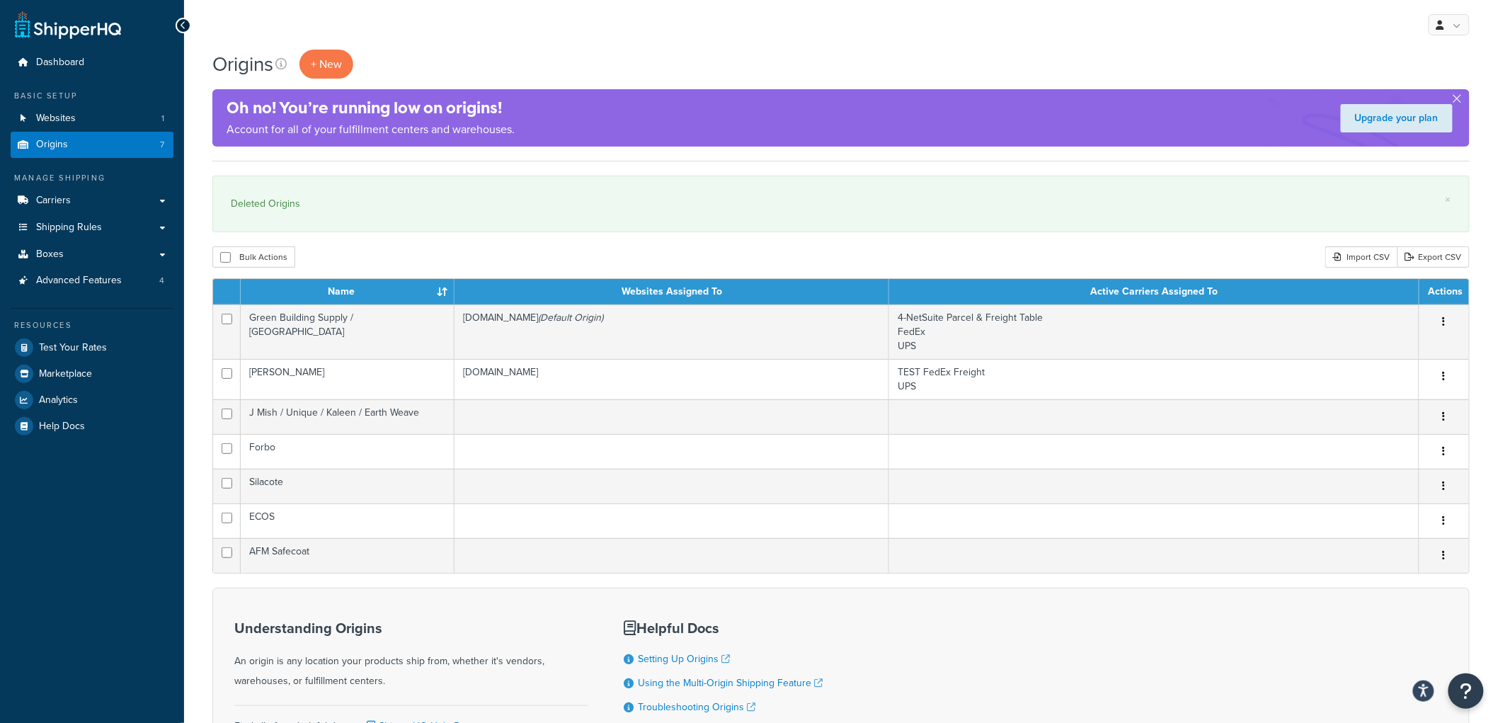
click at [673, 256] on div "Bulk Actions Duplicate Delete Import CSV Export CSV" at bounding box center [840, 256] width 1257 height 21
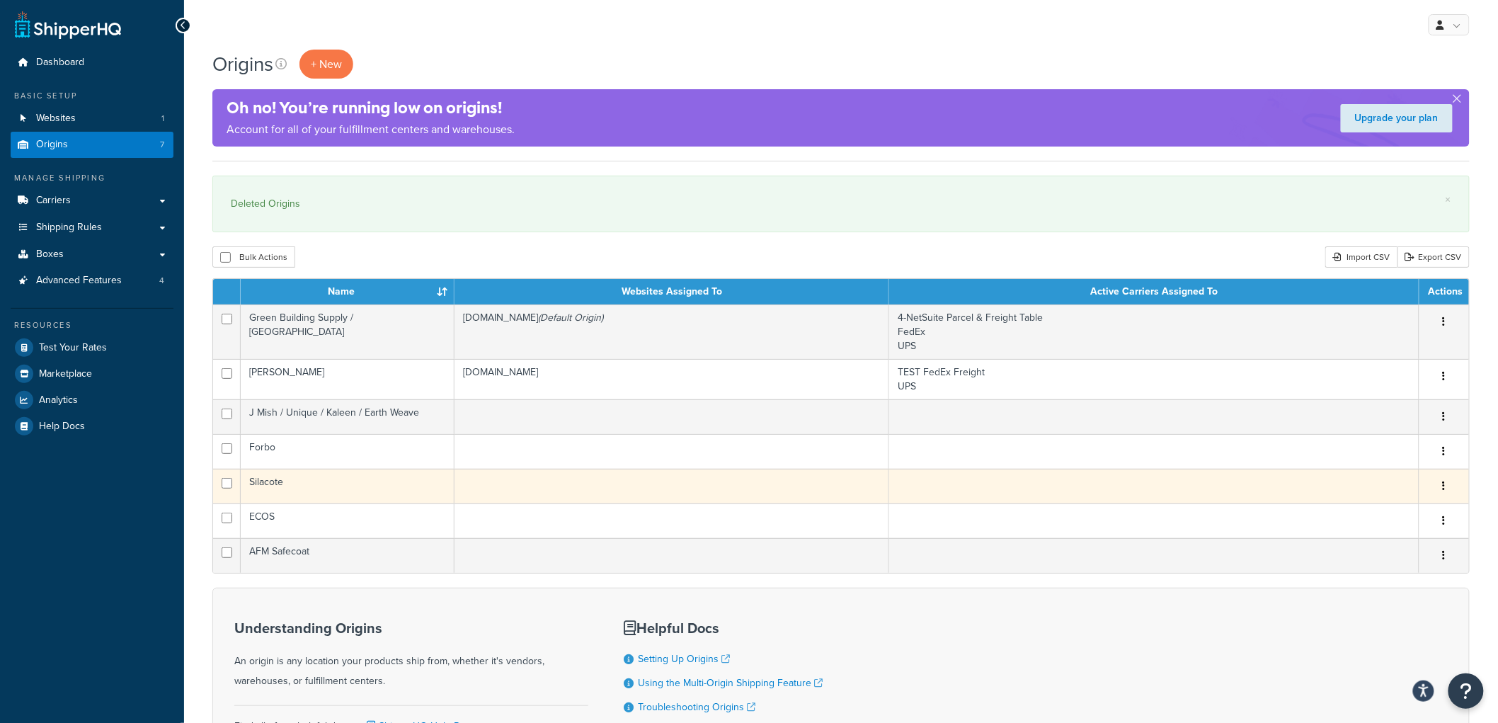
click at [354, 475] on td "Silacote" at bounding box center [348, 486] width 214 height 35
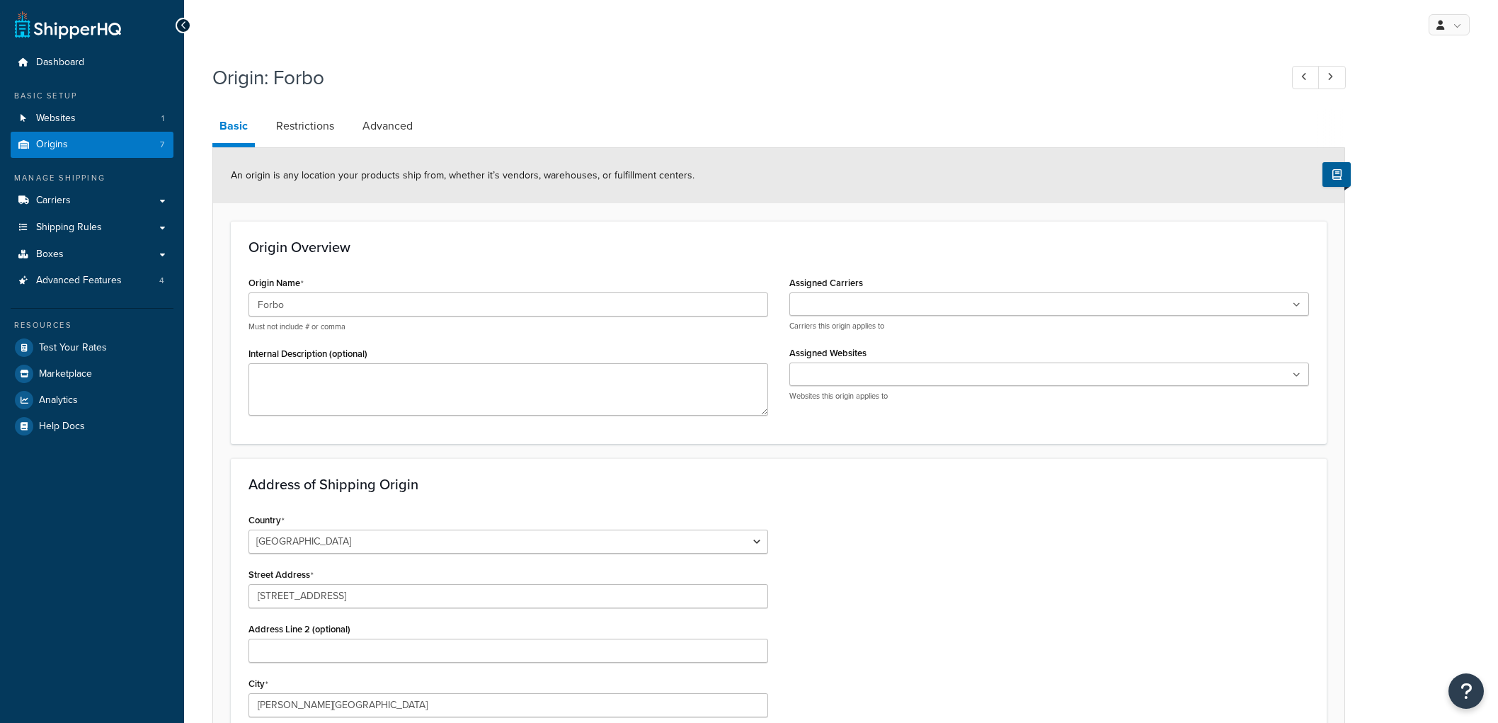
select select "38"
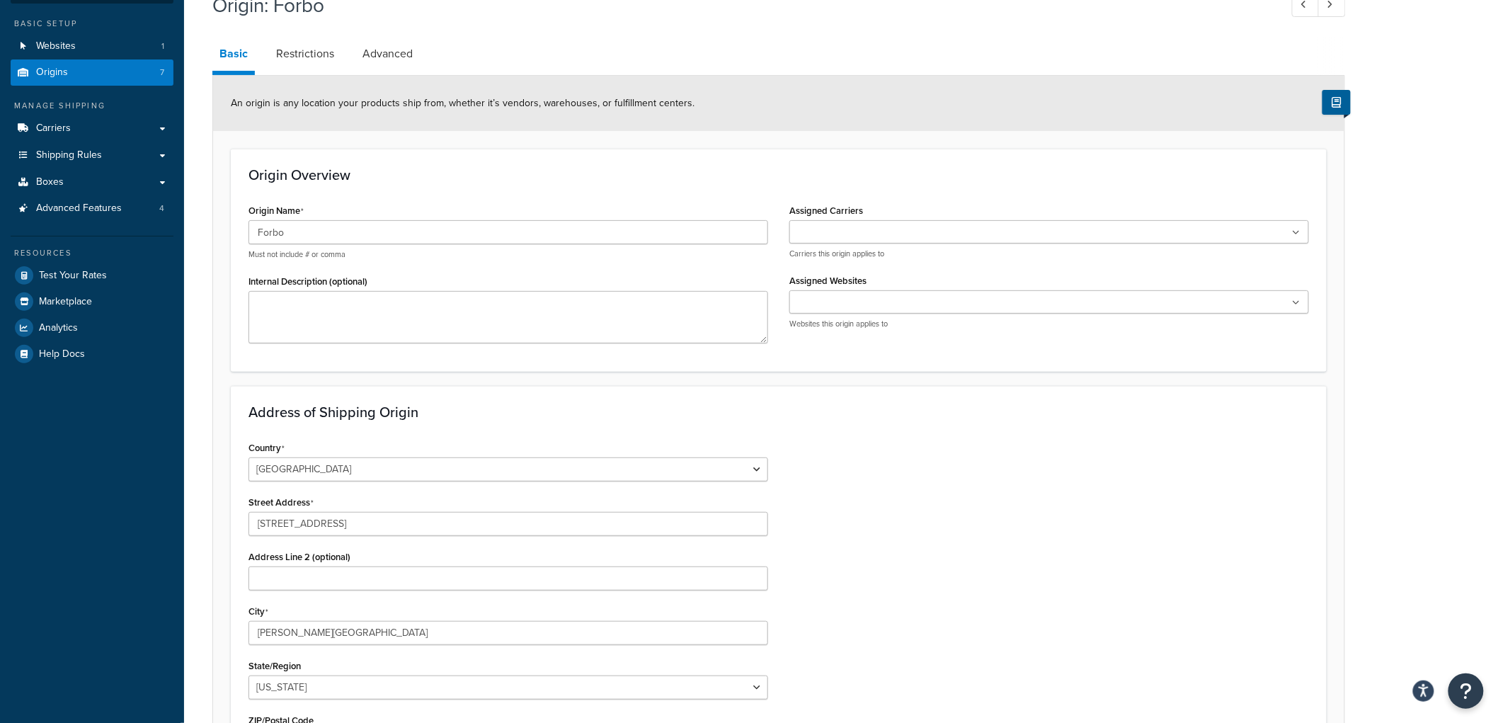
scroll to position [8, 0]
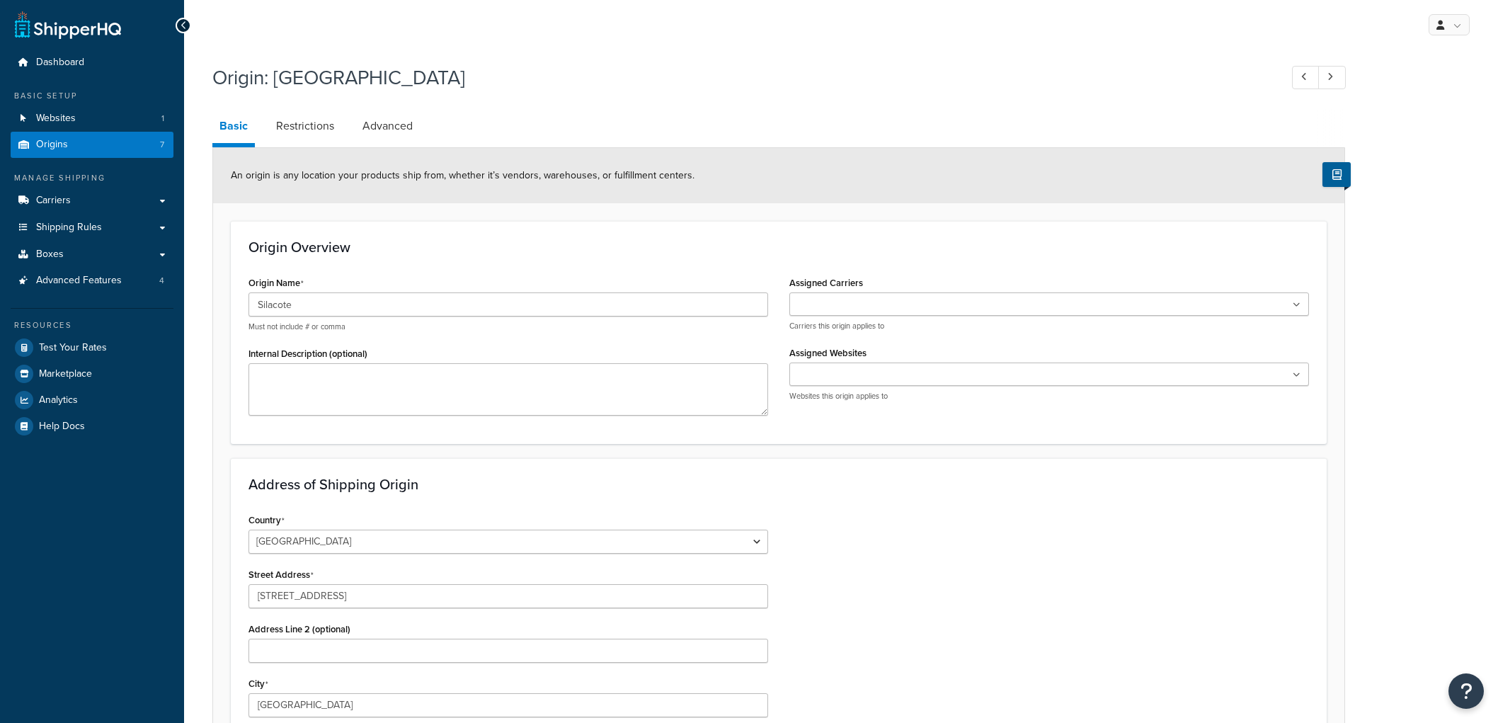
select select "5"
click at [1236, 256] on div "Origin Overview Origin Name Silacote Must not include # or comma Internal Descr…" at bounding box center [779, 332] width 1096 height 222
click at [87, 222] on span "Shipping Rules" at bounding box center [69, 228] width 66 height 12
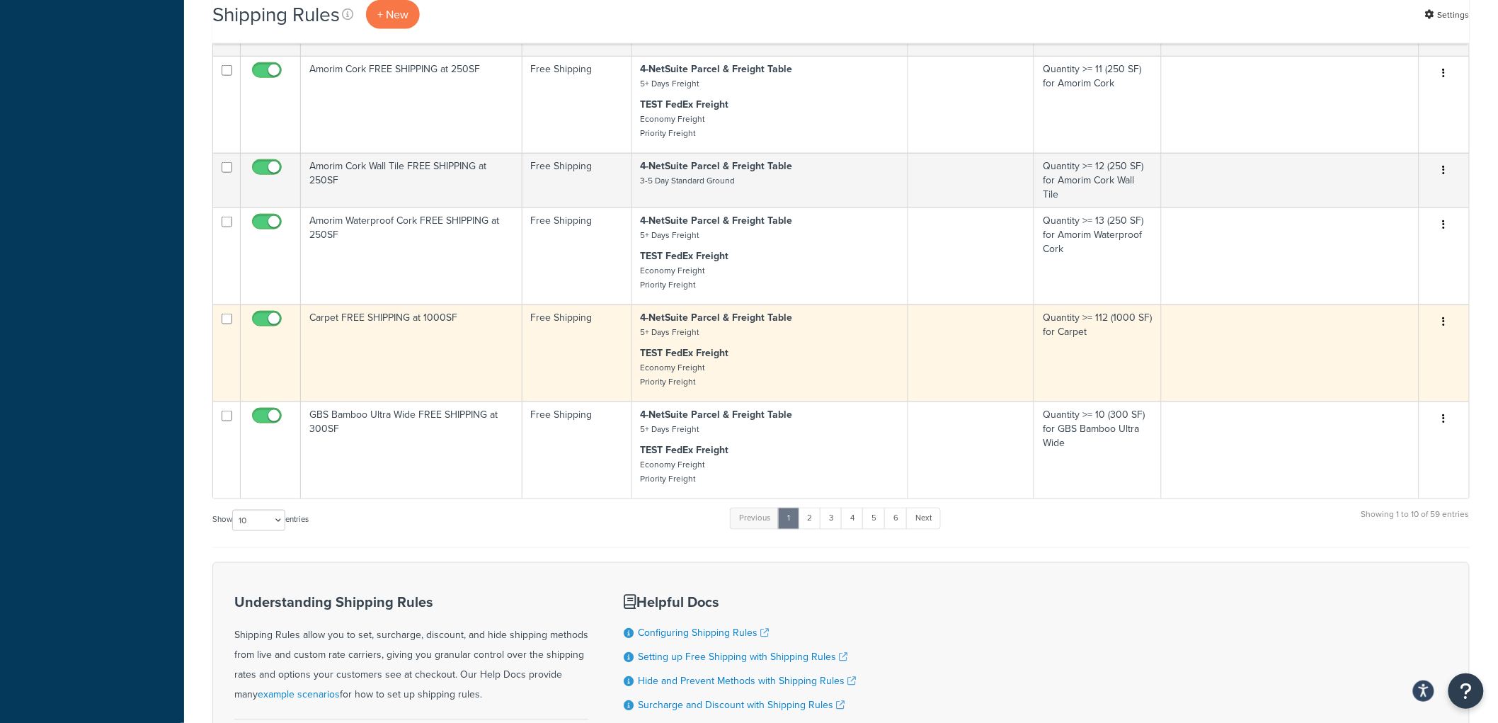
scroll to position [629, 0]
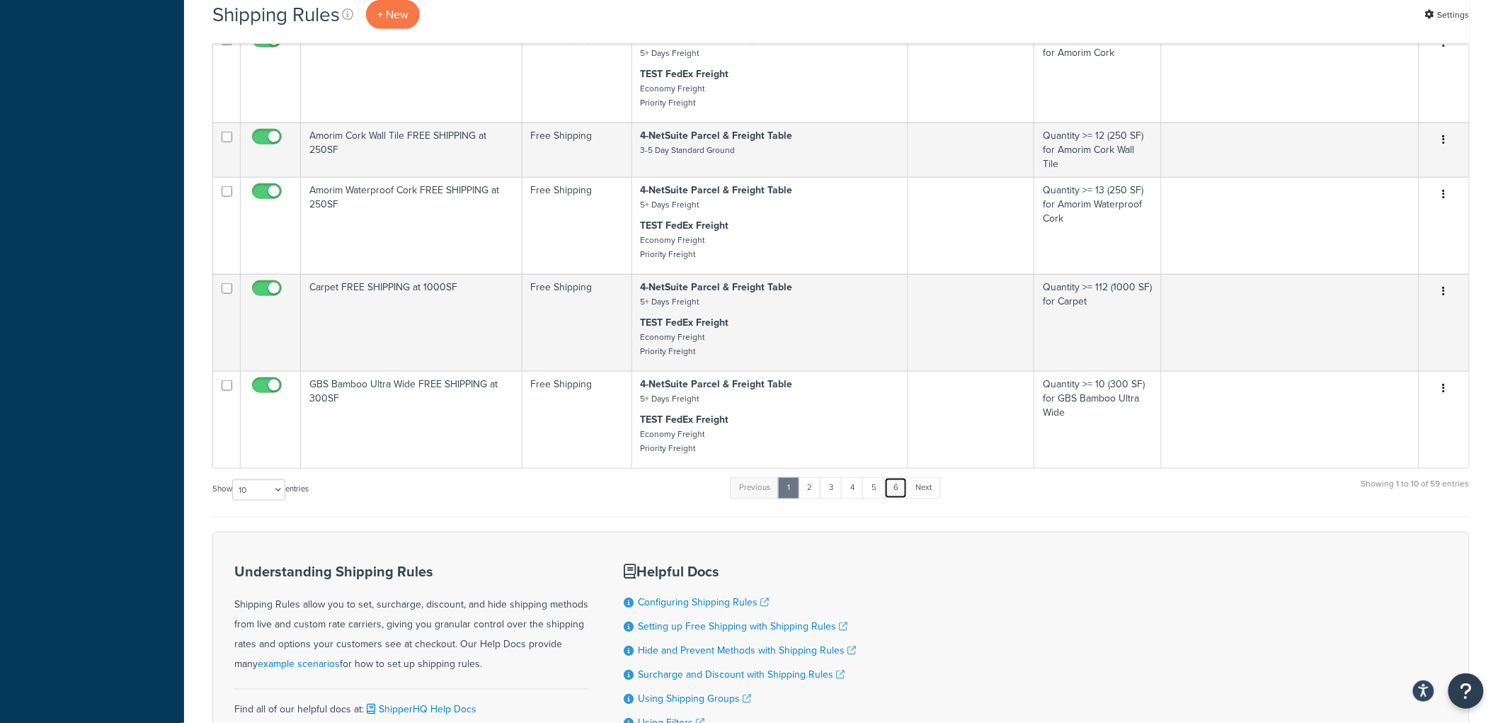
click at [903, 498] on link "6" at bounding box center [895, 487] width 23 height 21
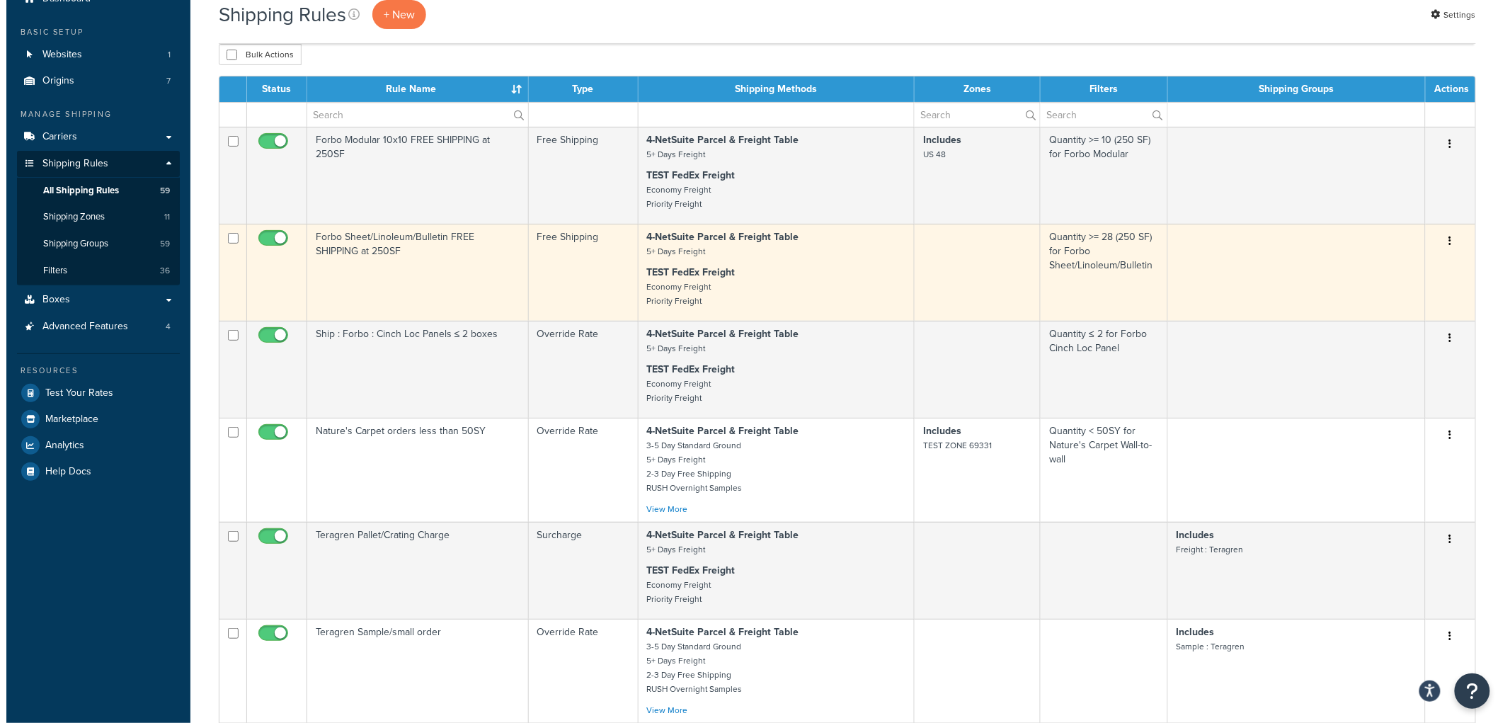
scroll to position [0, 0]
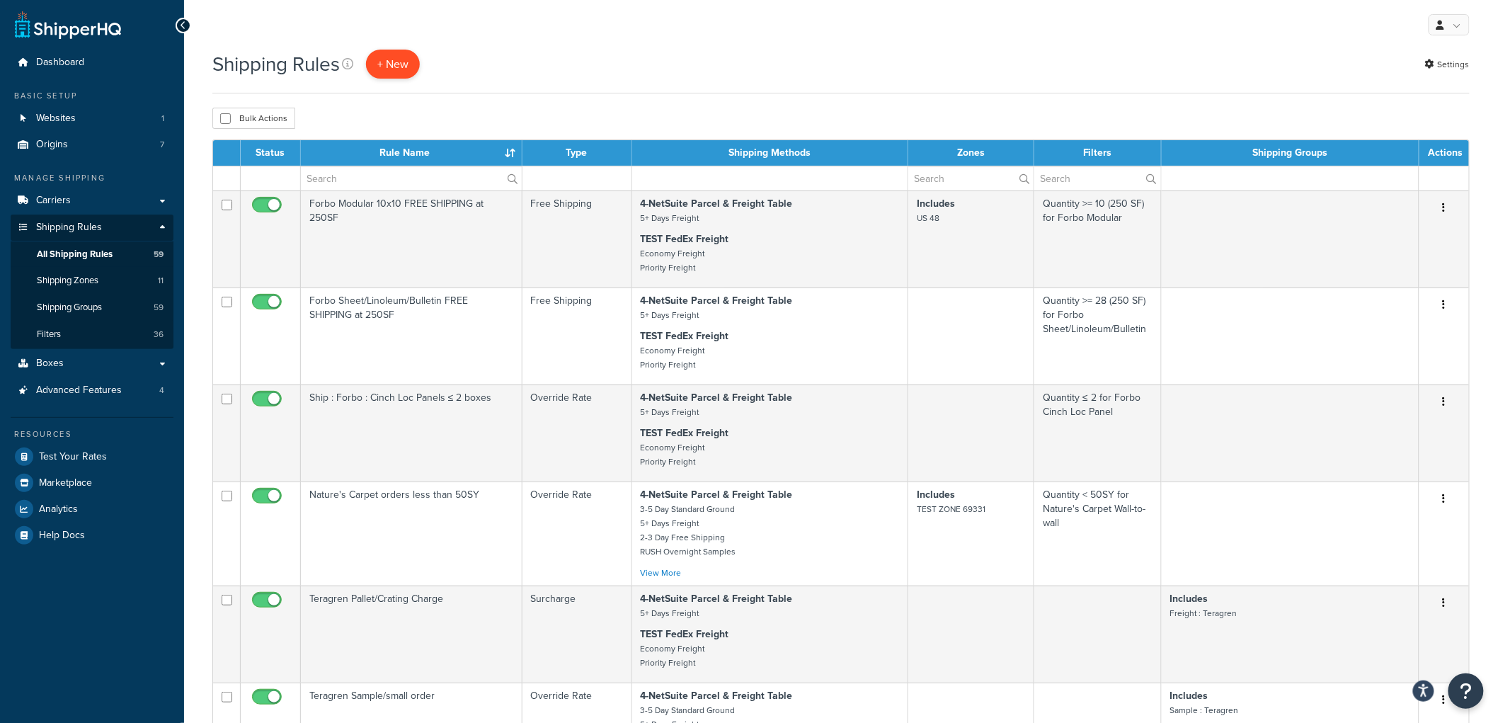
click at [404, 57] on p "+ New" at bounding box center [393, 64] width 54 height 29
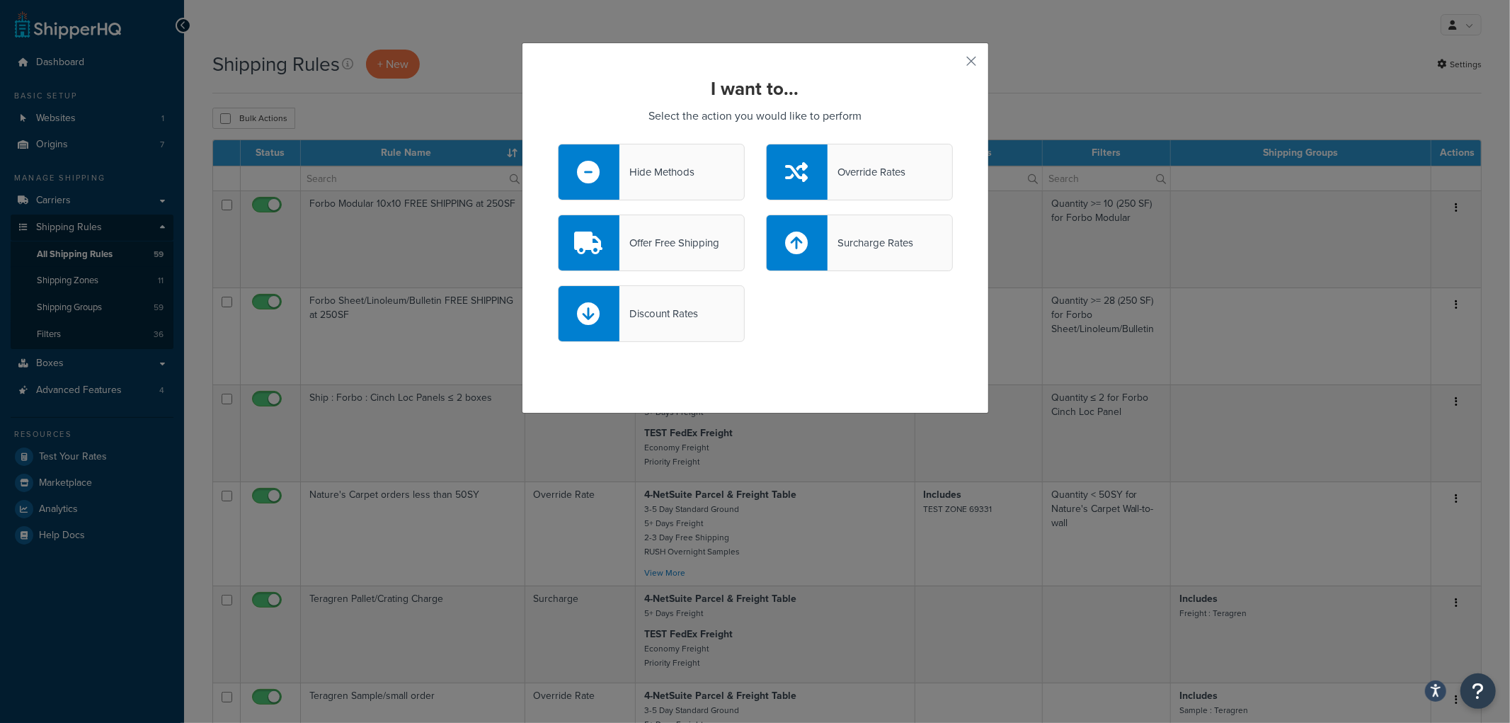
click at [873, 167] on div "Override Rates" at bounding box center [866, 172] width 78 height 20
click at [0, 0] on input "Override Rates" at bounding box center [0, 0] width 0 height 0
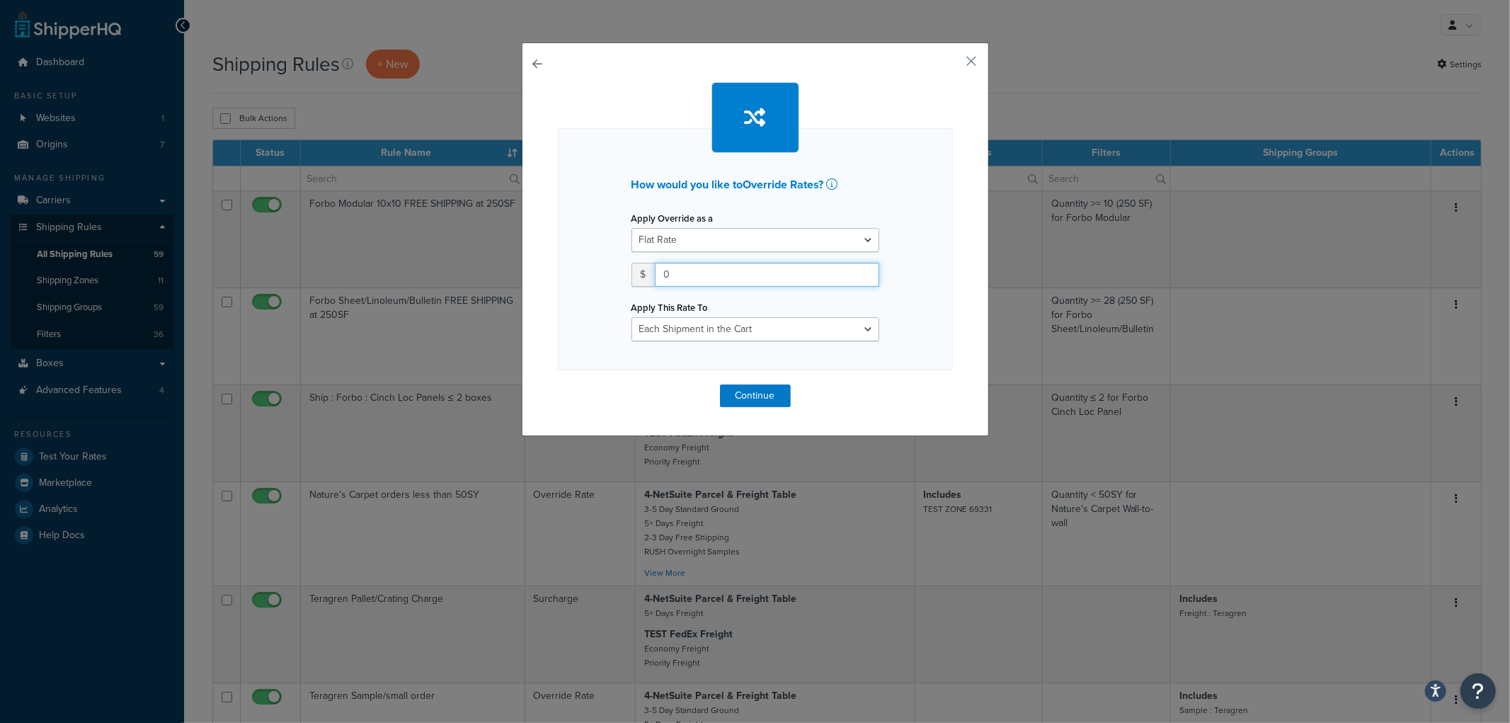
drag, startPoint x: 688, startPoint y: 280, endPoint x: 552, endPoint y: 271, distance: 136.2
click at [558, 271] on div "How would you like to Override Rates ? Apply Override as a Flat Rate Percentage…" at bounding box center [755, 249] width 395 height 242
click at [745, 280] on input "0" at bounding box center [767, 275] width 224 height 24
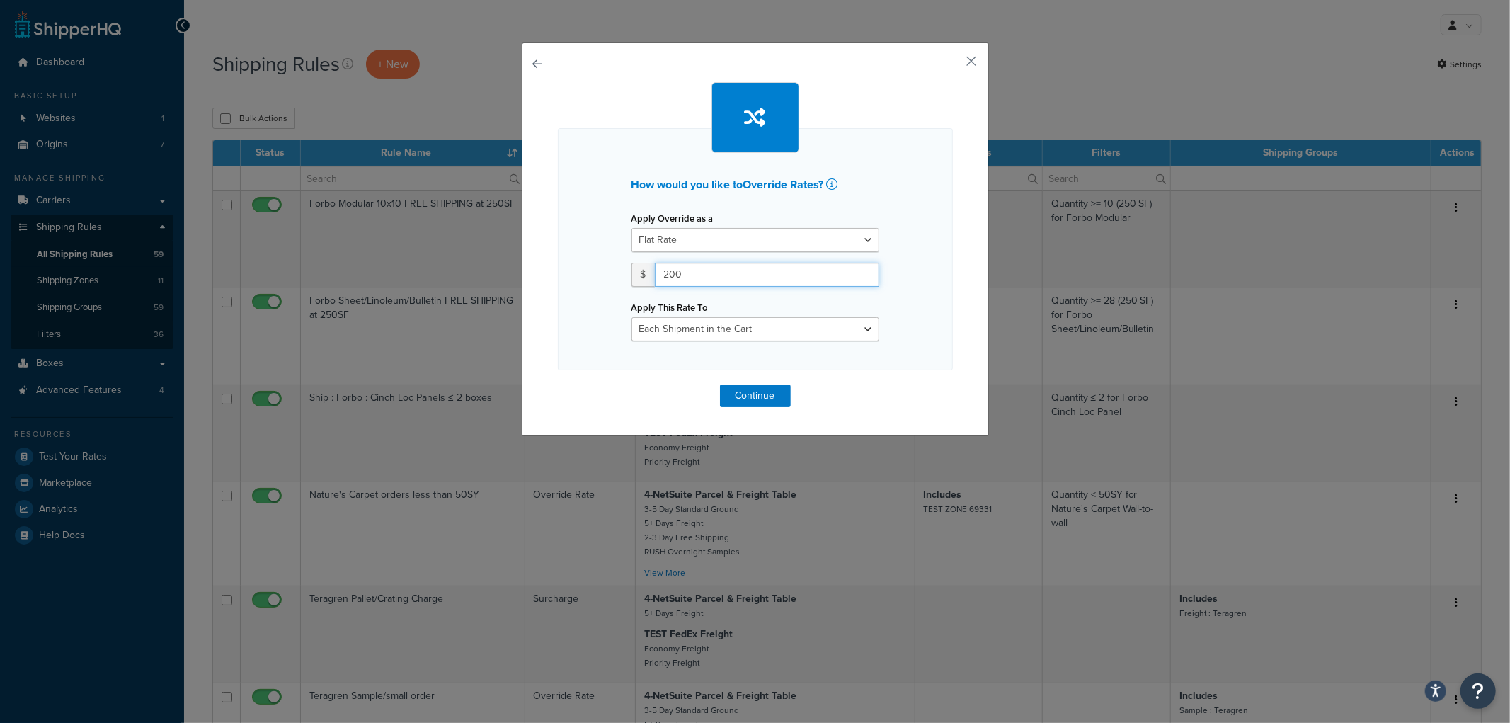
type input "200"
click at [791, 327] on select "Each Shipment in the Cart Each Origin in the Cart Each Shipping Group in the Ca…" at bounding box center [755, 329] width 248 height 24
select select "BOX"
click at [631, 317] on select "Each Shipment in the Cart Each Origin in the Cart Each Shipping Group in the Ca…" at bounding box center [755, 329] width 248 height 24
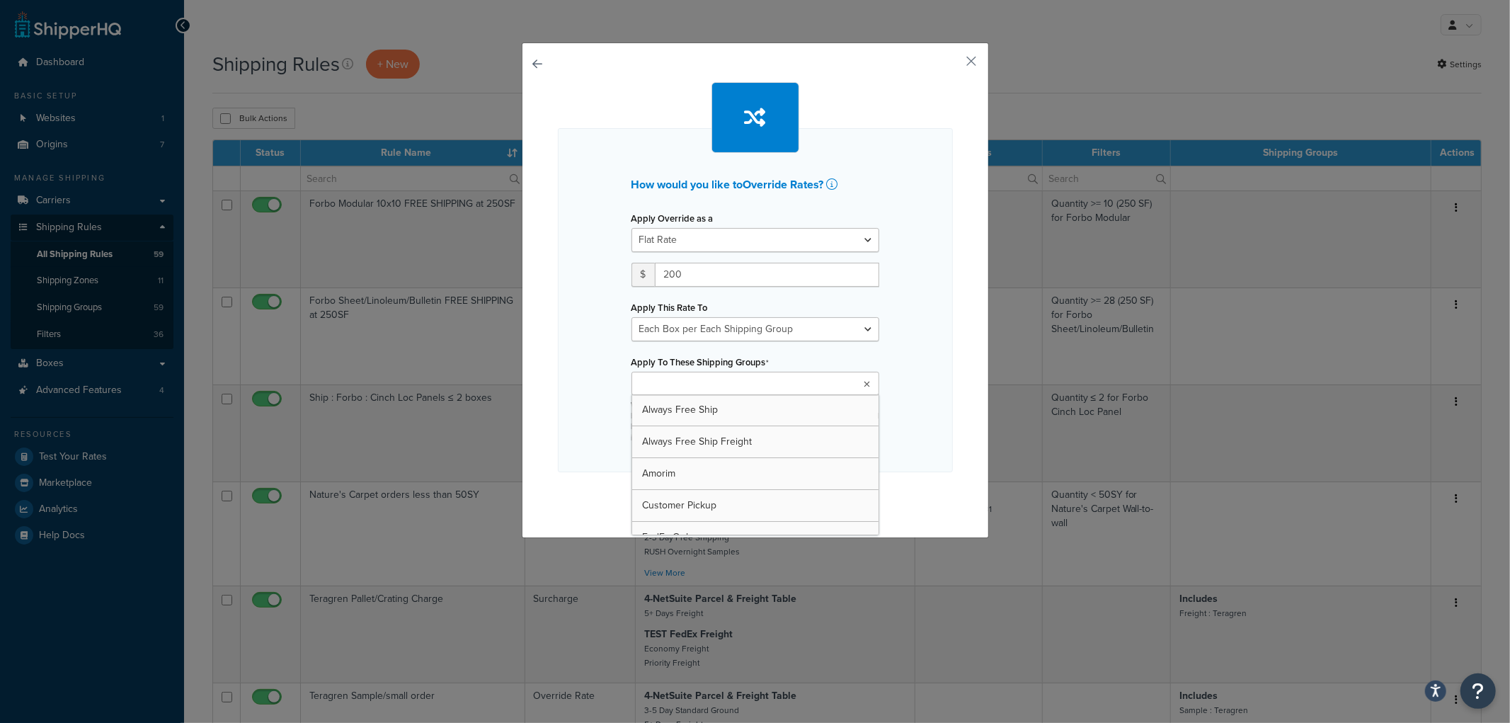
click at [767, 385] on ul at bounding box center [755, 383] width 248 height 23
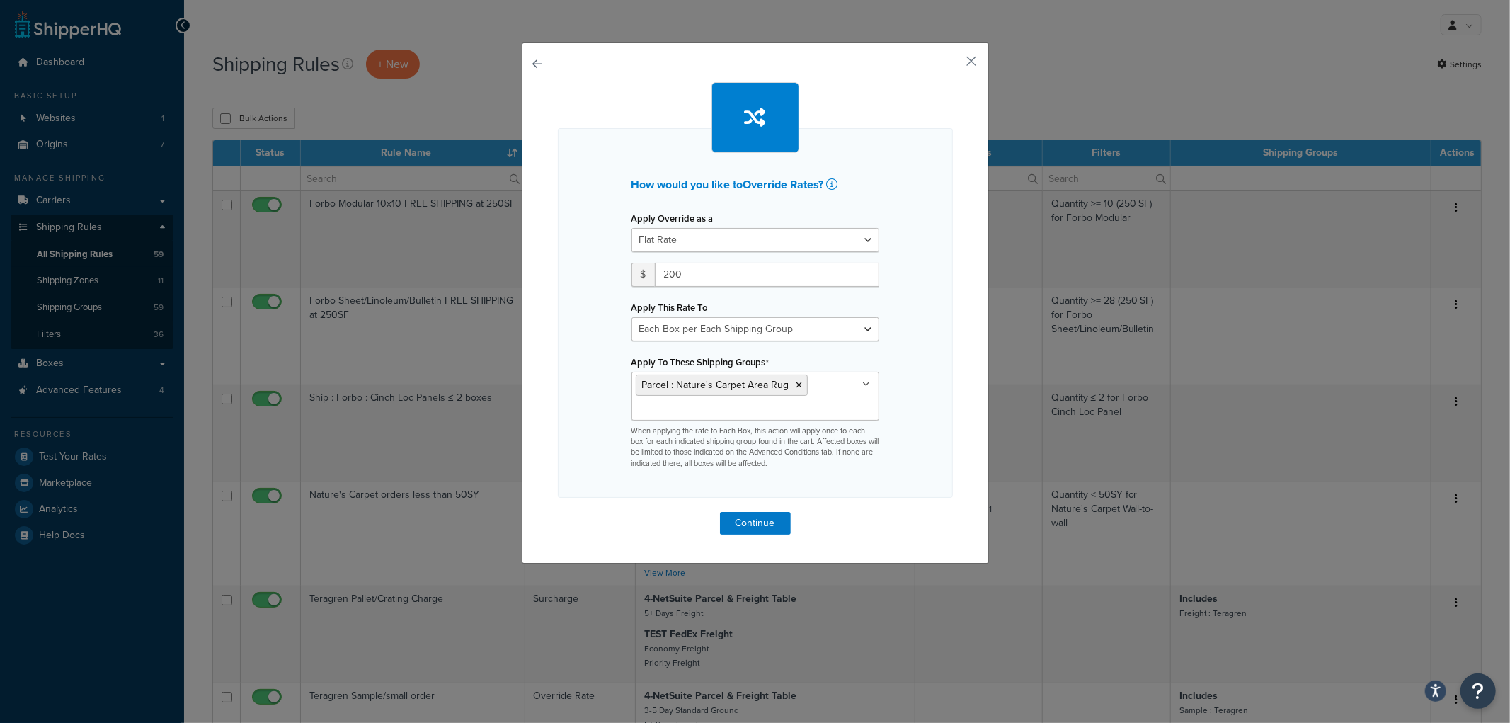
click at [951, 374] on div "How would you like to Override Rates ? Apply Override as a Flat Rate Percentage…" at bounding box center [755, 302] width 467 height 521
click at [746, 520] on button "Continue" at bounding box center [755, 523] width 71 height 23
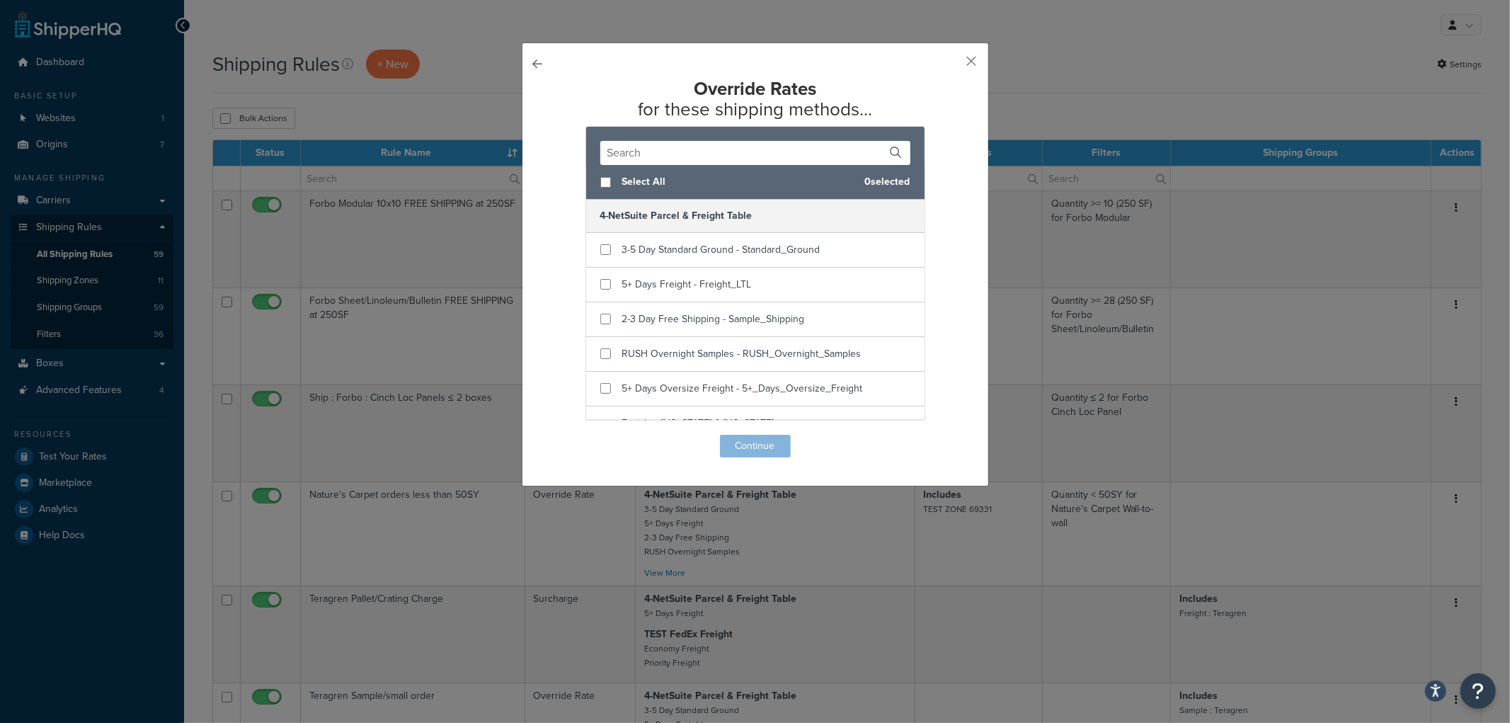
click at [631, 180] on span "Select All" at bounding box center [737, 182] width 231 height 20
checkbox input "true"
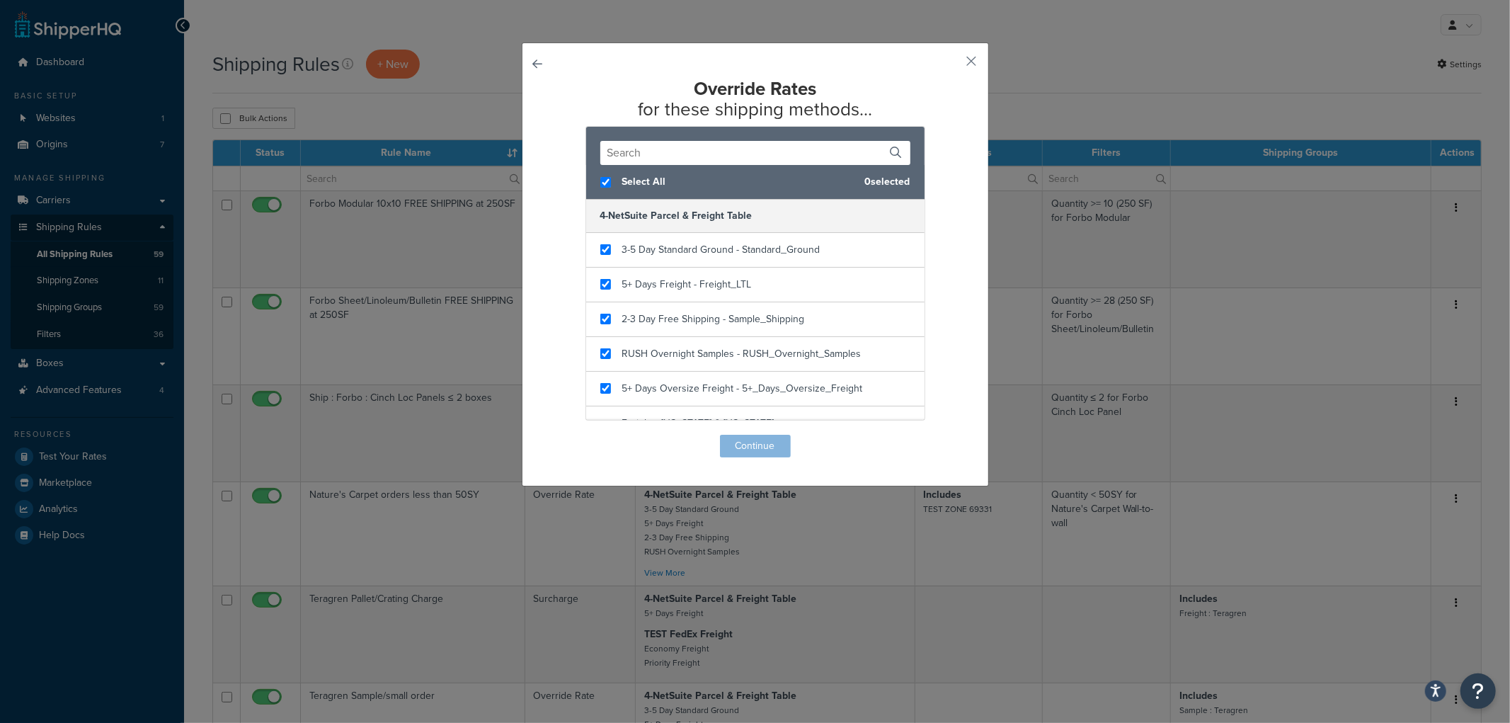
checkbox input "true"
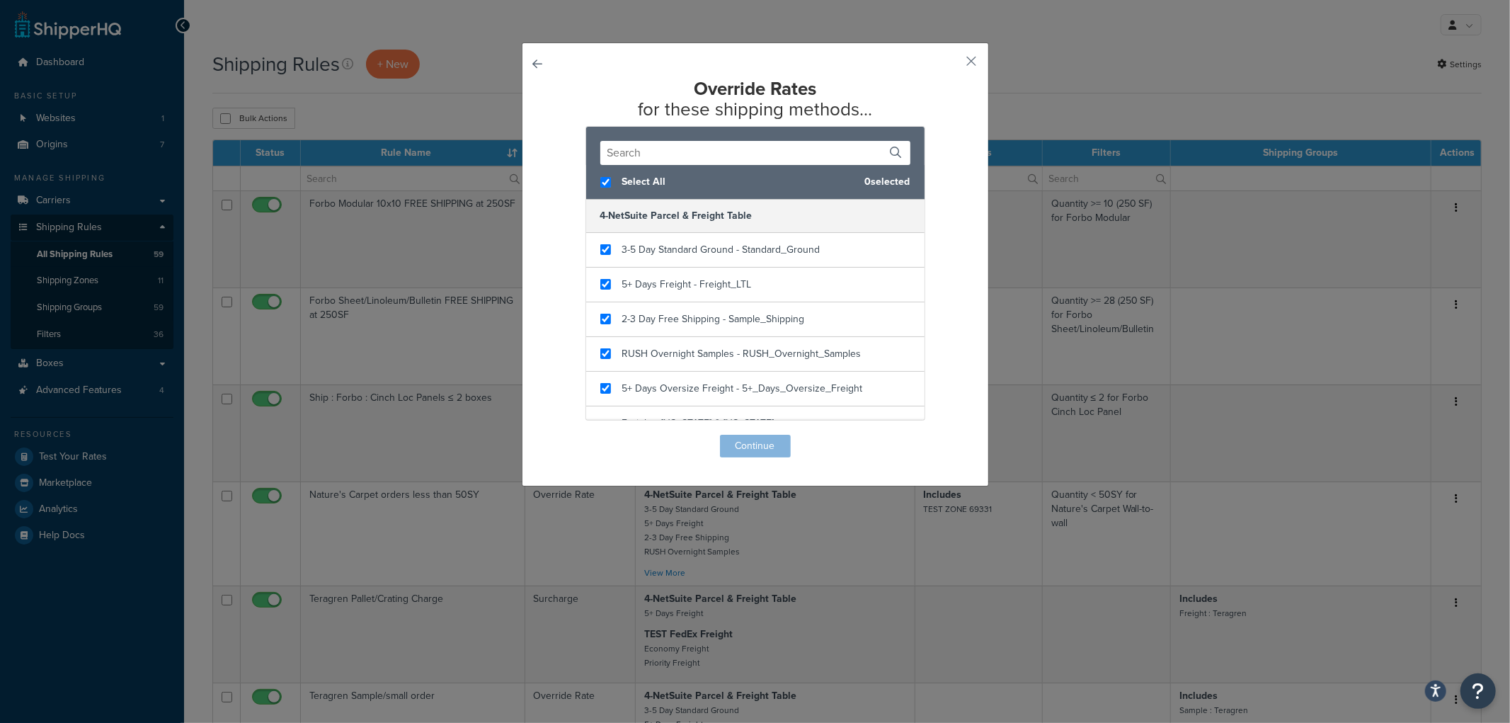
checkbox input "true"
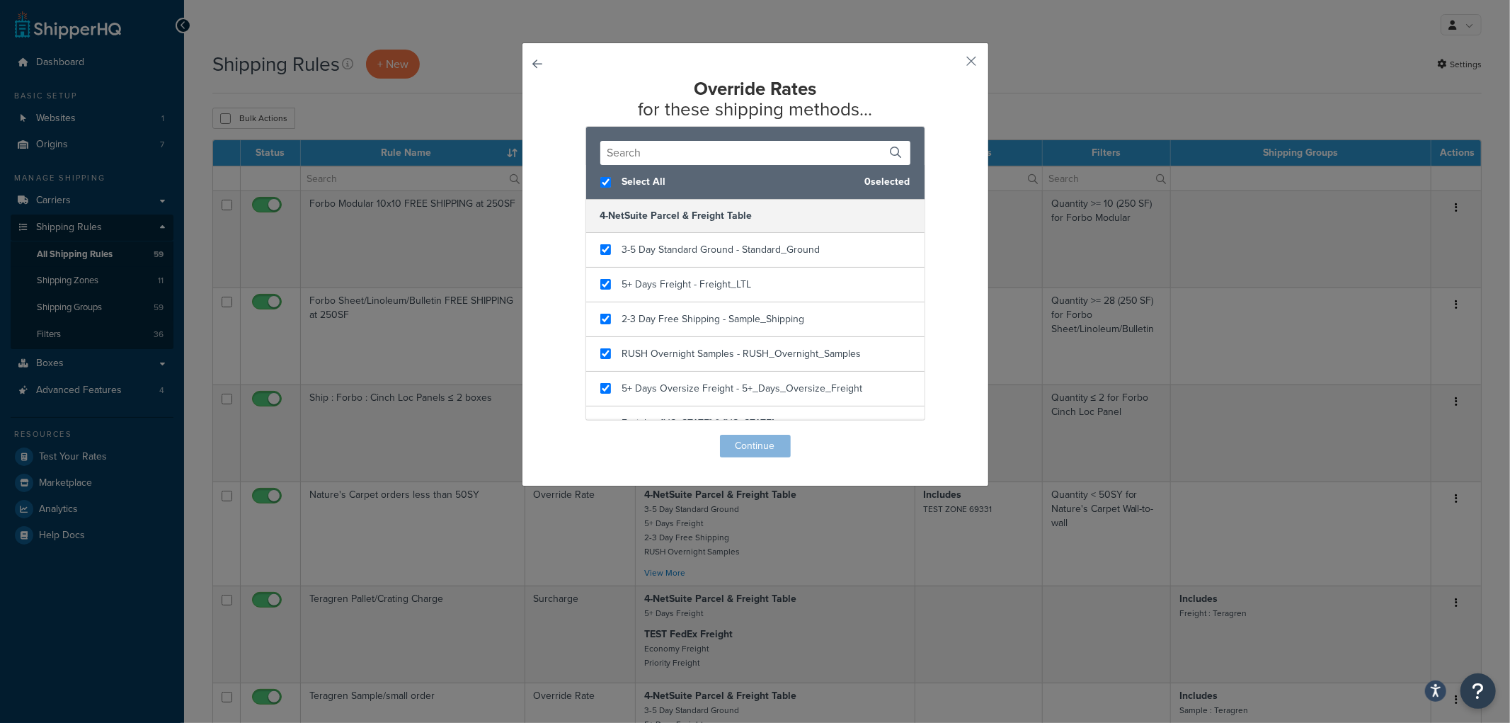
checkbox input "true"
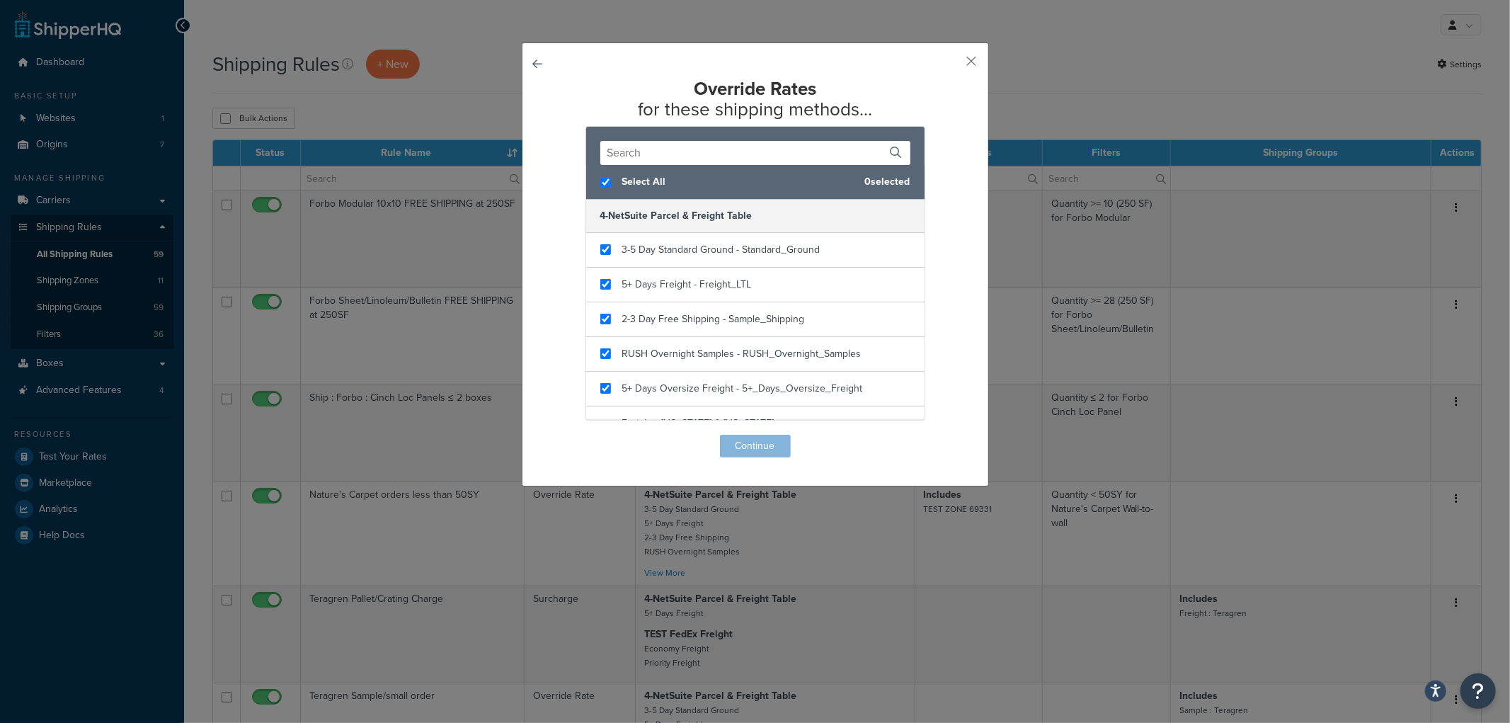
checkbox input "true"
click at [760, 443] on button "Continue" at bounding box center [755, 446] width 71 height 23
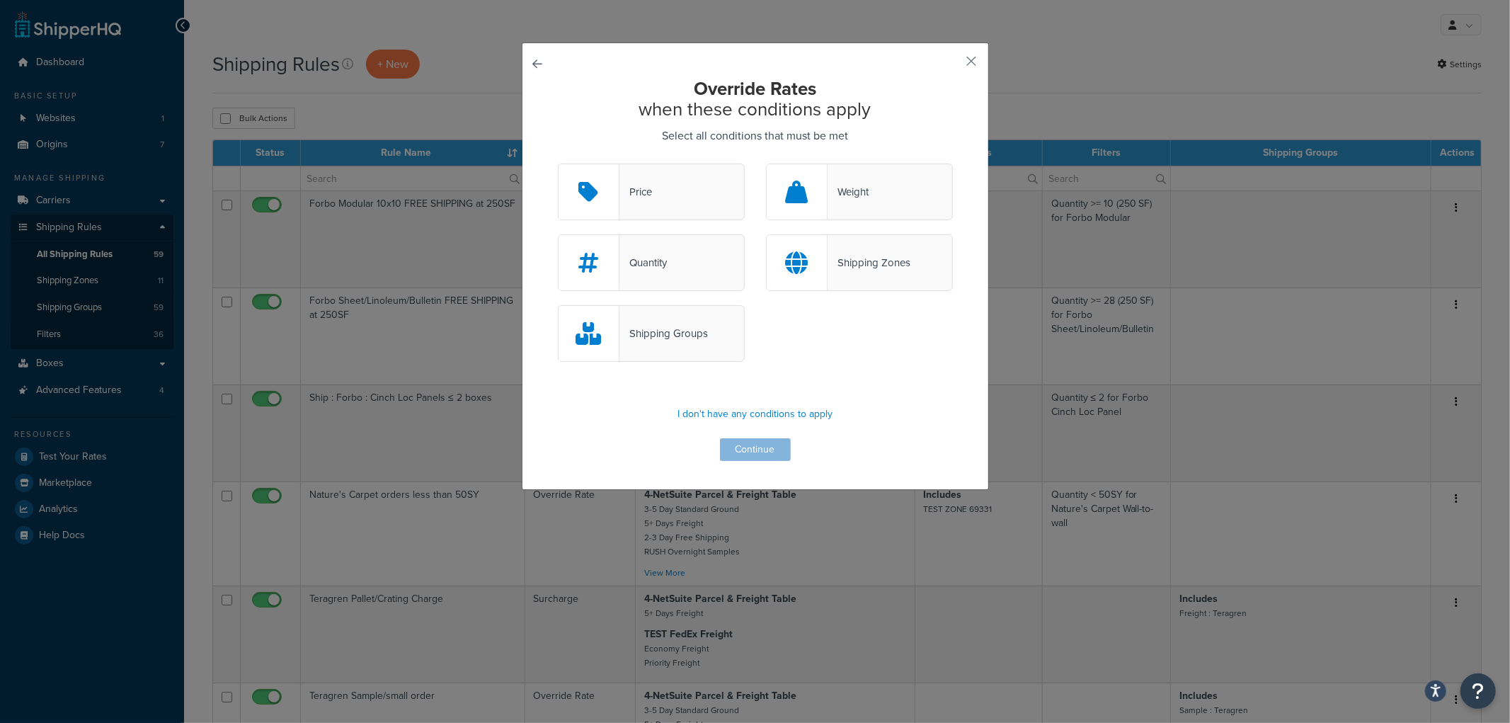
click at [687, 343] on div "Shipping Groups" at bounding box center [663, 333] width 88 height 20
click at [0, 0] on input "Shipping Groups" at bounding box center [0, 0] width 0 height 0
click at [756, 455] on button "Continue" at bounding box center [755, 449] width 71 height 23
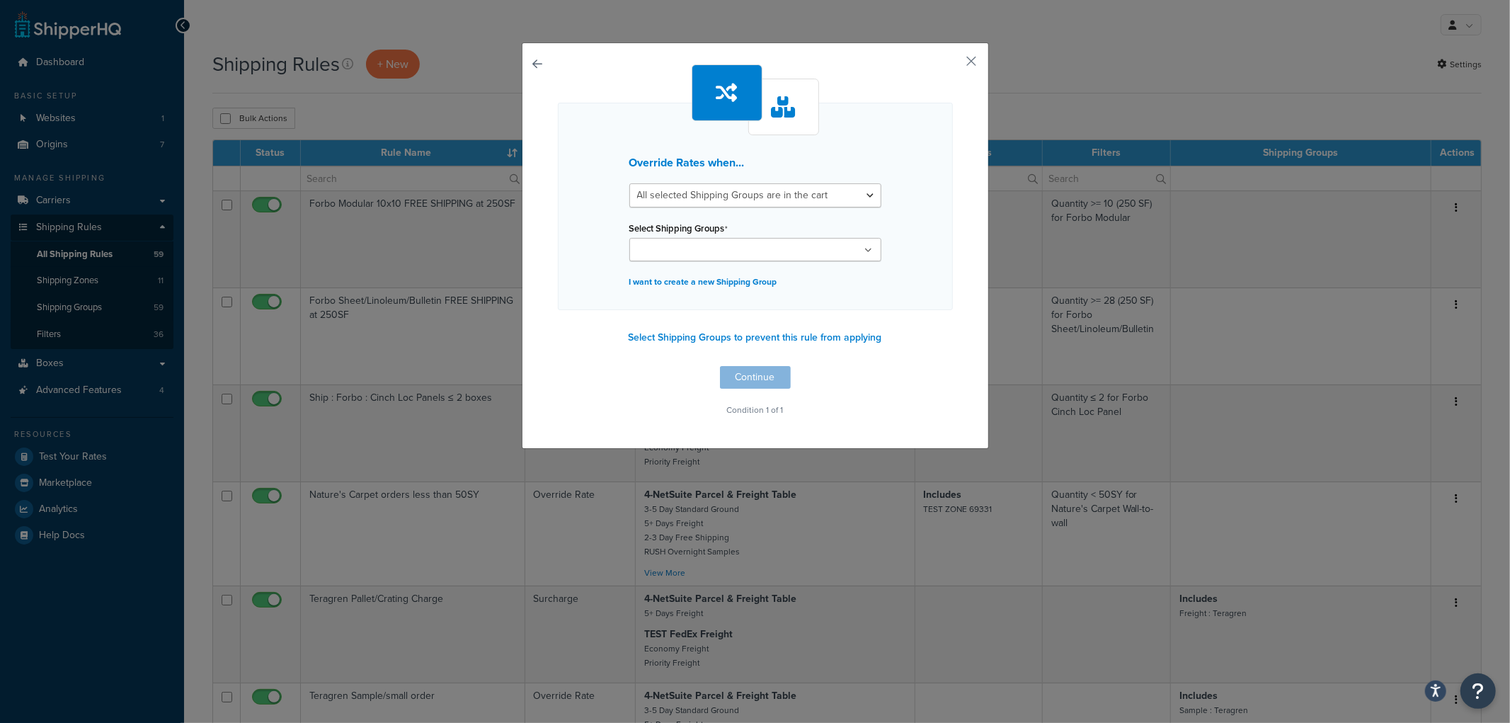
click at [751, 253] on ul at bounding box center [755, 249] width 252 height 23
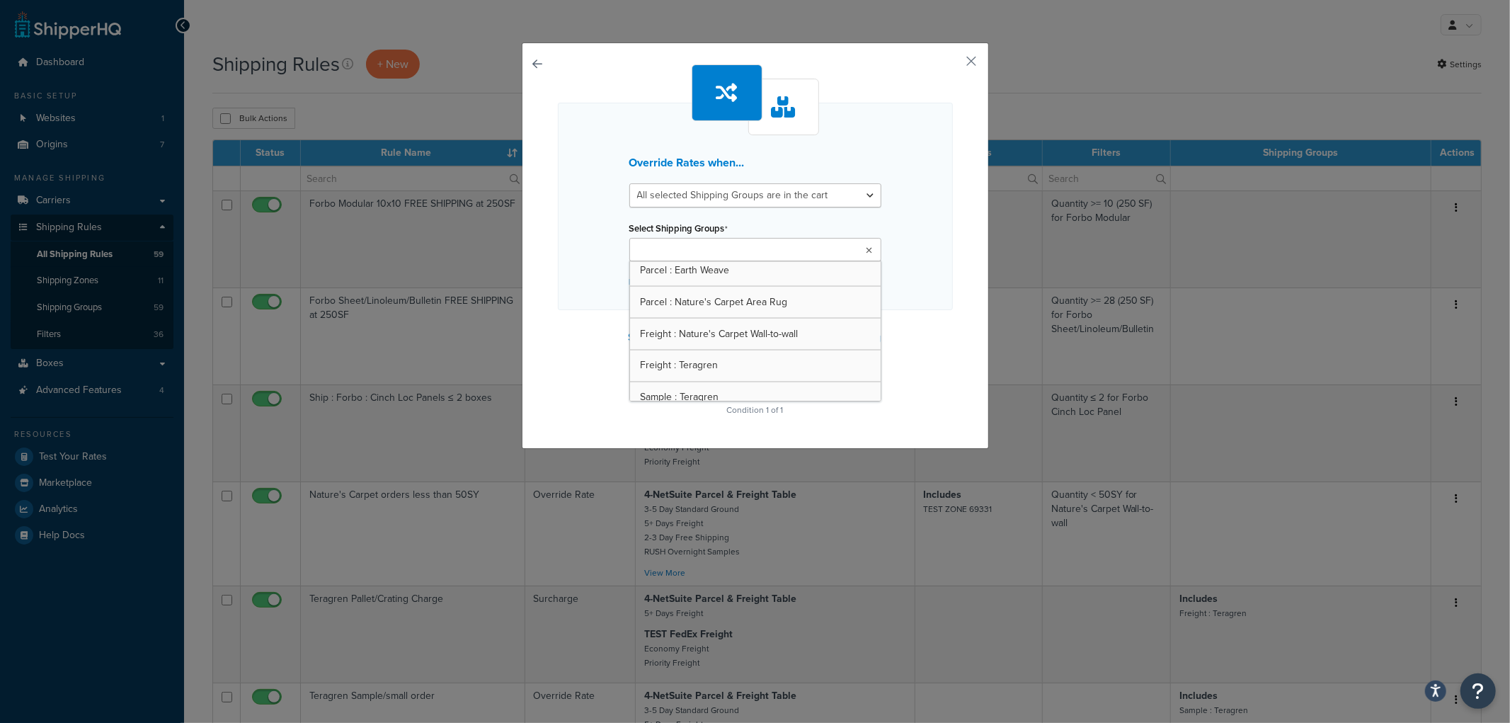
scroll to position [2179, 0]
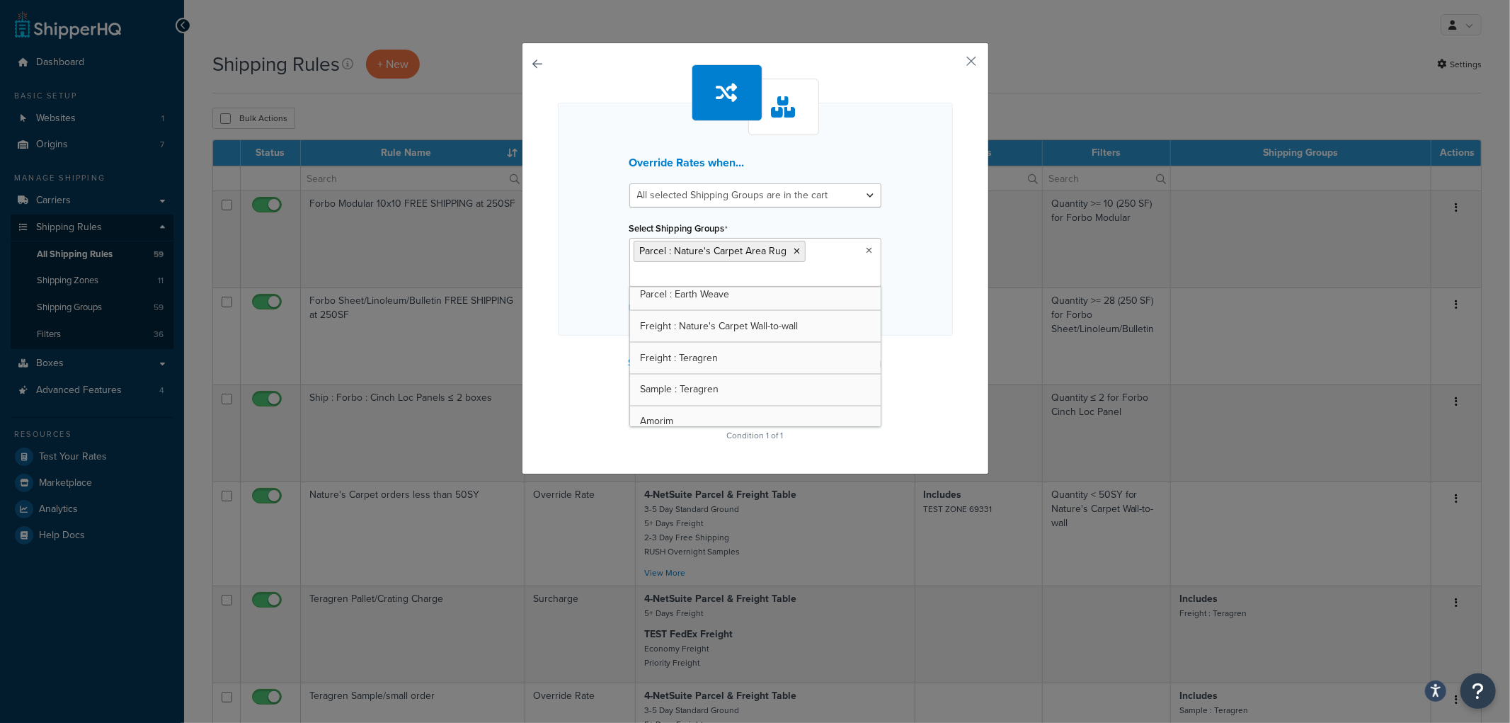
click at [903, 278] on div "Override Rates when... All selected Shipping Groups are in the cart Any selecte…" at bounding box center [755, 219] width 395 height 233
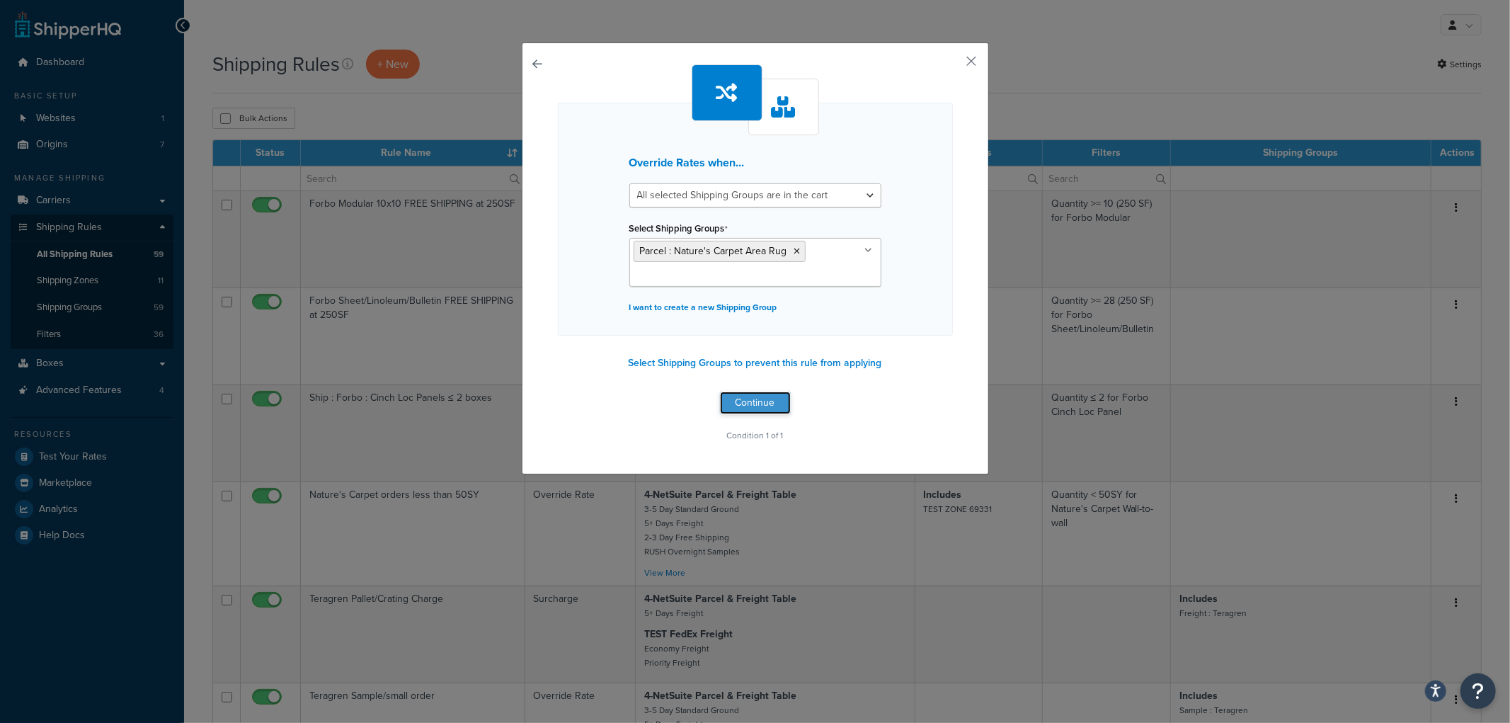
click at [776, 395] on button "Continue" at bounding box center [755, 402] width 71 height 23
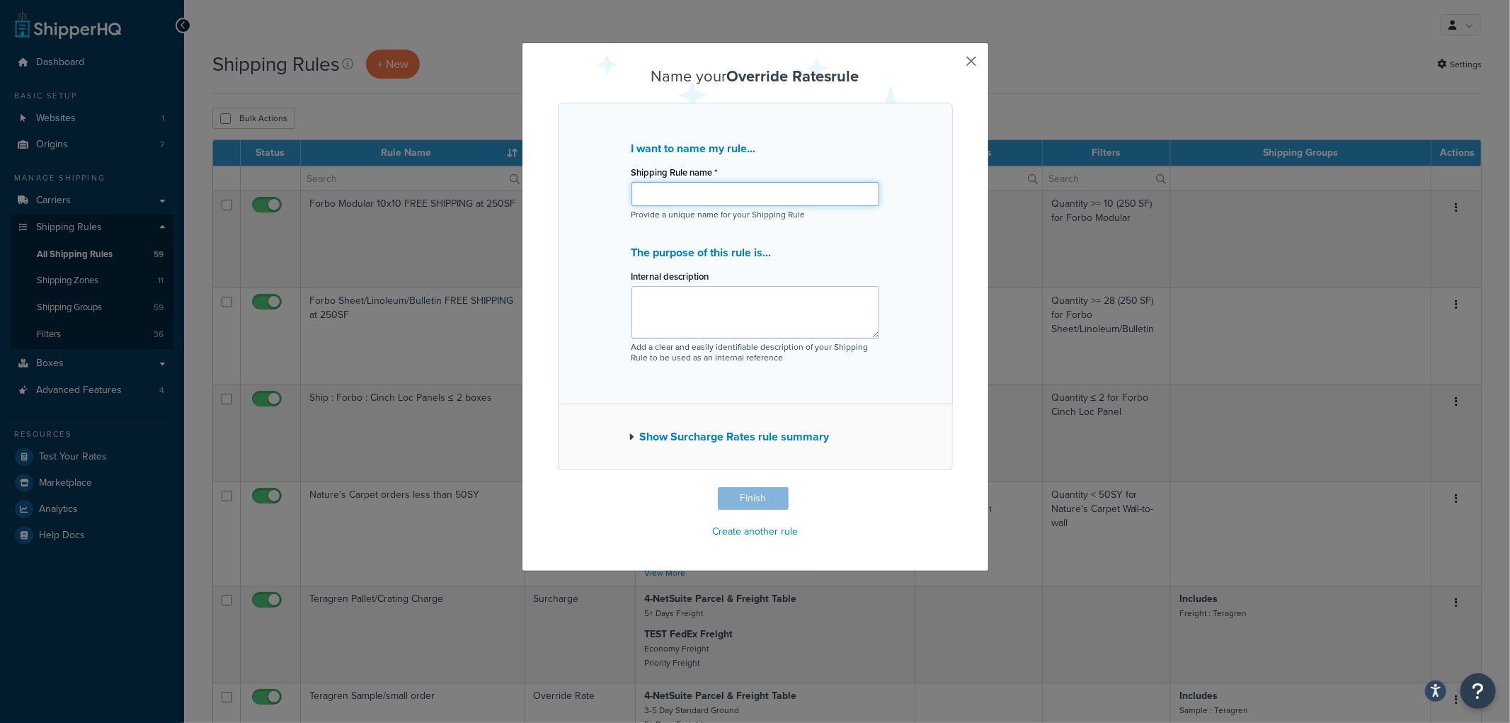
click at [774, 189] on input "Shipping Rule name *" at bounding box center [755, 194] width 248 height 24
type input "Nature's Carpet Area Rug Residential Fee"
click at [739, 498] on button "Finish" at bounding box center [753, 498] width 71 height 23
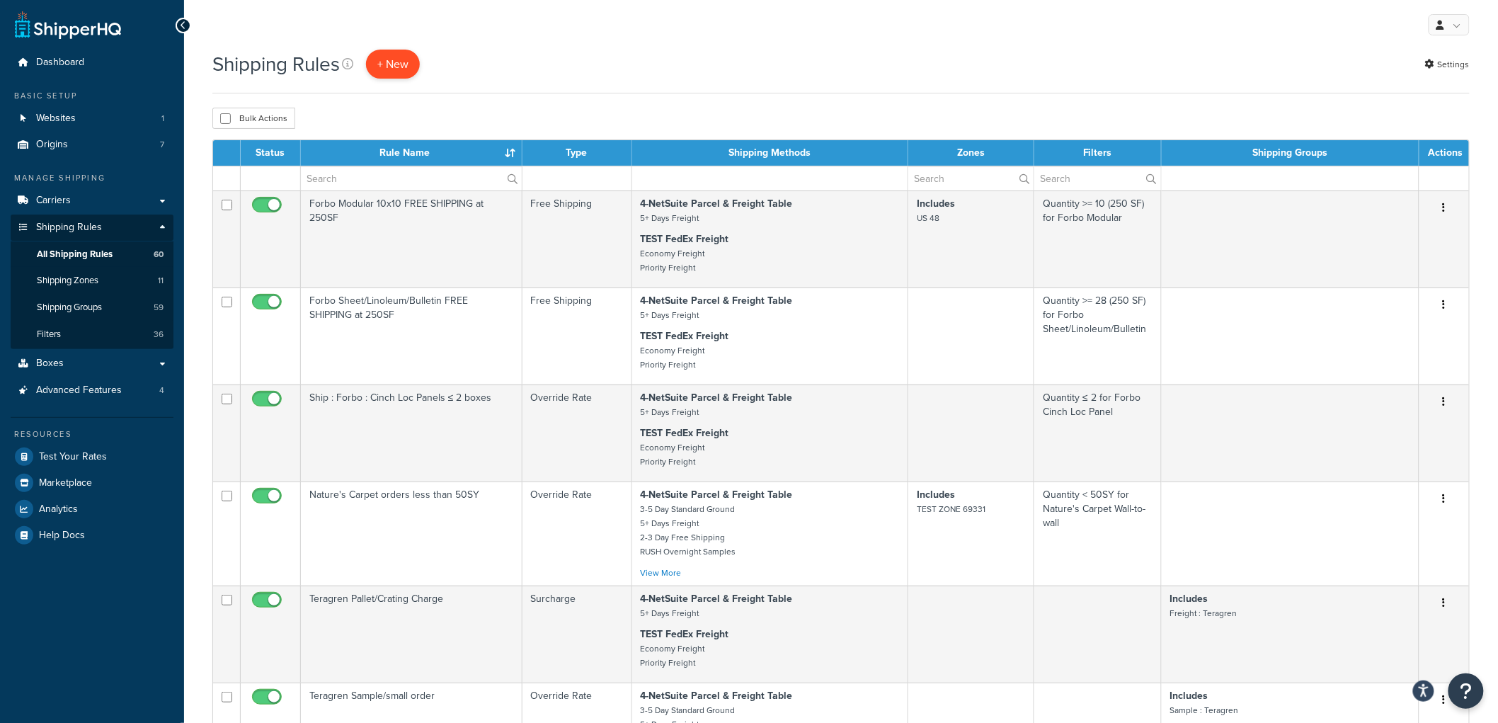
click at [391, 60] on p "+ New" at bounding box center [393, 64] width 54 height 29
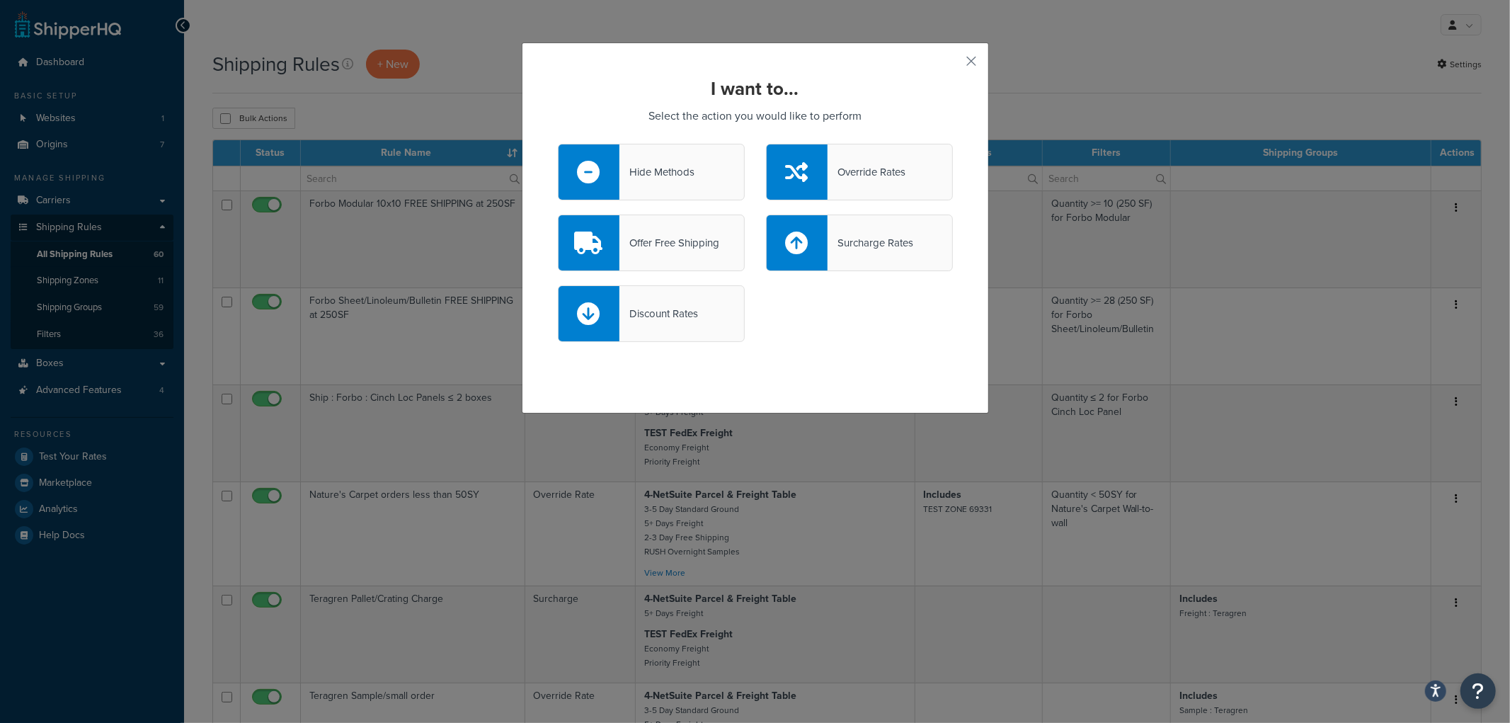
click at [830, 164] on div "Override Rates" at bounding box center [866, 172] width 78 height 20
click at [0, 0] on input "Override Rates" at bounding box center [0, 0] width 0 height 0
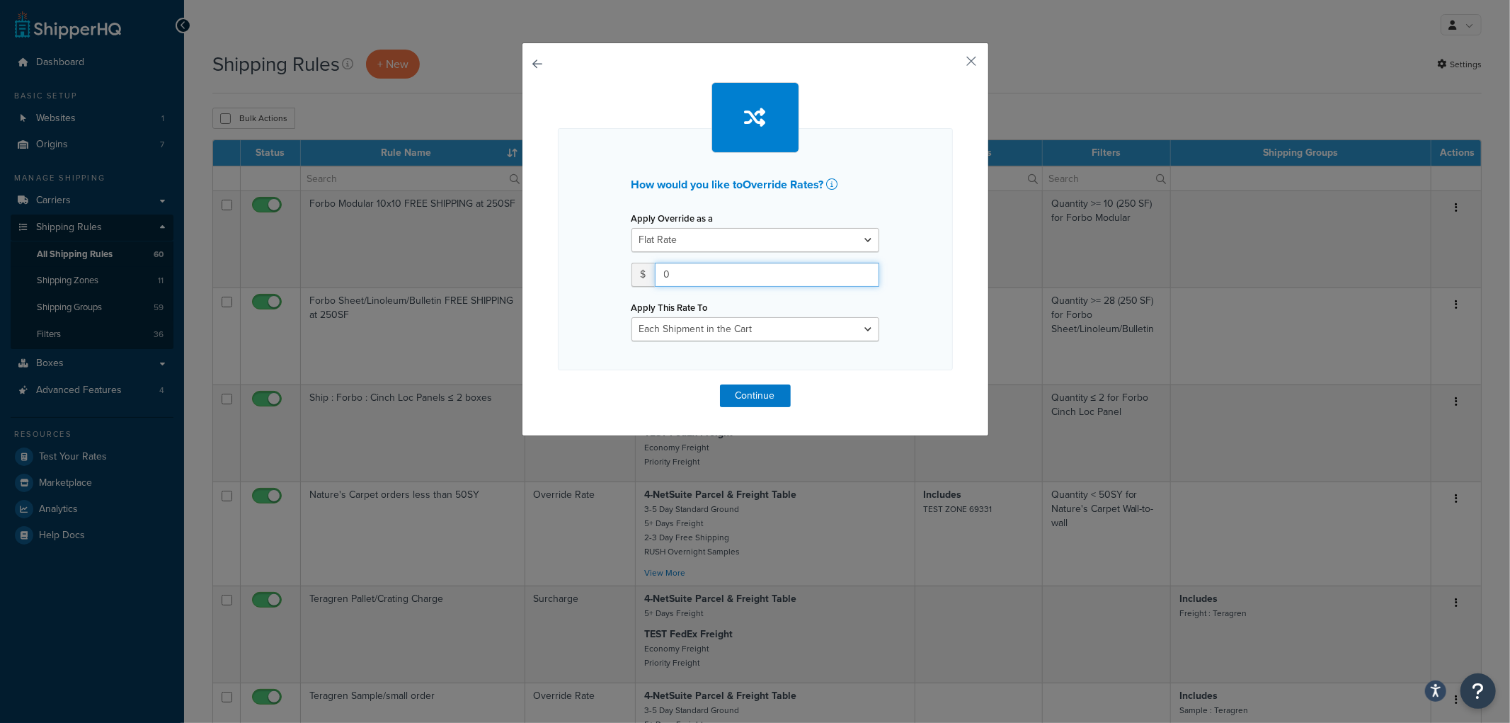
drag, startPoint x: 704, startPoint y: 276, endPoint x: 595, endPoint y: 242, distance: 114.2
click at [595, 242] on div "How would you like to Override Rates ? Apply Override as a Flat Rate Percentage…" at bounding box center [755, 249] width 395 height 242
type input "325"
click at [744, 323] on select "Each Shipment in the Cart Each Origin in the Cart Each Shipping Group in the Ca…" at bounding box center [755, 329] width 248 height 24
select select "BOX"
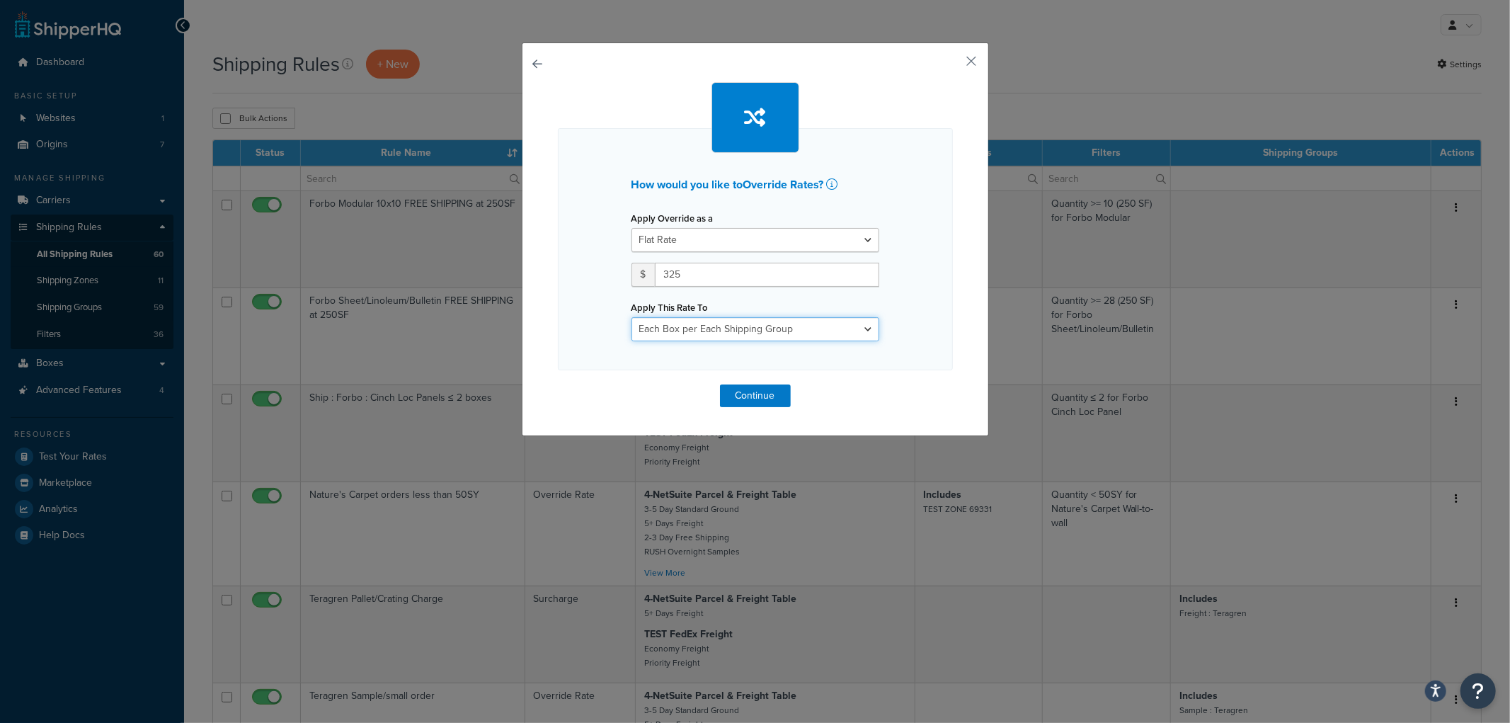
click at [631, 317] on select "Each Shipment in the Cart Each Origin in the Cart Each Shipping Group in the Ca…" at bounding box center [755, 329] width 248 height 24
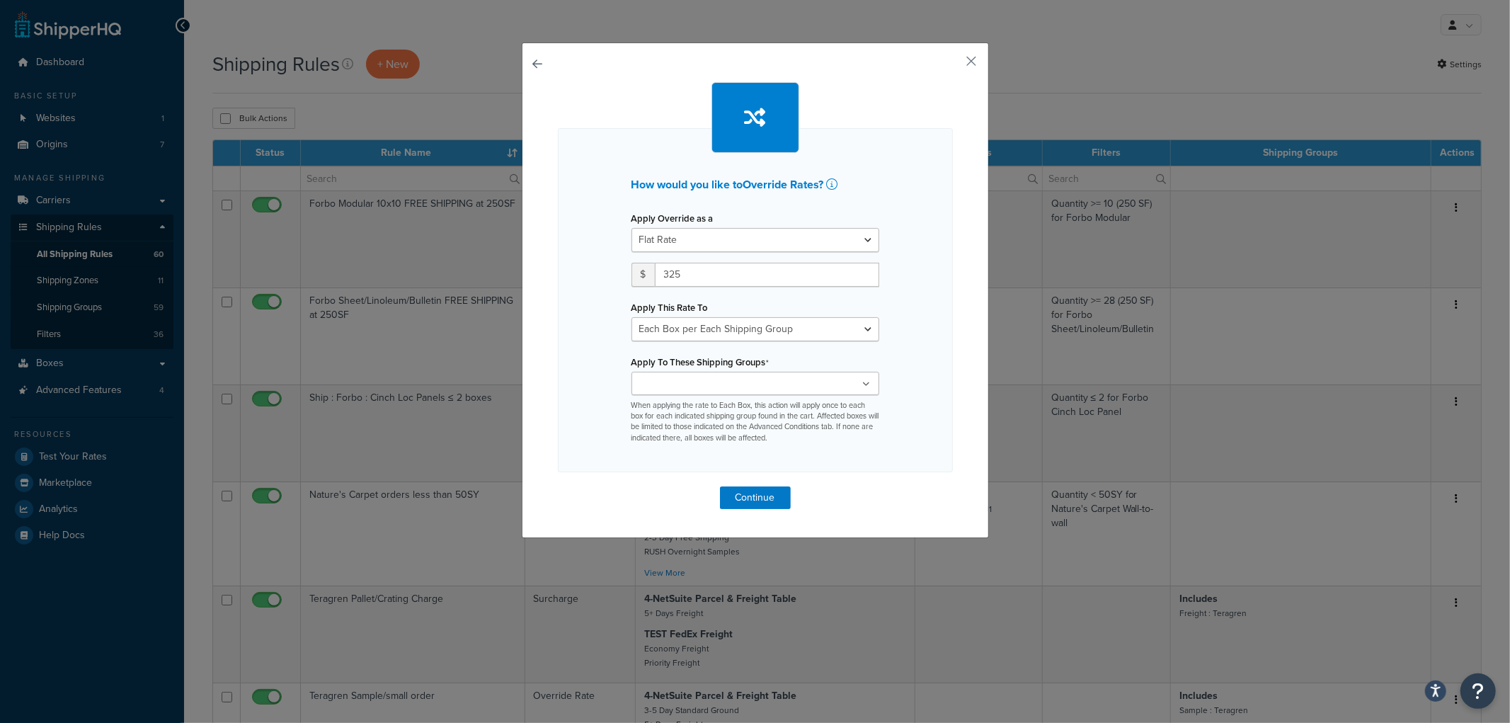
click at [751, 377] on ul at bounding box center [755, 383] width 248 height 23
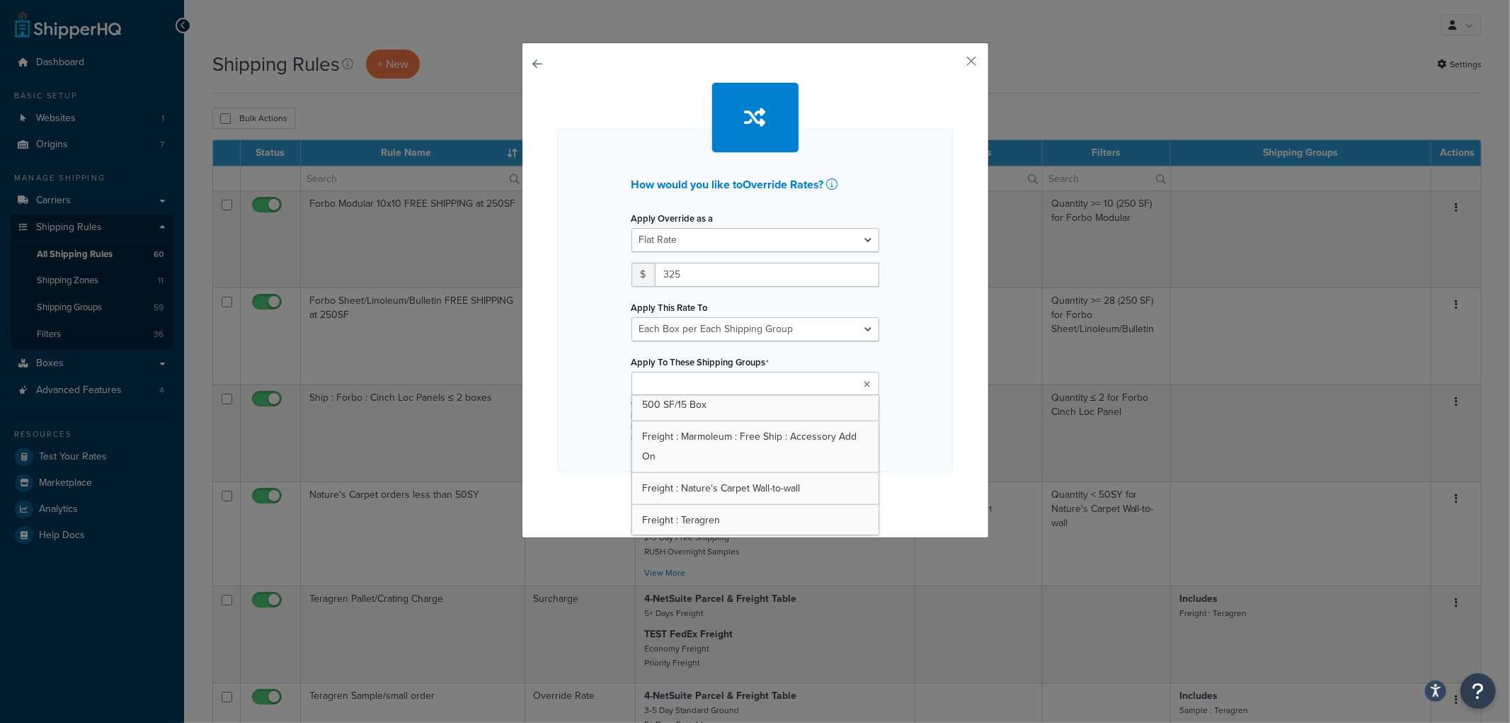
scroll to position [1334, 0]
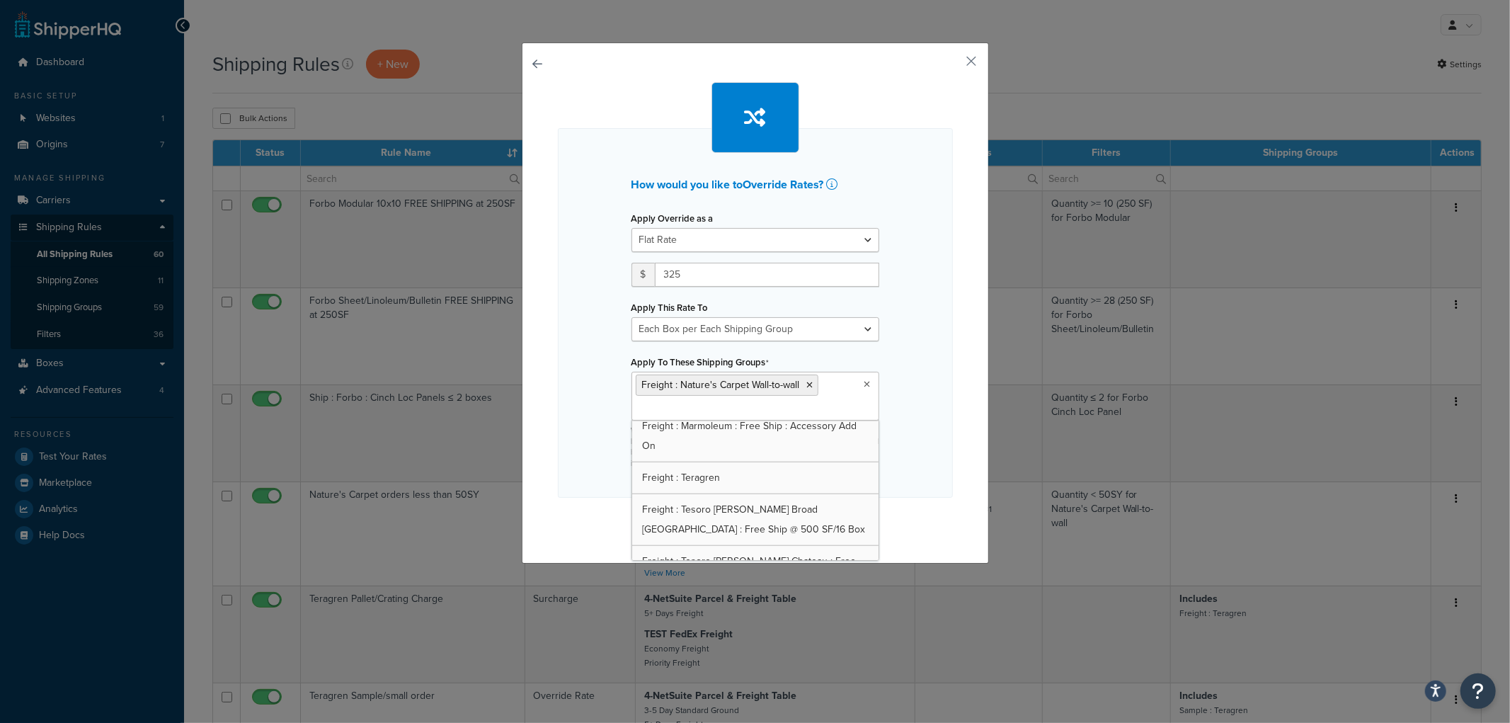
click at [903, 334] on div "How would you like to Override Rates ? Apply Override as a Flat Rate Percentage…" at bounding box center [755, 312] width 395 height 369
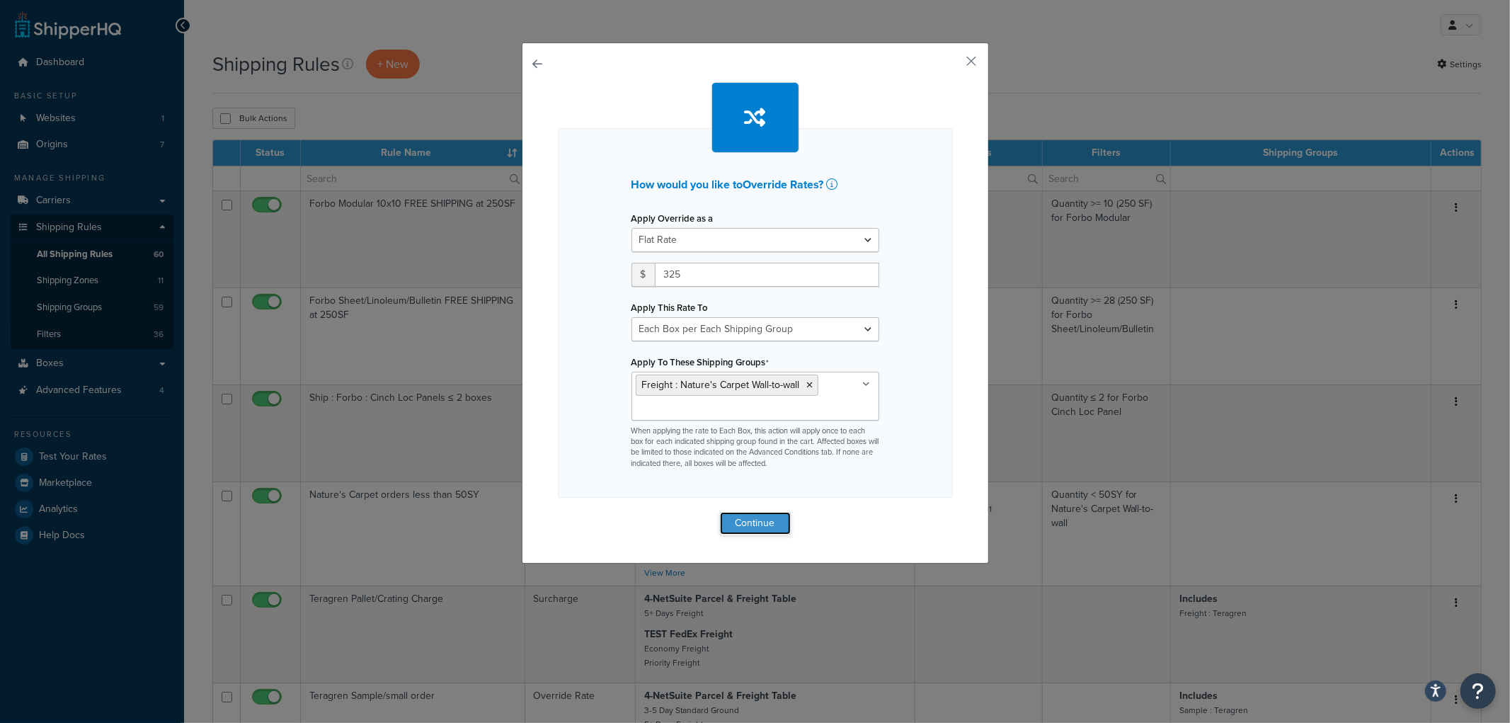
click at [766, 524] on button "Continue" at bounding box center [755, 523] width 71 height 23
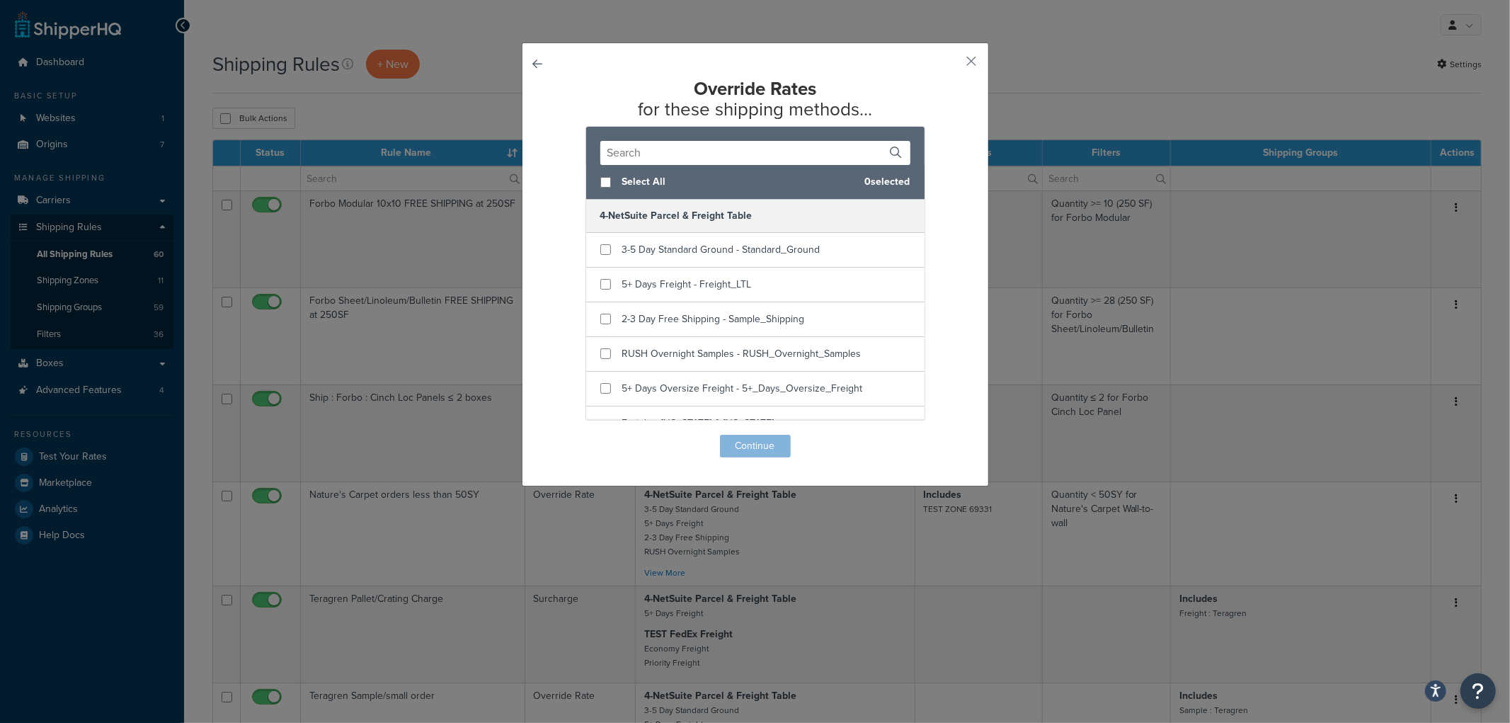
click at [651, 188] on span "Select All" at bounding box center [737, 182] width 231 height 20
checkbox input "true"
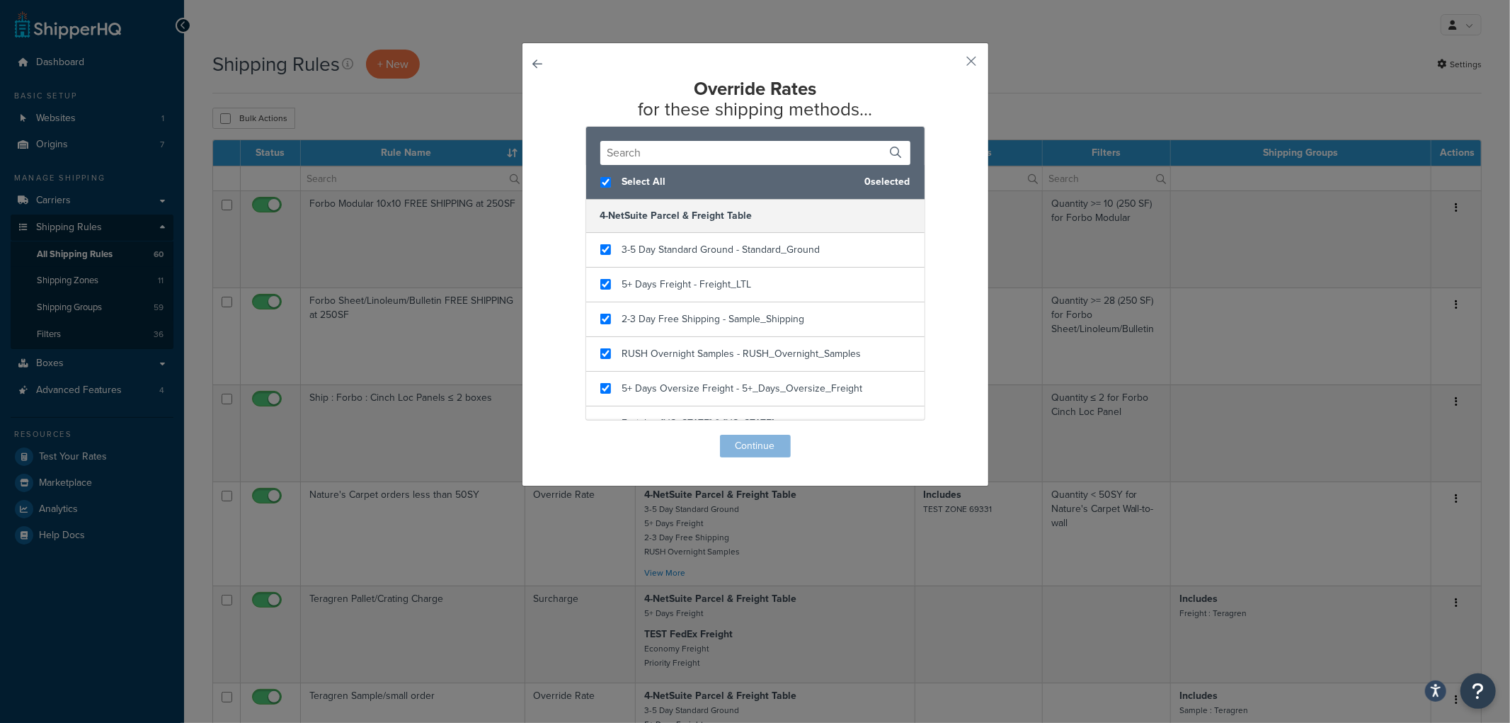
checkbox input "true"
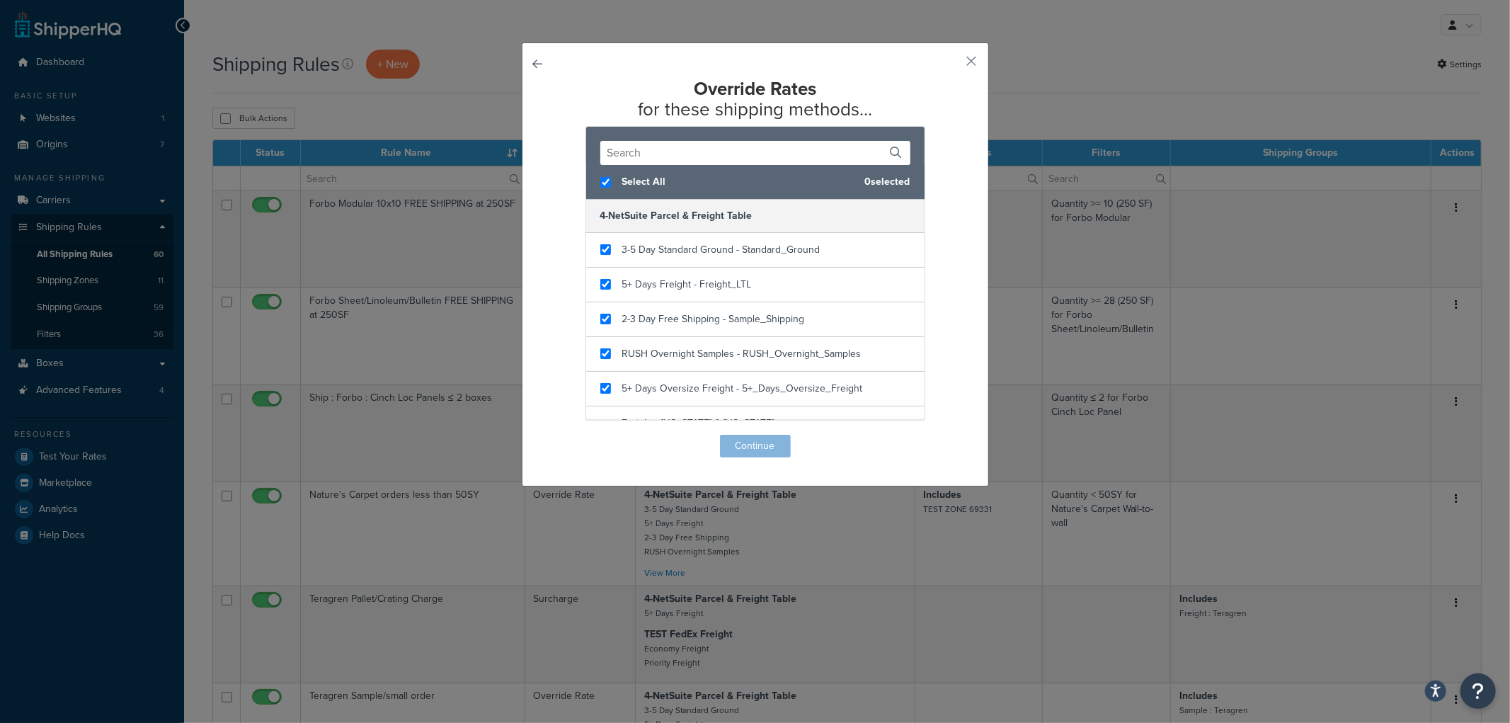
checkbox input "true"
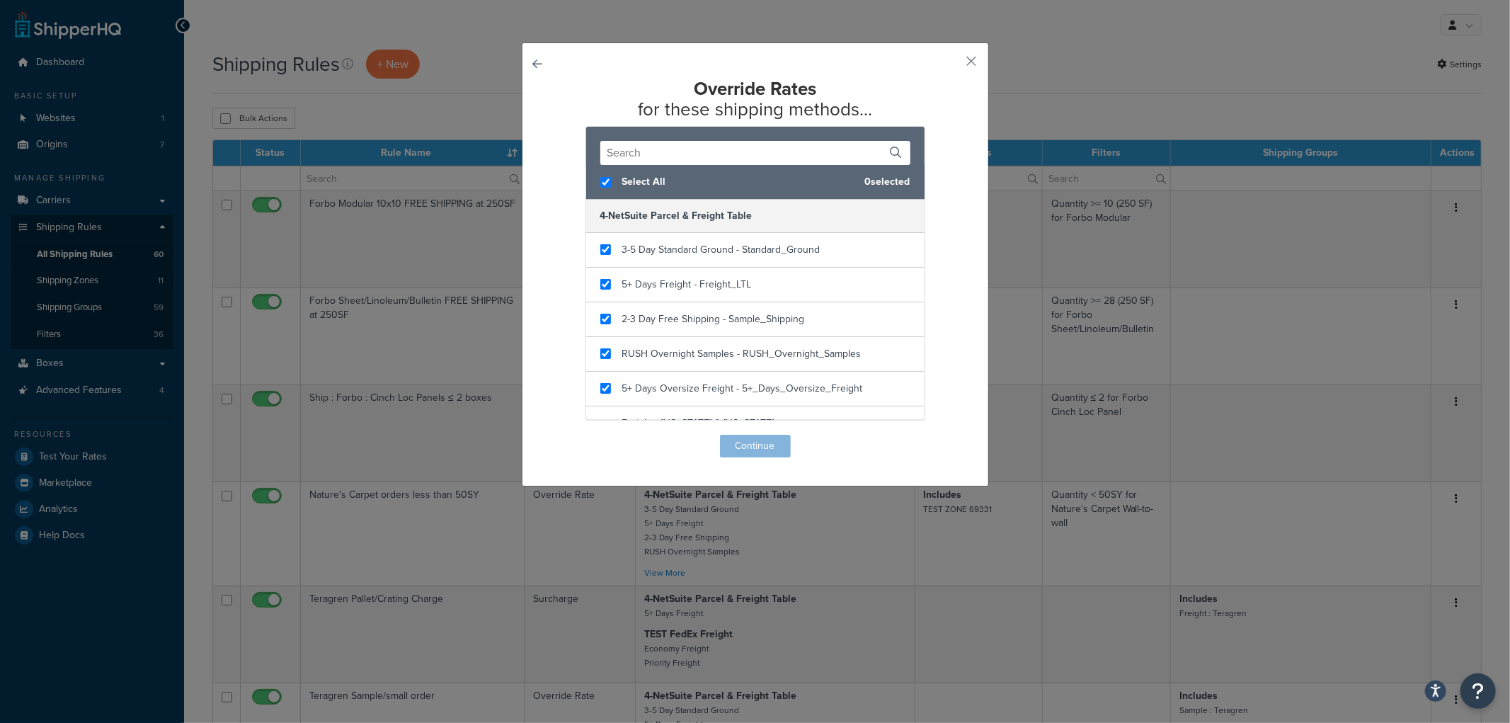
checkbox input "true"
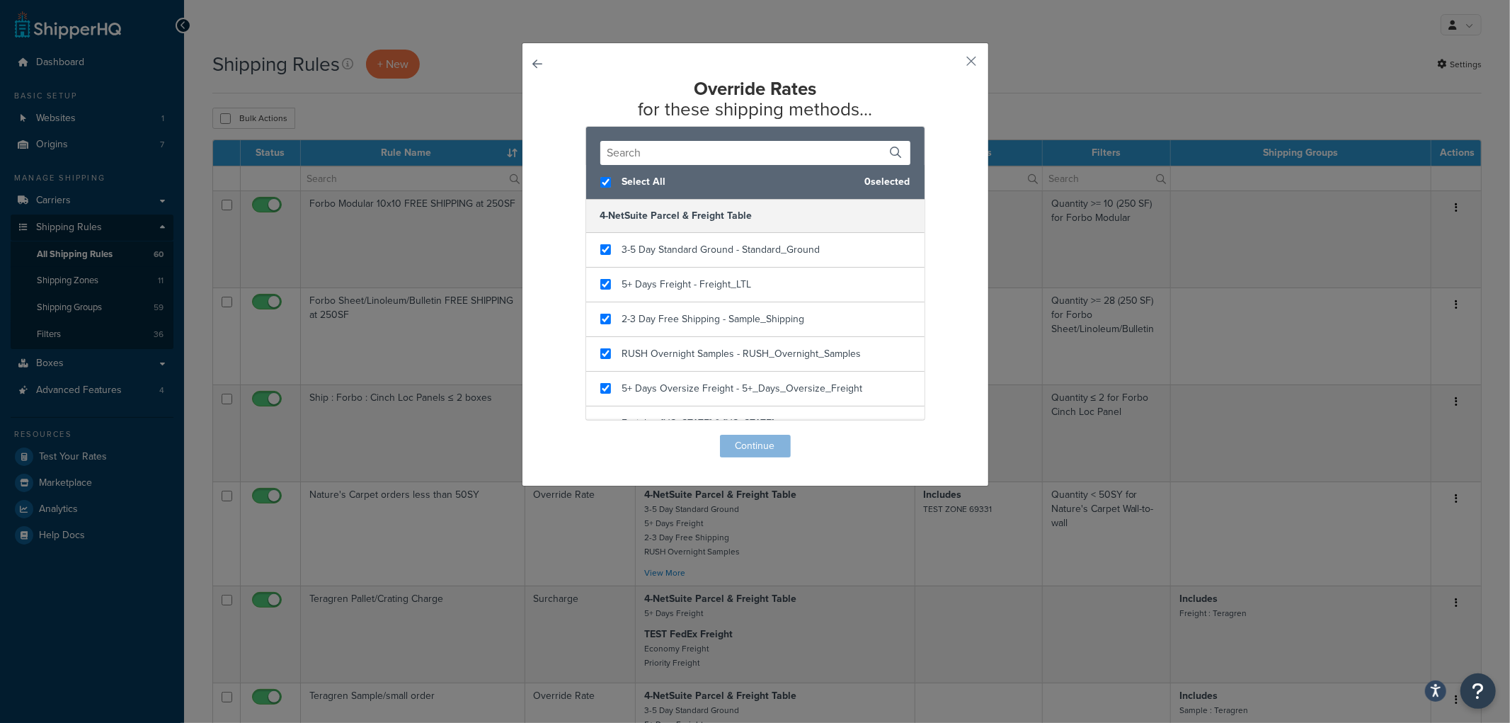
checkbox input "true"
click at [759, 440] on button "Continue" at bounding box center [755, 446] width 71 height 23
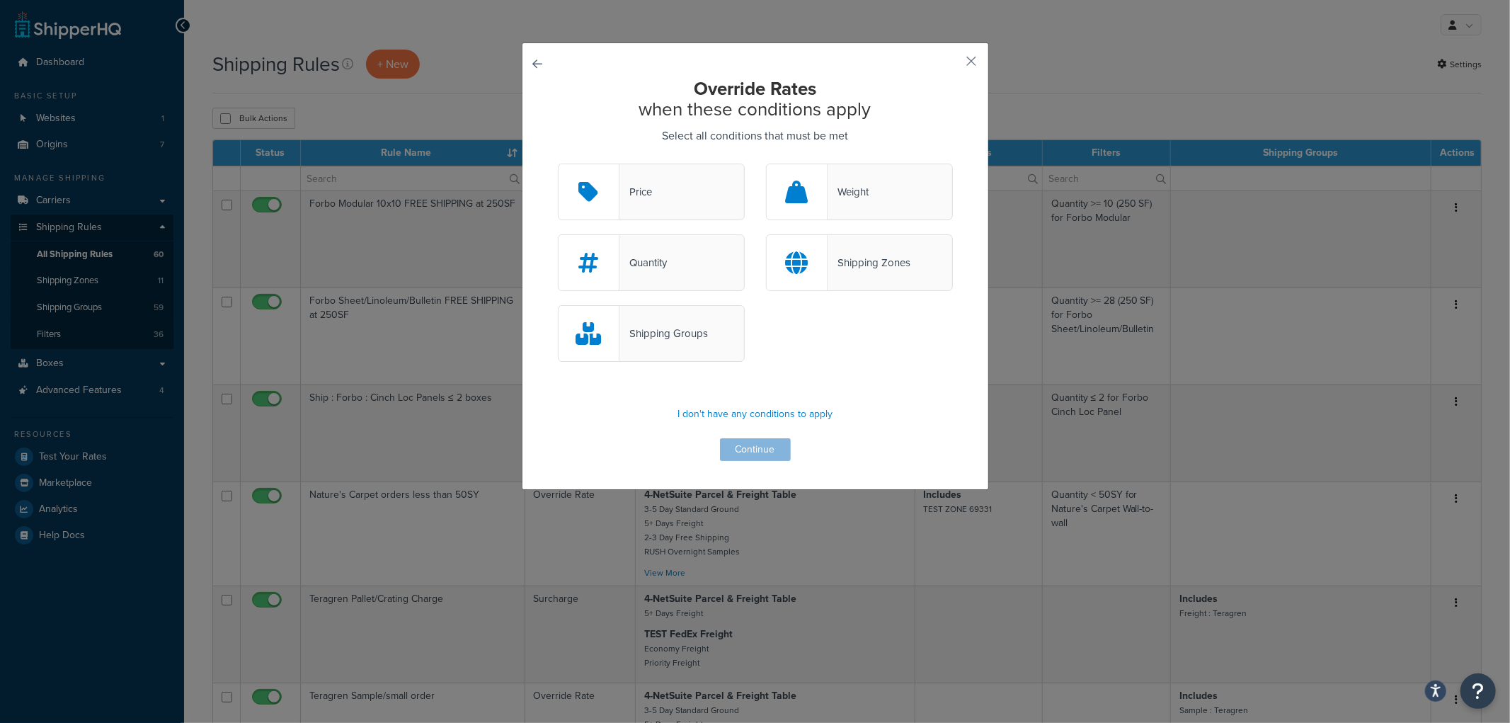
click at [706, 335] on div "Shipping Groups" at bounding box center [651, 333] width 187 height 57
click at [0, 0] on input "Shipping Groups" at bounding box center [0, 0] width 0 height 0
click at [741, 453] on button "Continue" at bounding box center [755, 449] width 71 height 23
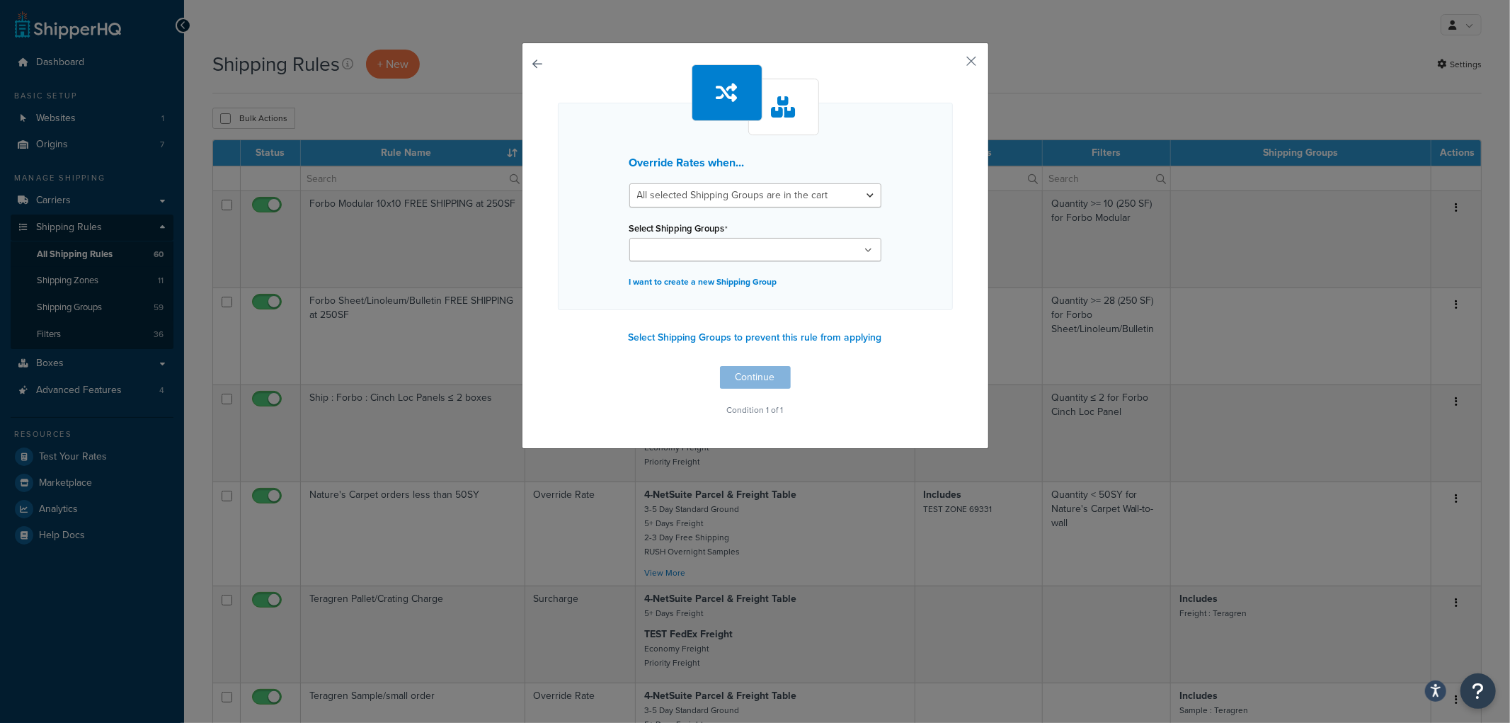
click at [721, 251] on input "Select Shipping Groups" at bounding box center [695, 251] width 125 height 16
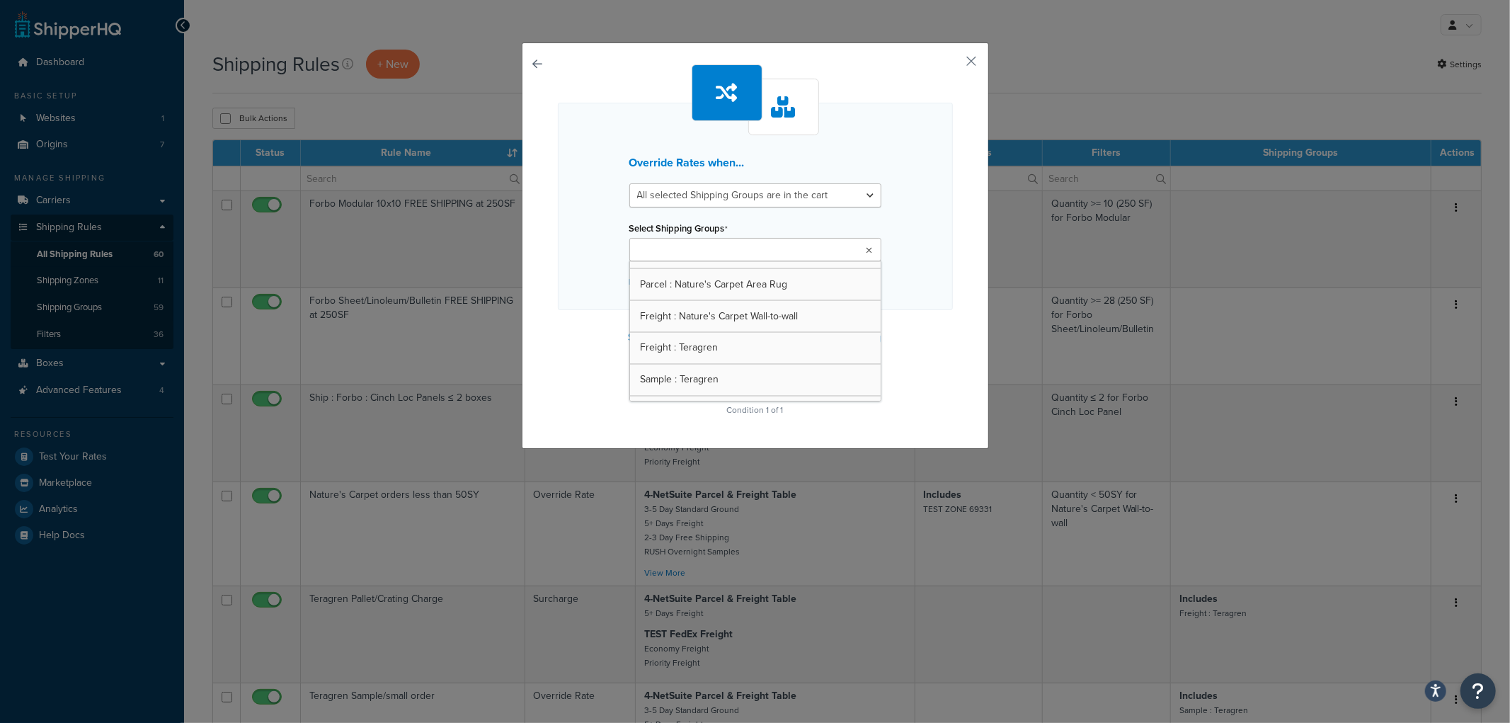
scroll to position [2179, 0]
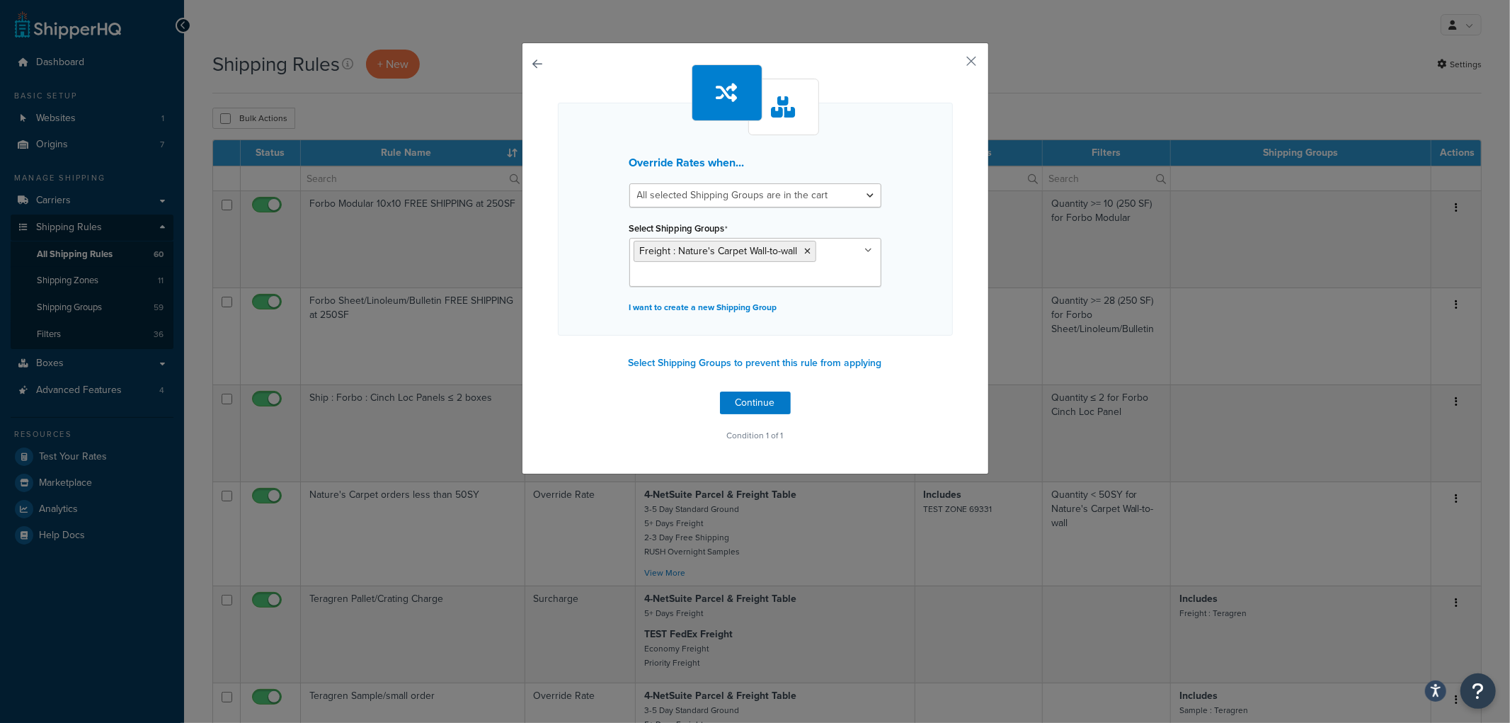
click at [924, 286] on div "Override Rates when... All selected Shipping Groups are in the cart Any selecte…" at bounding box center [755, 219] width 395 height 233
click at [774, 400] on button "Continue" at bounding box center [755, 402] width 71 height 23
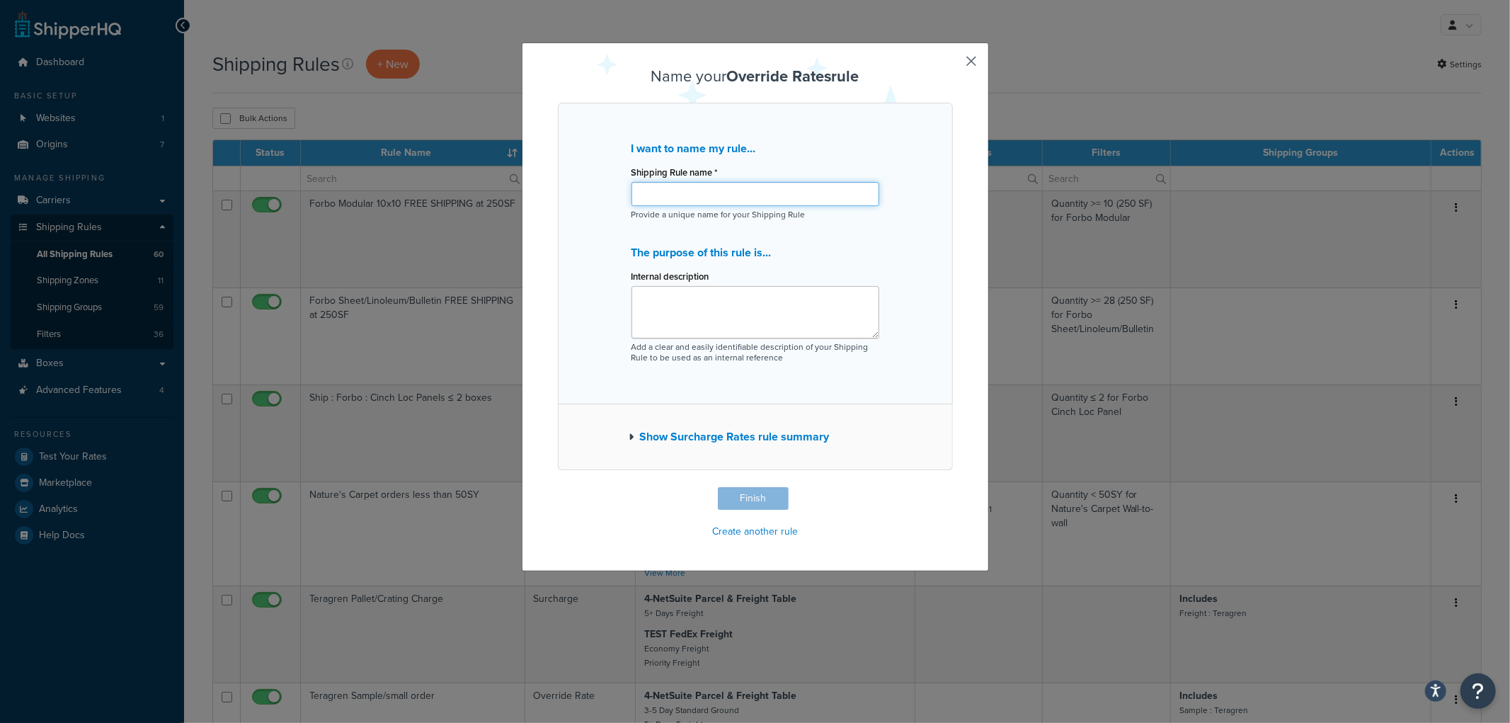
click at [738, 204] on input "Shipping Rule name *" at bounding box center [755, 194] width 248 height 24
type input "Nature's Carpet Wall-to-wall Residential Fee"
click at [746, 498] on button "Finish" at bounding box center [753, 498] width 71 height 23
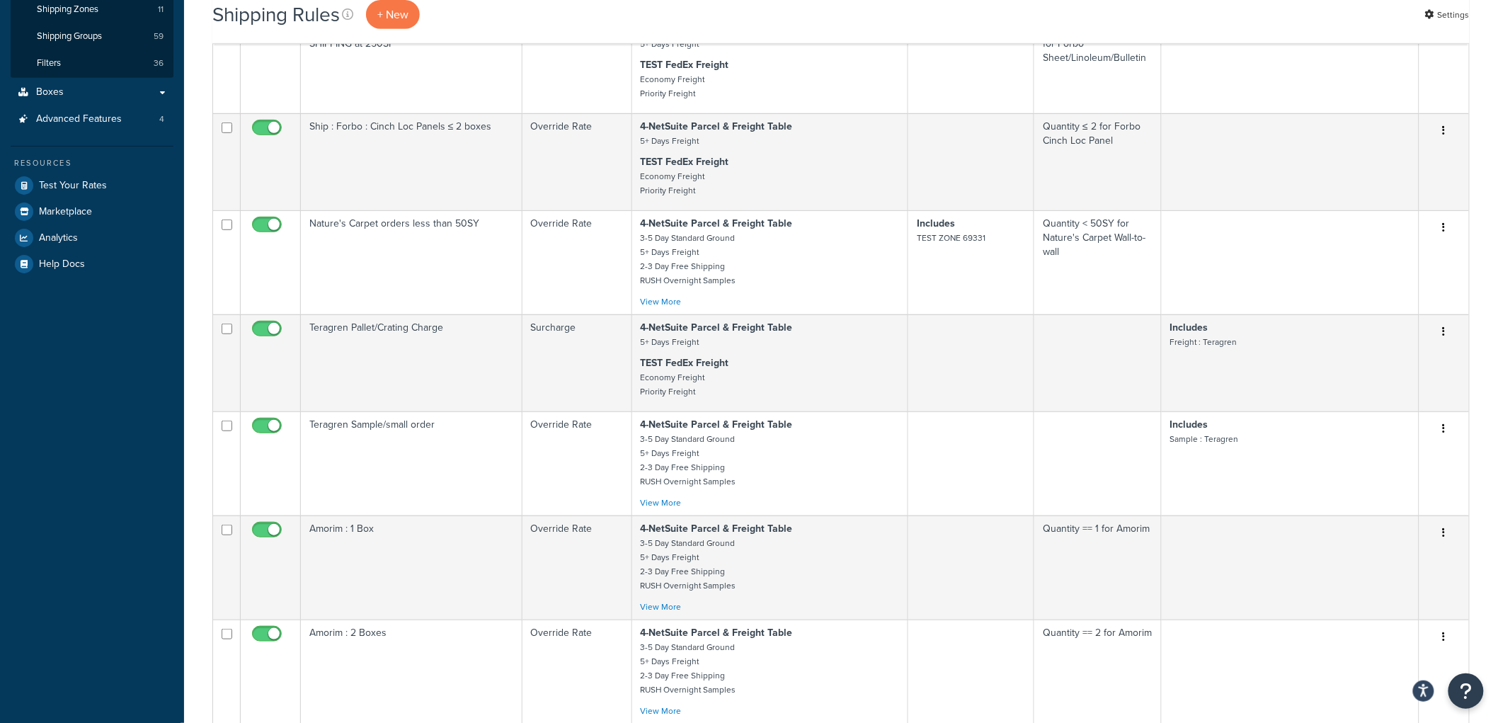
scroll to position [629, 0]
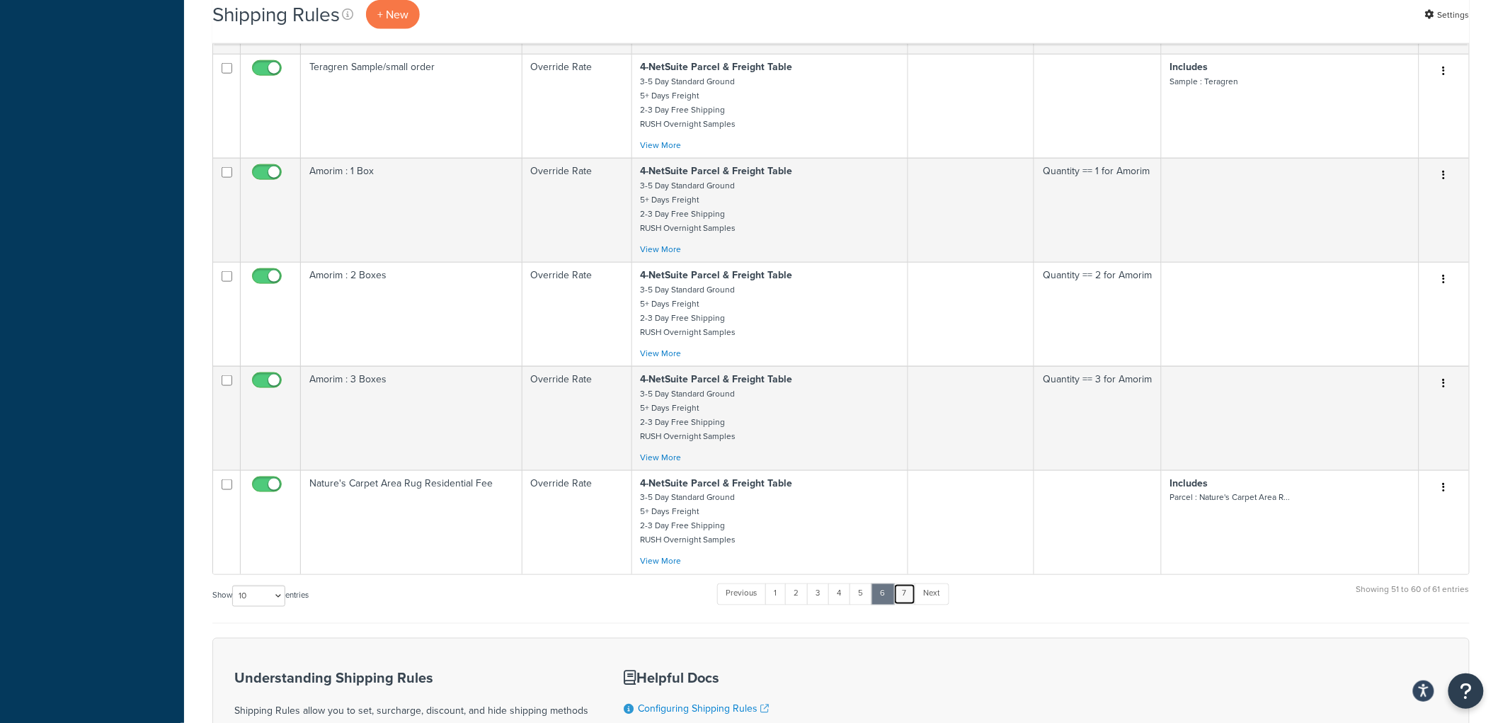
click at [907, 604] on link "7" at bounding box center [904, 593] width 23 height 21
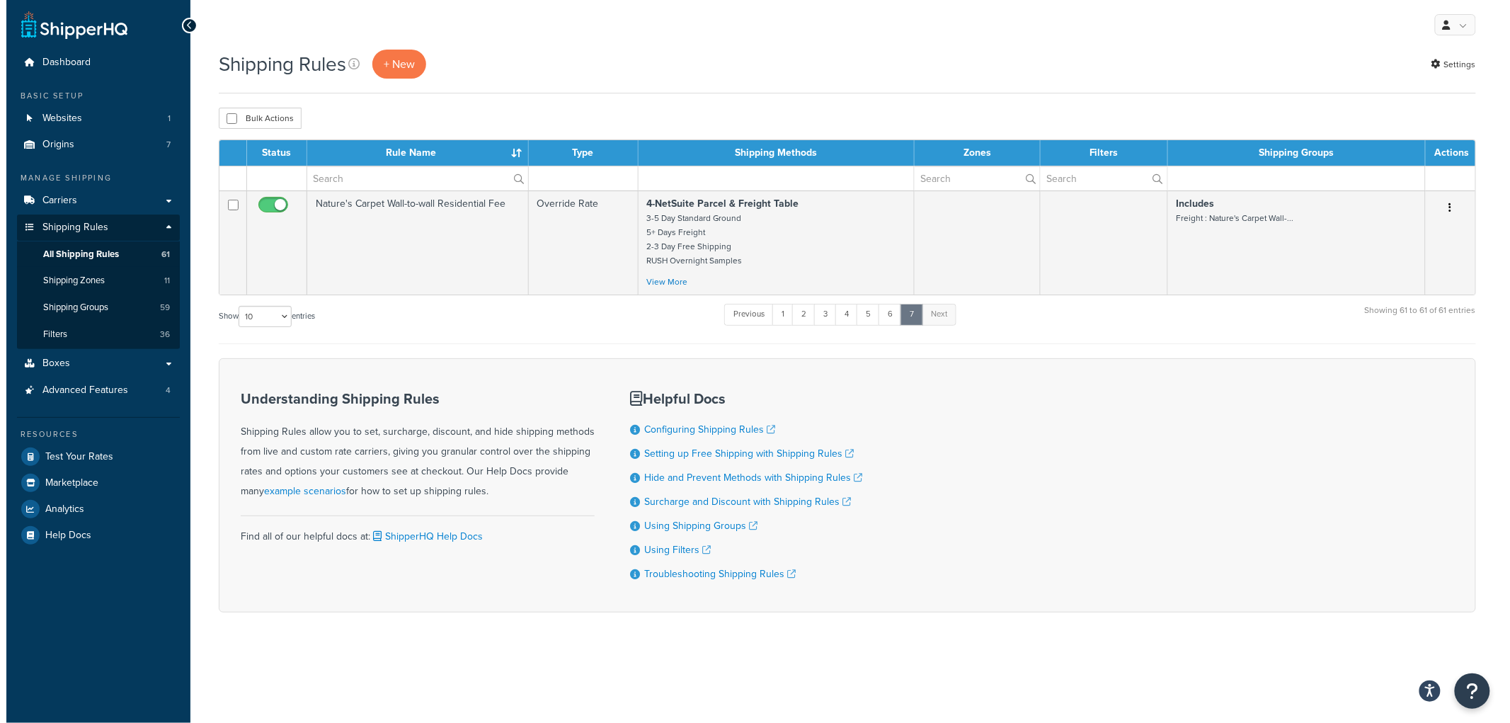
scroll to position [0, 0]
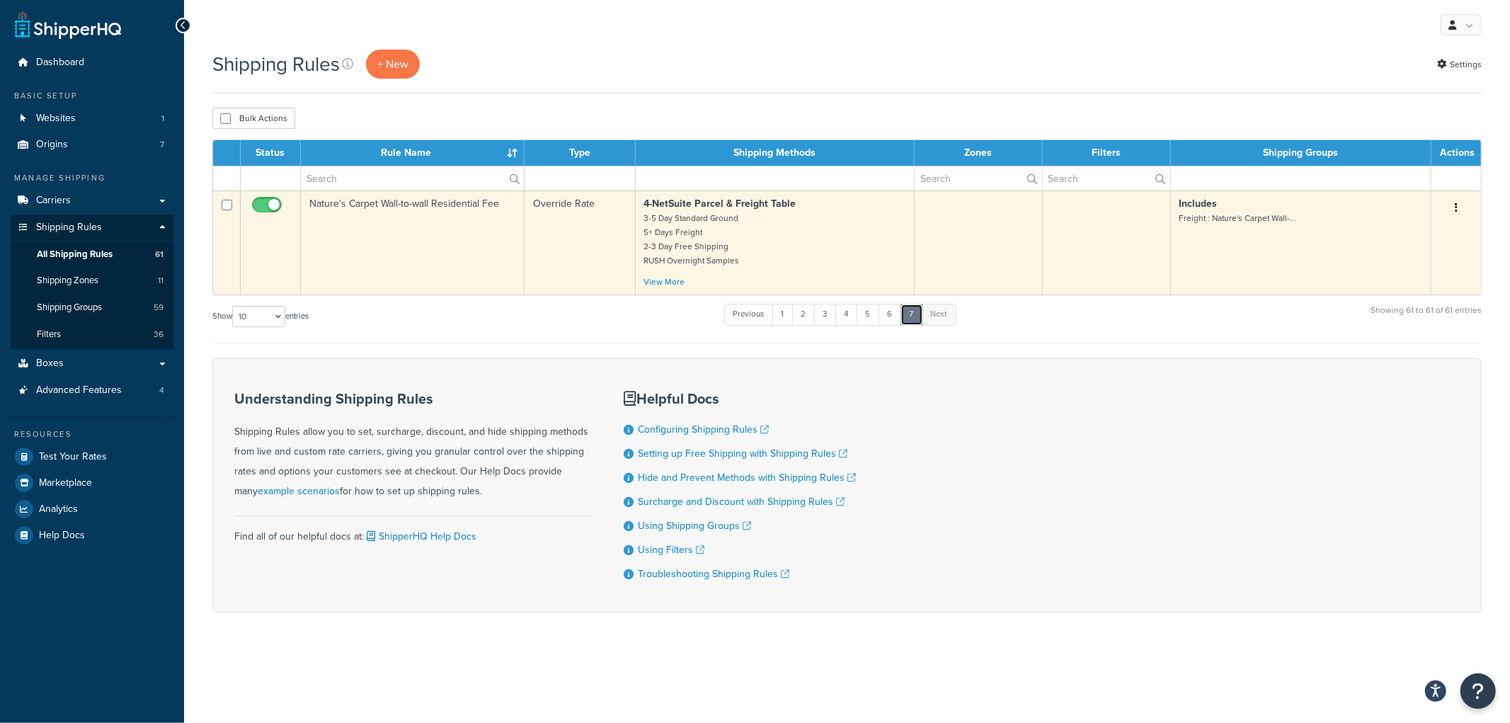
click at [228, 207] on input "checkbox" at bounding box center [227, 205] width 11 height 11
checkbox input "true"
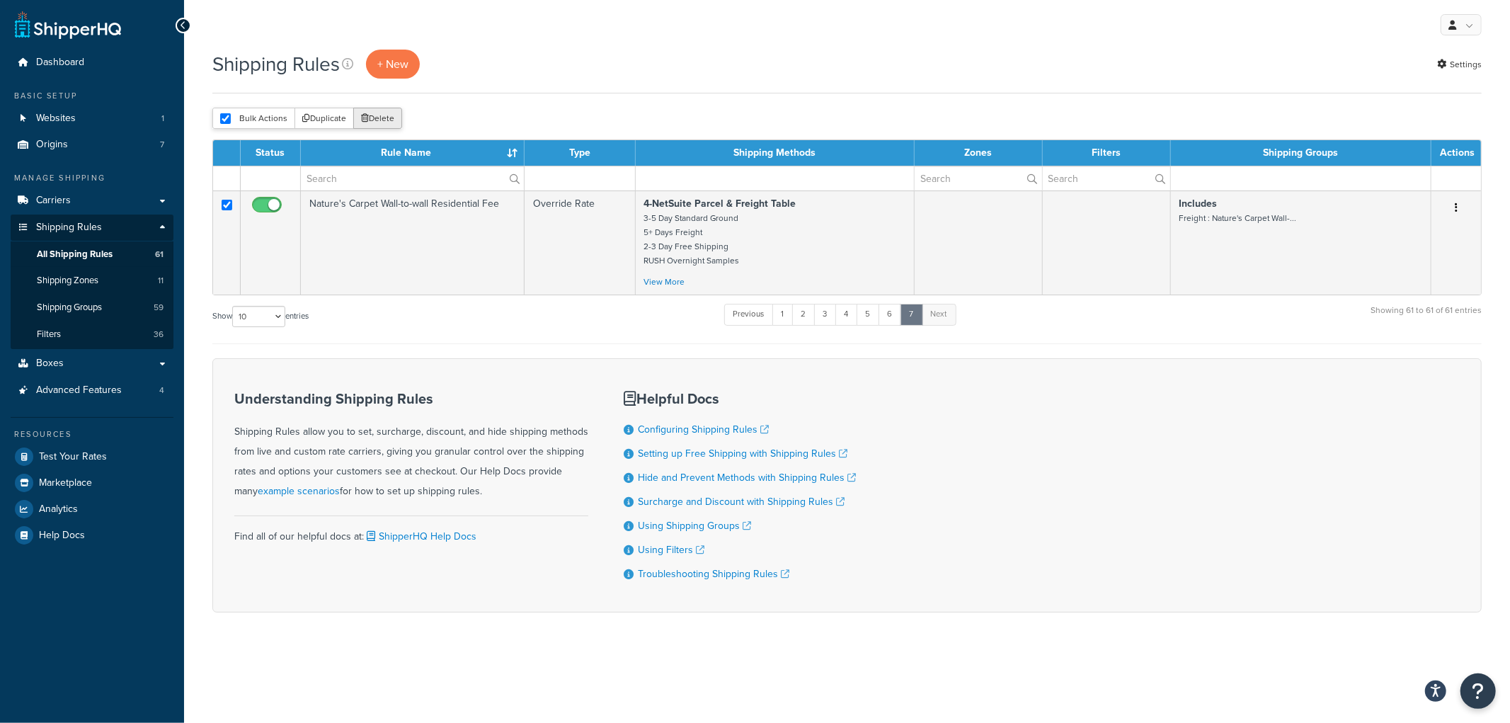
click at [377, 120] on button "Delete" at bounding box center [377, 118] width 49 height 21
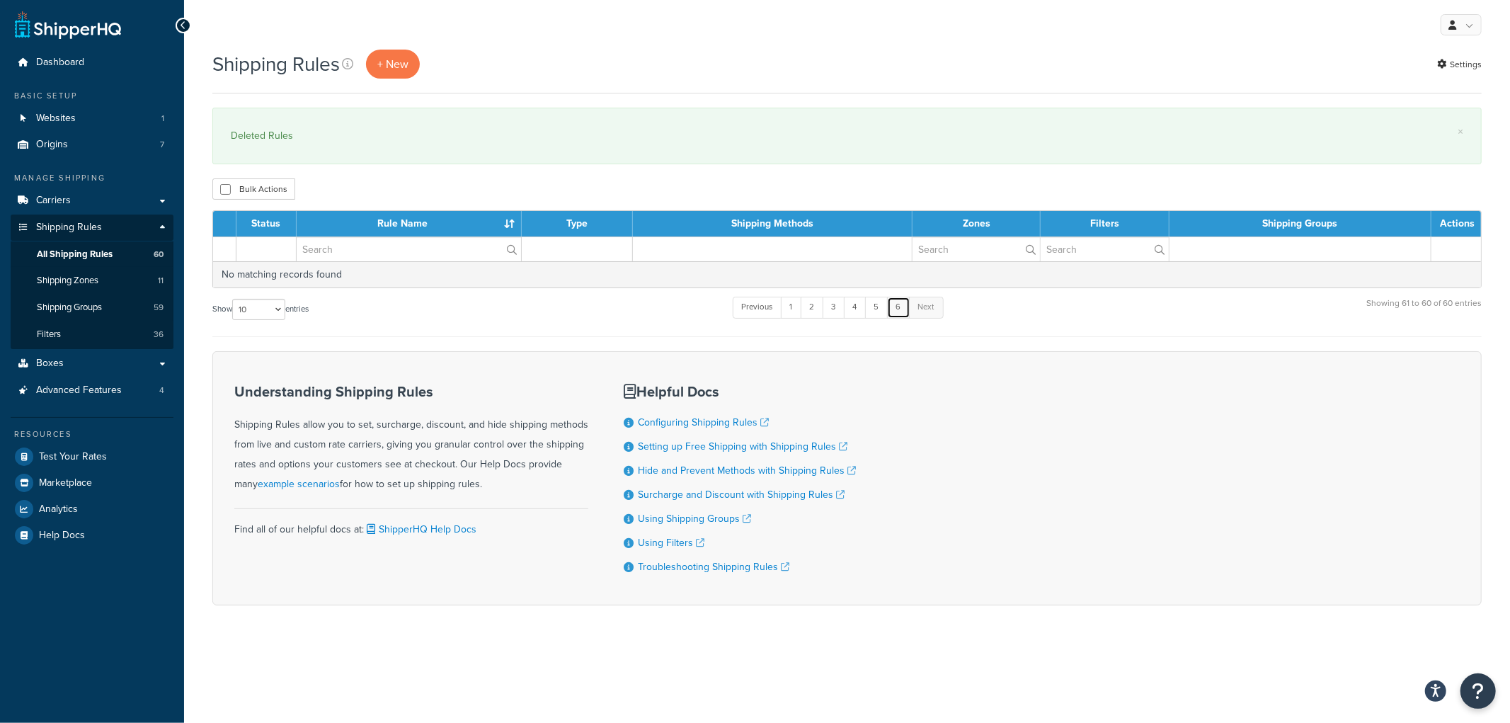
click at [900, 314] on link "6" at bounding box center [898, 307] width 23 height 21
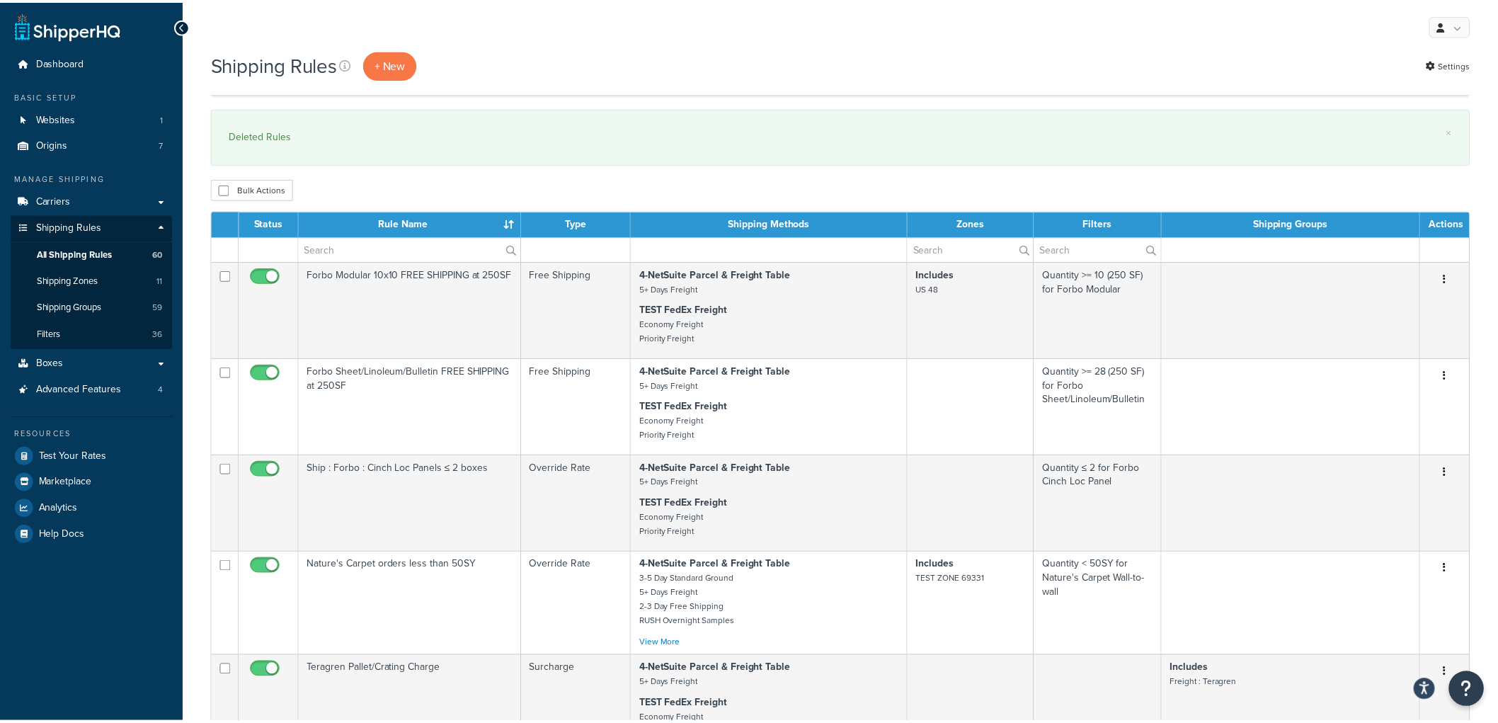
scroll to position [944, 0]
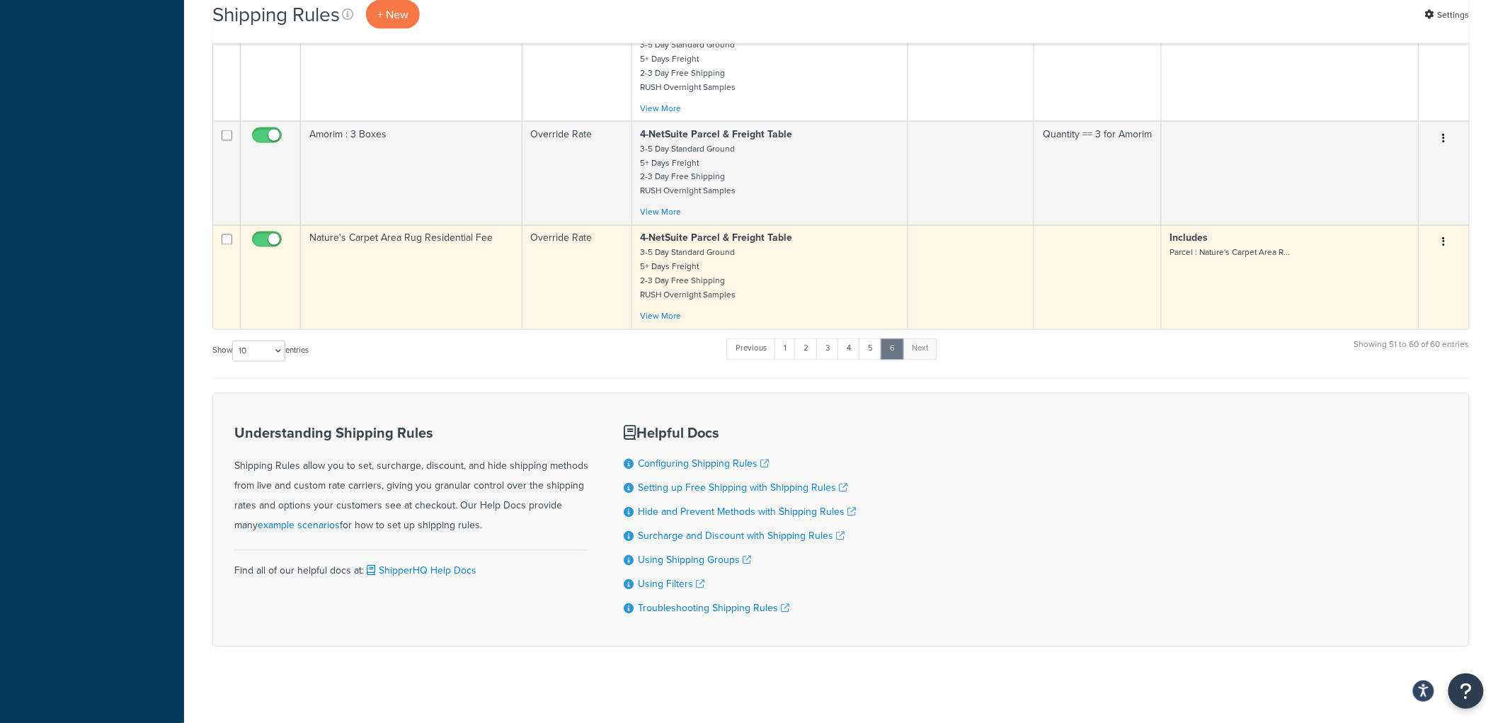
click at [224, 245] on input "checkbox" at bounding box center [227, 239] width 11 height 11
checkbox input "true"
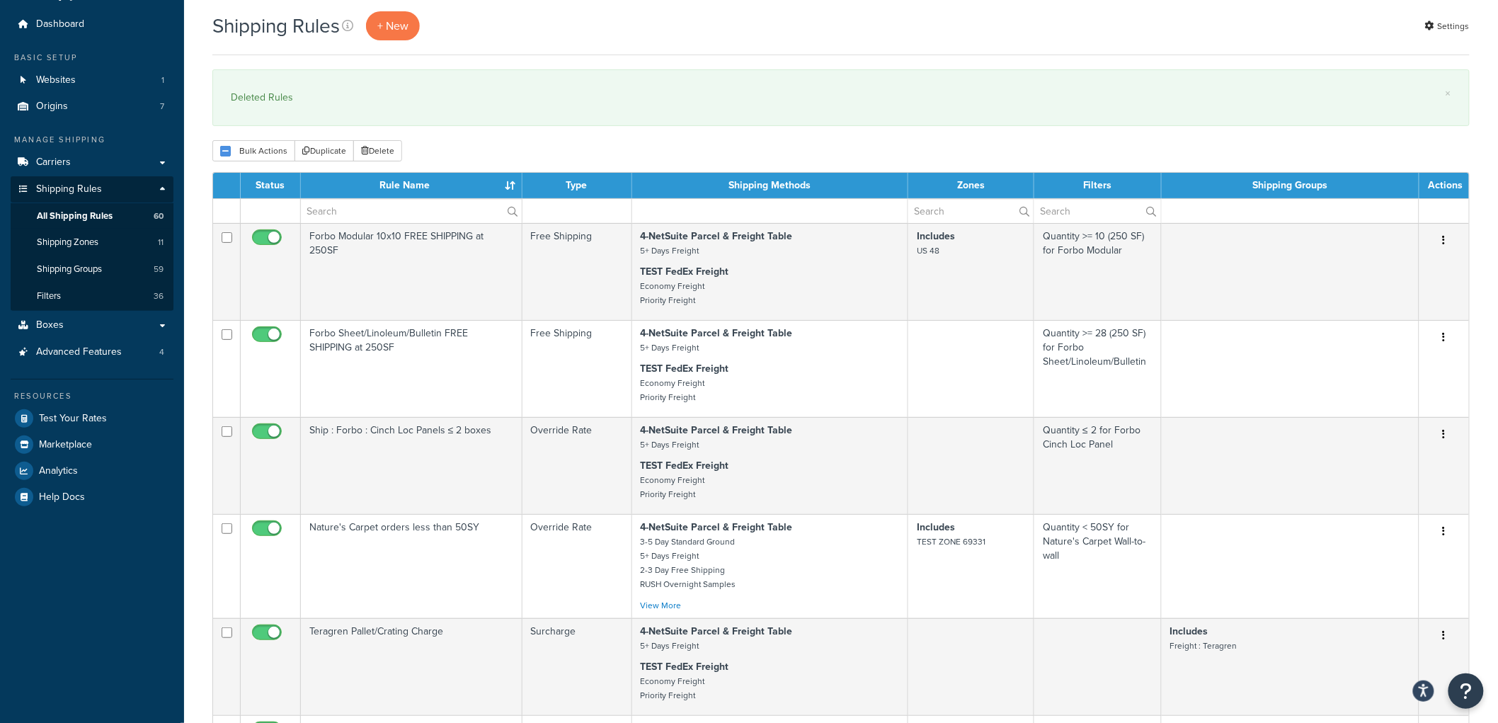
scroll to position [0, 0]
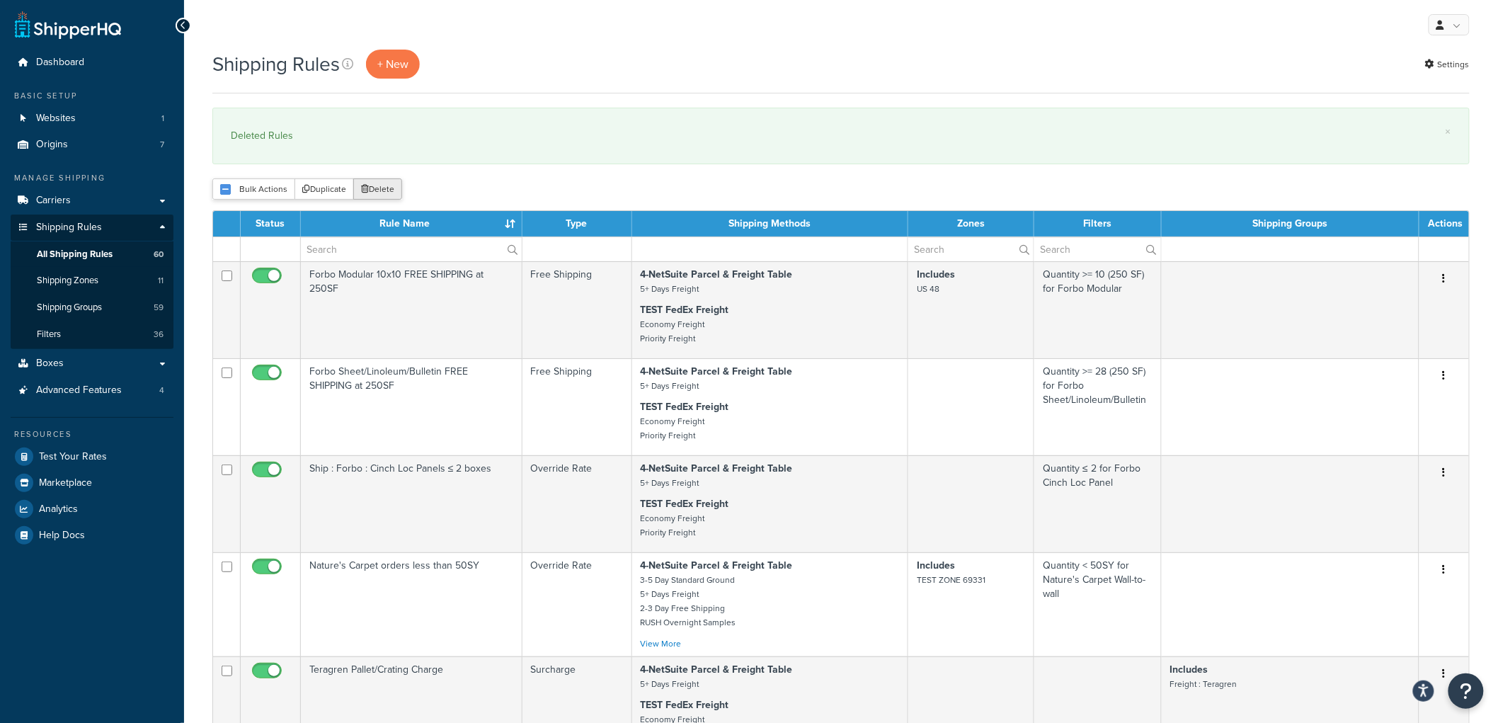
click at [386, 192] on button "Delete" at bounding box center [377, 188] width 49 height 21
click at [973, 188] on div "Bulk Actions Duplicate [GEOGRAPHIC_DATA]" at bounding box center [840, 188] width 1257 height 21
click at [1105, 117] on div "× Deleted Rules" at bounding box center [840, 136] width 1257 height 57
